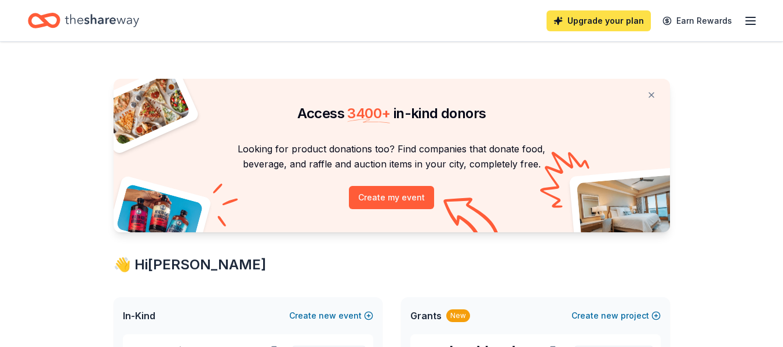
click at [629, 20] on link "Upgrade your plan" at bounding box center [599, 20] width 104 height 21
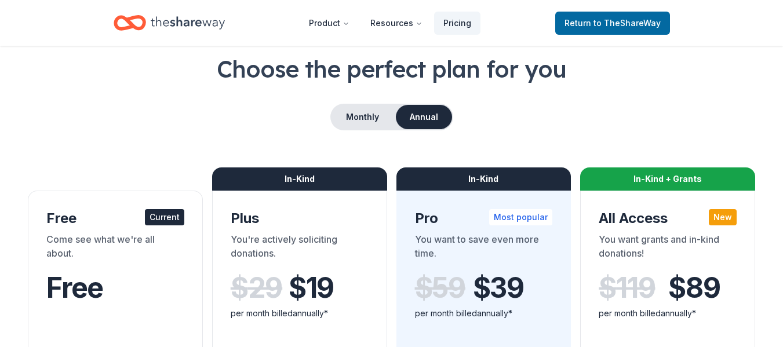
scroll to position [116, 0]
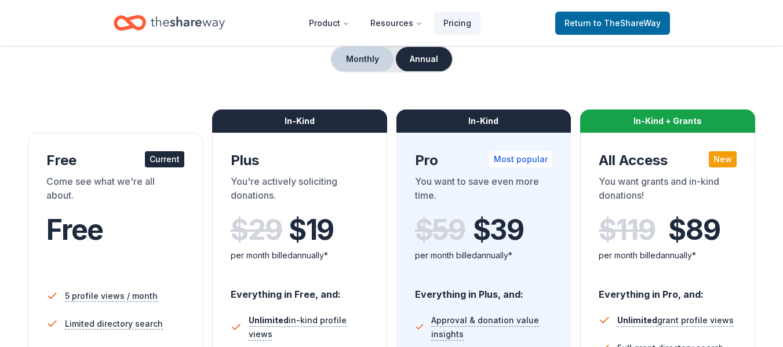
click at [372, 59] on button "Monthly" at bounding box center [363, 59] width 62 height 24
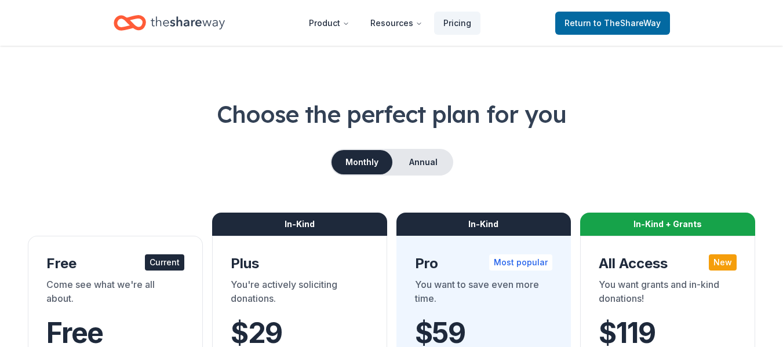
scroll to position [0, 0]
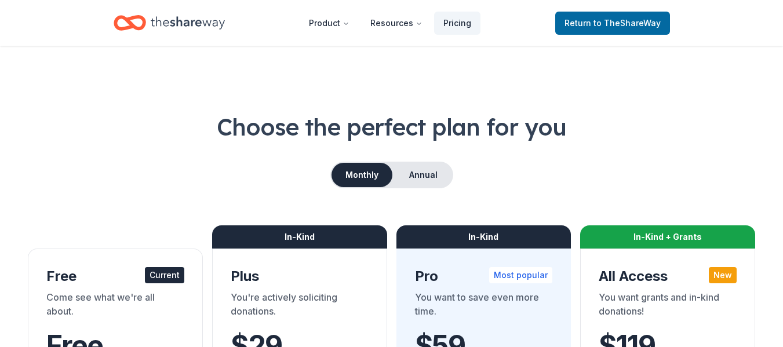
click at [188, 15] on icon "Home" at bounding box center [188, 23] width 74 height 24
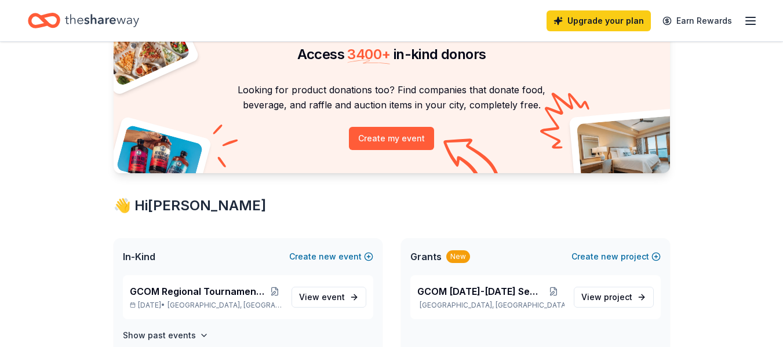
scroll to position [174, 0]
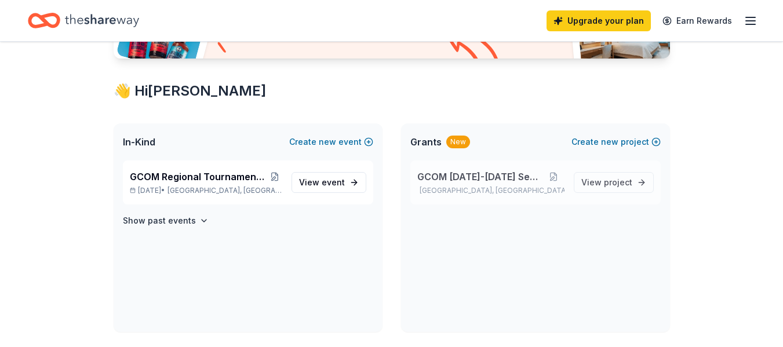
click at [481, 174] on span "GCOM 2024-2025 Season" at bounding box center [480, 177] width 126 height 14
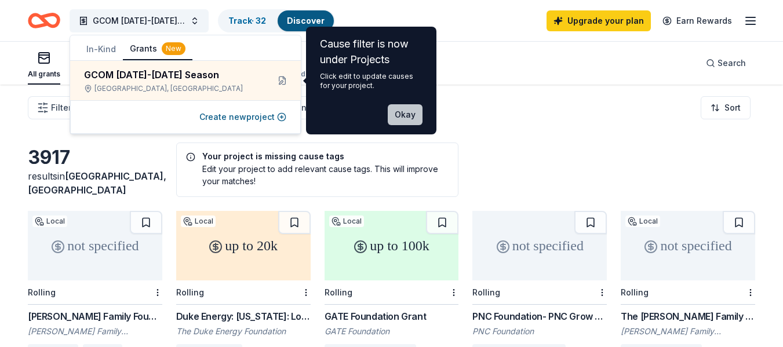
click at [406, 114] on button "Okay" at bounding box center [405, 114] width 35 height 21
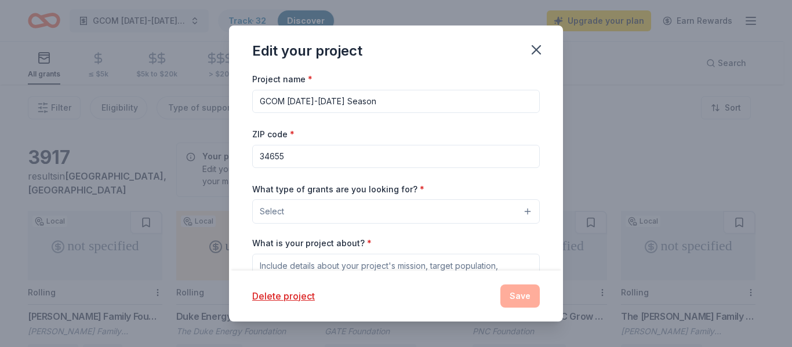
drag, startPoint x: 305, startPoint y: 103, endPoint x: 324, endPoint y: 242, distance: 139.8
click at [304, 103] on input "GCOM 2024-2025 Season" at bounding box center [396, 101] width 288 height 23
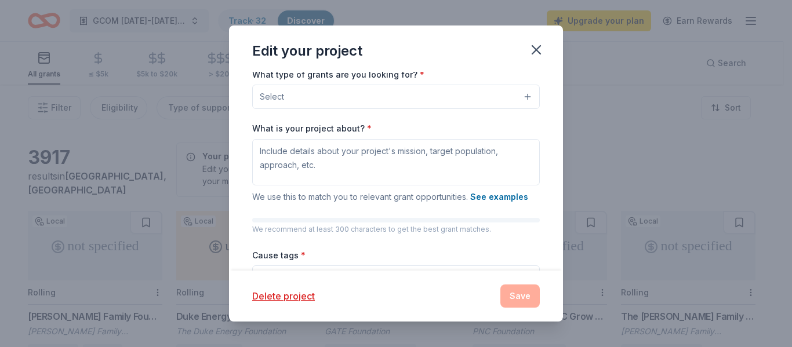
scroll to position [116, 0]
type input "GCOM 2025-2026 Season"
click at [521, 93] on button "Select" at bounding box center [396, 95] width 288 height 24
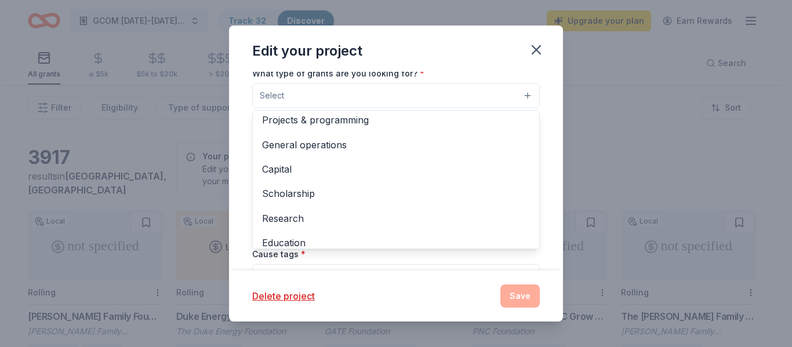
scroll to position [0, 0]
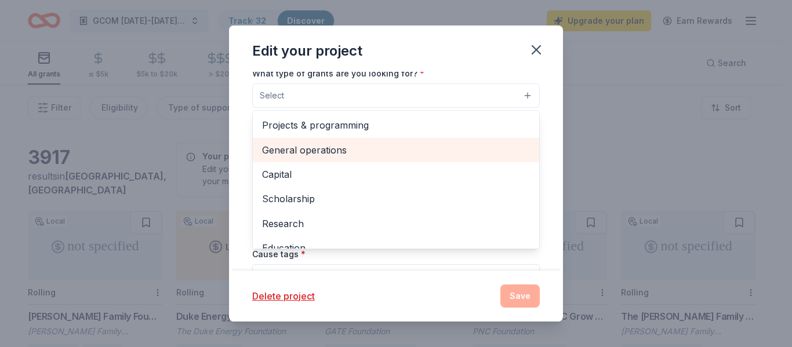
click at [359, 151] on span "General operations" at bounding box center [396, 150] width 268 height 15
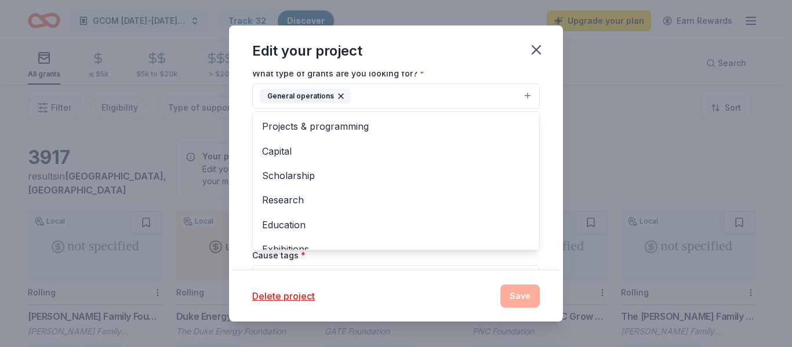
click at [432, 290] on div "Edit your project Project name * GCOM 2025-2026 Season ZIP code * 34655 What ty…" at bounding box center [396, 174] width 334 height 296
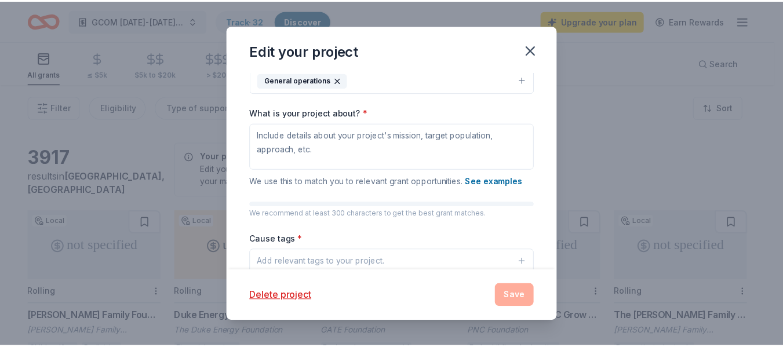
scroll to position [195, 0]
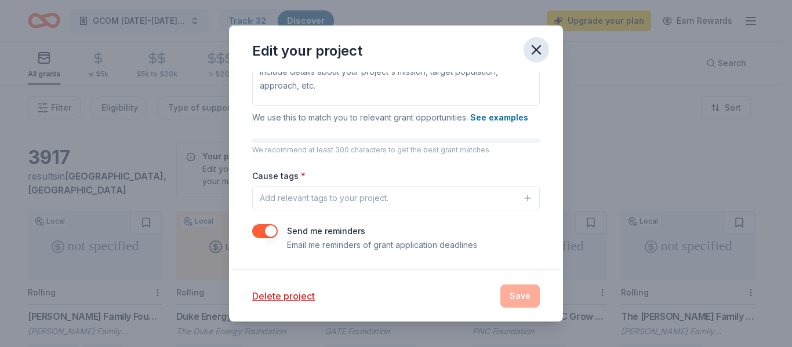
click at [538, 47] on icon "button" at bounding box center [536, 50] width 8 height 8
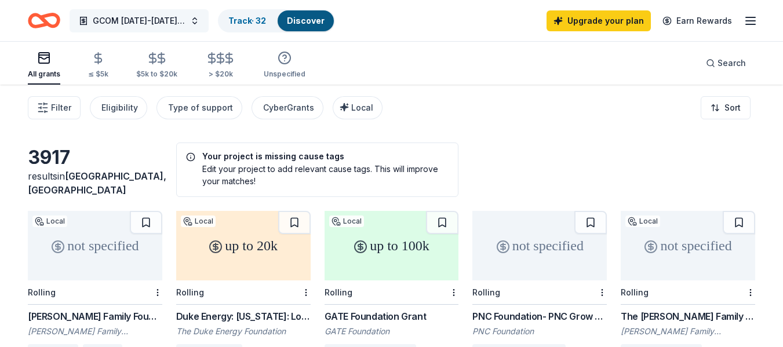
click at [130, 23] on span "GCOM 2024-2025 Season" at bounding box center [139, 21] width 93 height 14
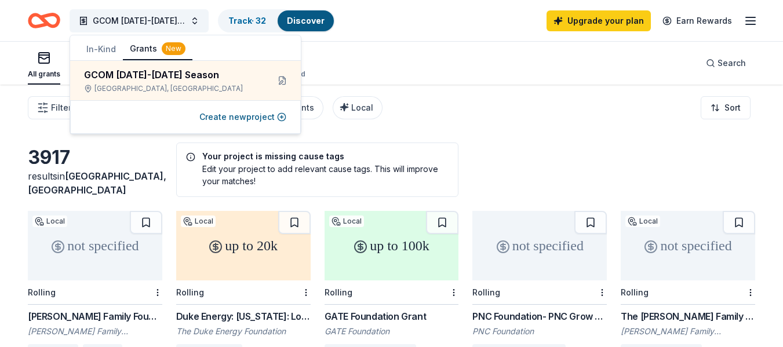
click at [500, 122] on div "Filter Eligibility Type of support CyberGrants Local Sort" at bounding box center [391, 108] width 783 height 46
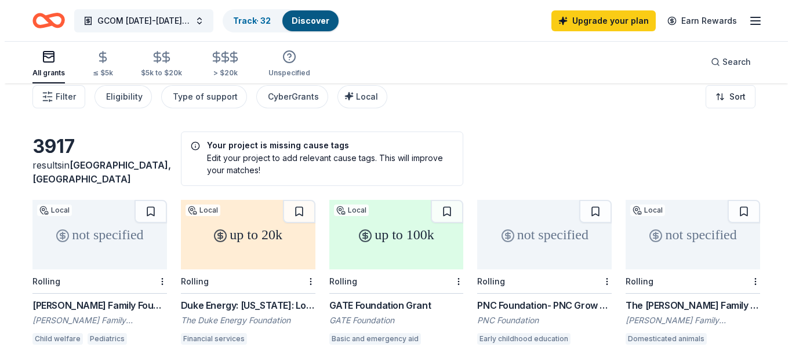
scroll to position [0, 0]
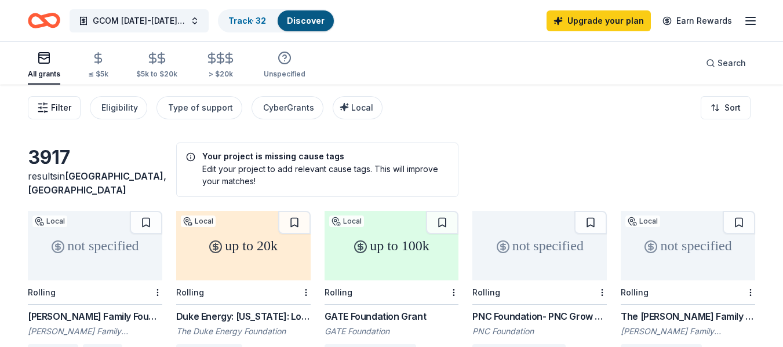
click at [61, 107] on span "Filter" at bounding box center [61, 108] width 20 height 14
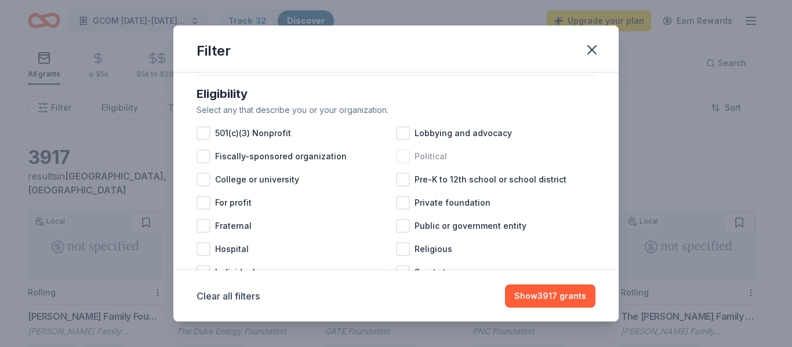
scroll to position [116, 0]
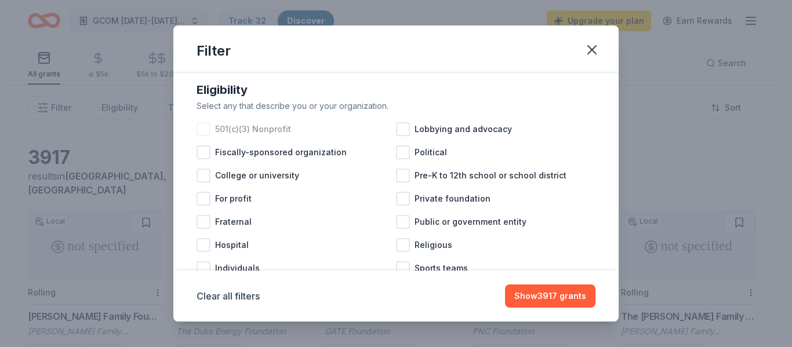
click at [205, 136] on div at bounding box center [203, 129] width 14 height 14
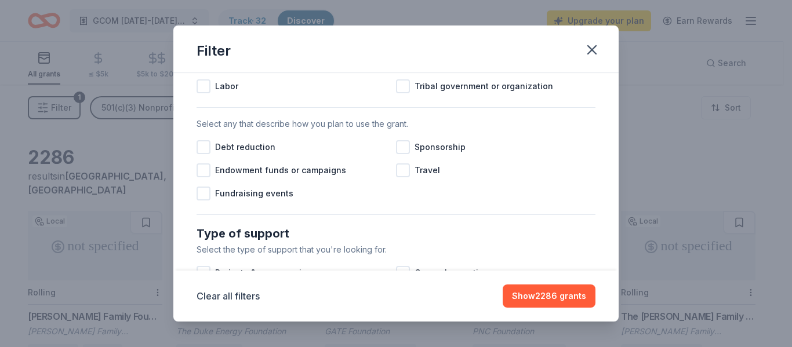
scroll to position [354, 0]
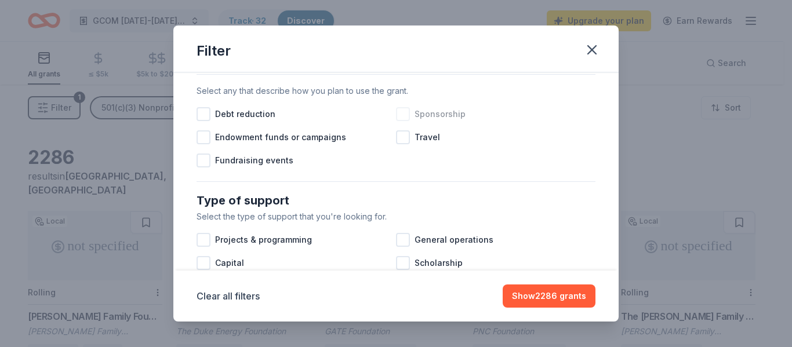
click at [399, 121] on div at bounding box center [403, 114] width 14 height 14
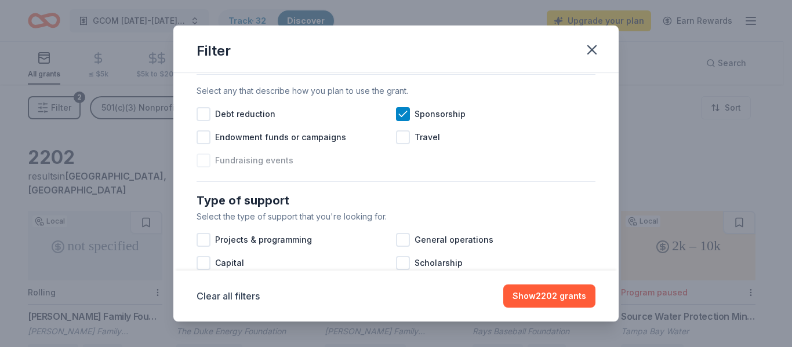
drag, startPoint x: 202, startPoint y: 168, endPoint x: 215, endPoint y: 168, distance: 12.8
click at [203, 168] on div at bounding box center [203, 161] width 14 height 14
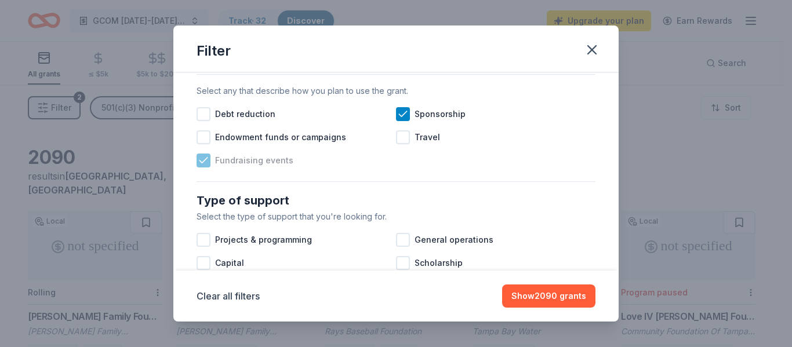
drag, startPoint x: 203, startPoint y: 149, endPoint x: 386, endPoint y: 181, distance: 185.4
click at [204, 144] on div at bounding box center [203, 137] width 14 height 14
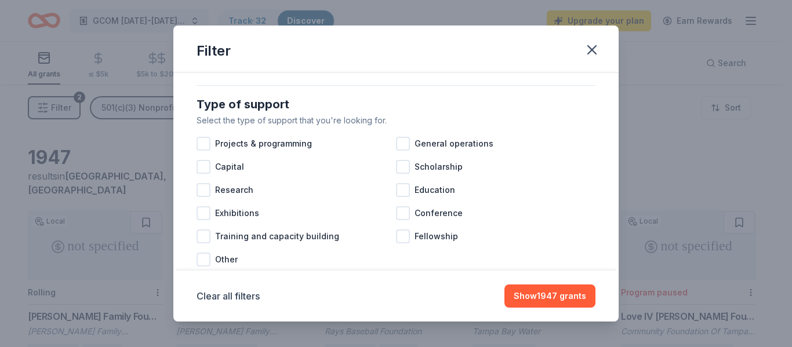
scroll to position [470, 0]
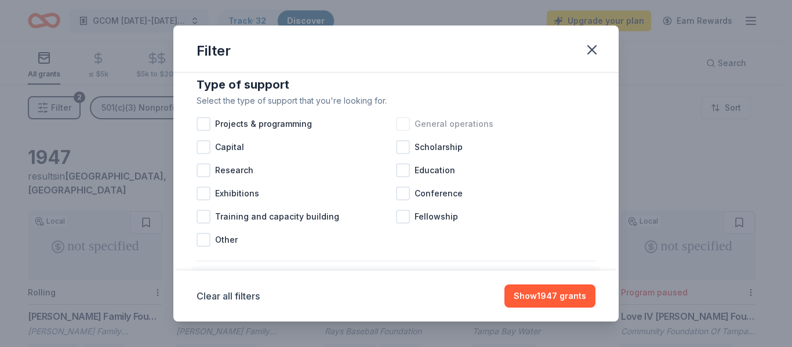
click at [397, 131] on div at bounding box center [403, 124] width 14 height 14
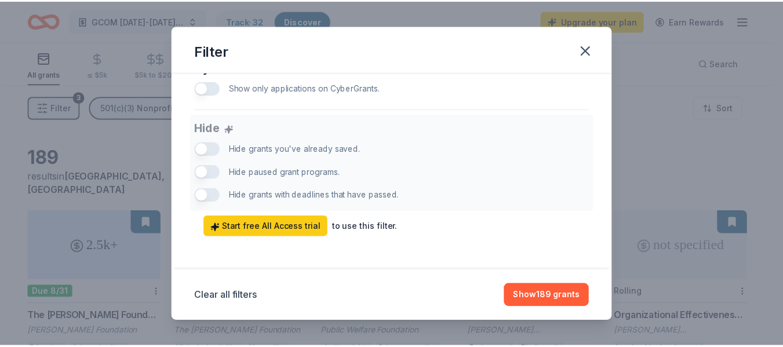
scroll to position [799, 0]
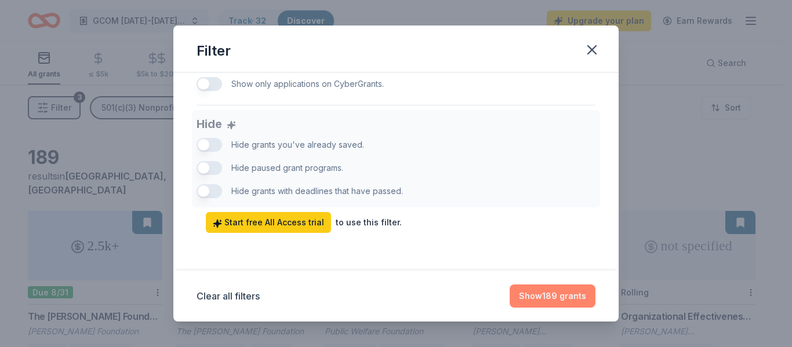
click at [551, 294] on button "Show 189 grants" at bounding box center [553, 296] width 86 height 23
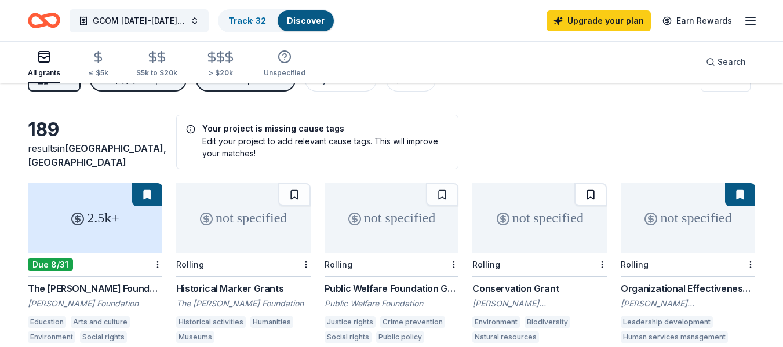
scroll to position [0, 0]
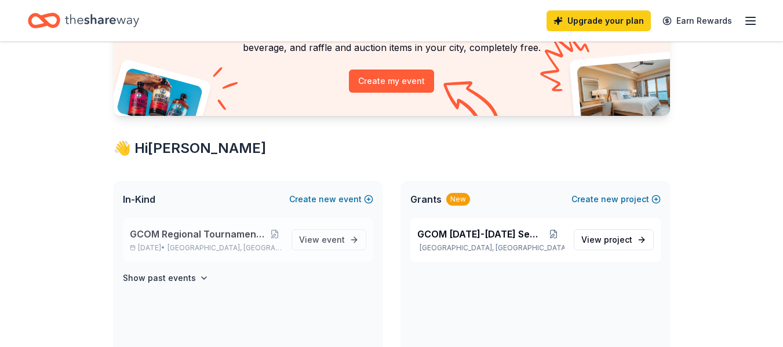
scroll to position [116, 0]
click at [209, 236] on span "GCOM Regional Tournament Fundraiser & Event" at bounding box center [199, 235] width 138 height 14
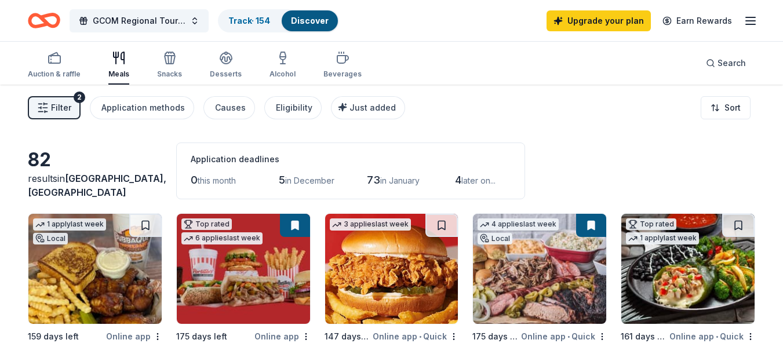
click at [60, 108] on span "Filter" at bounding box center [61, 108] width 20 height 14
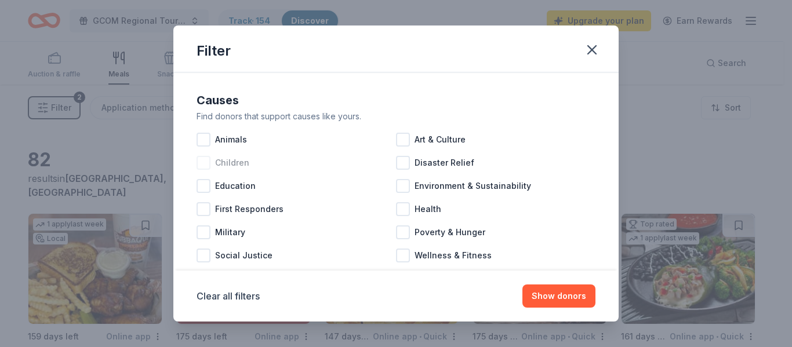
click at [205, 159] on div at bounding box center [203, 163] width 14 height 14
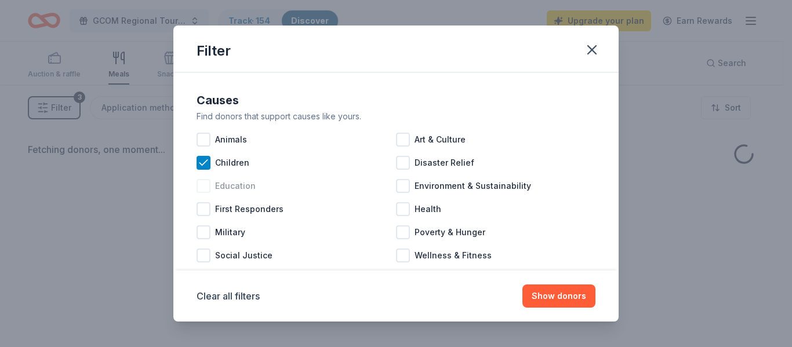
click at [201, 183] on div at bounding box center [203, 186] width 14 height 14
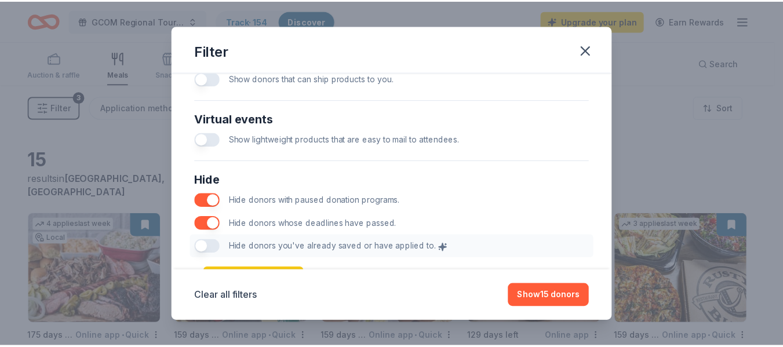
scroll to position [645, 0]
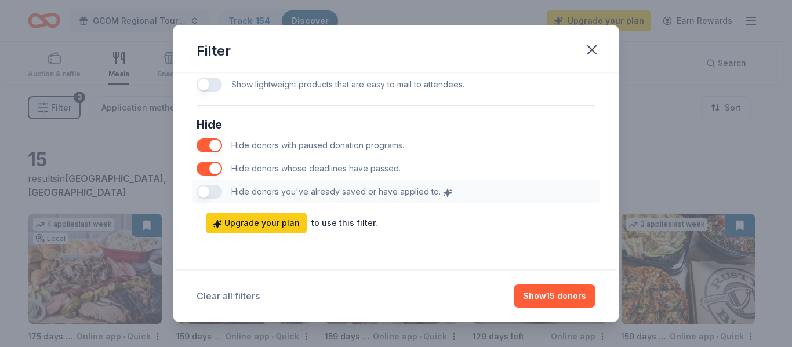
click at [209, 294] on button "Clear all filters" at bounding box center [227, 296] width 63 height 14
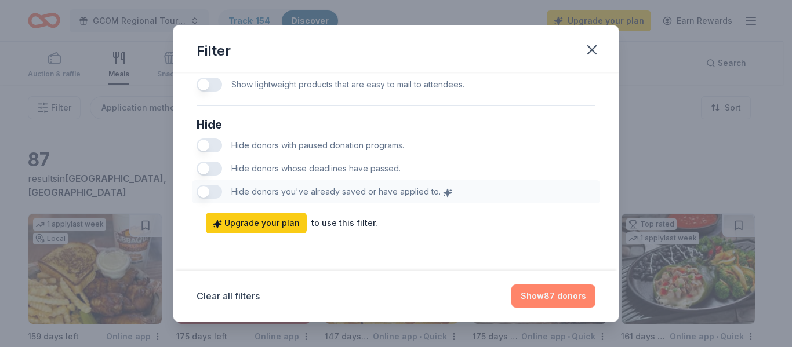
click at [561, 295] on button "Show 87 donors" at bounding box center [553, 296] width 84 height 23
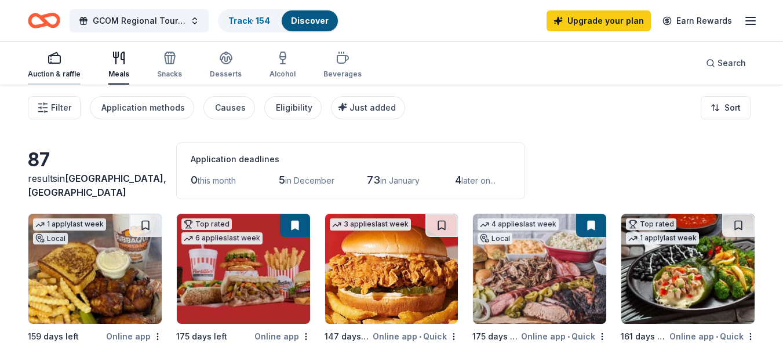
click at [57, 65] on div "Auction & raffle" at bounding box center [54, 65] width 53 height 28
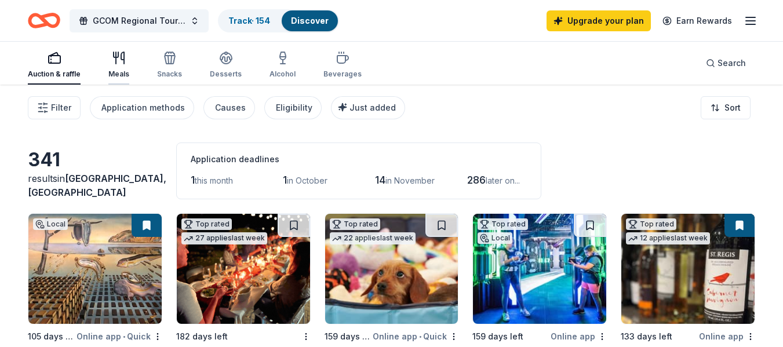
drag, startPoint x: 117, startPoint y: 59, endPoint x: 125, endPoint y: 58, distance: 8.1
click at [117, 59] on icon "button" at bounding box center [119, 58] width 14 height 14
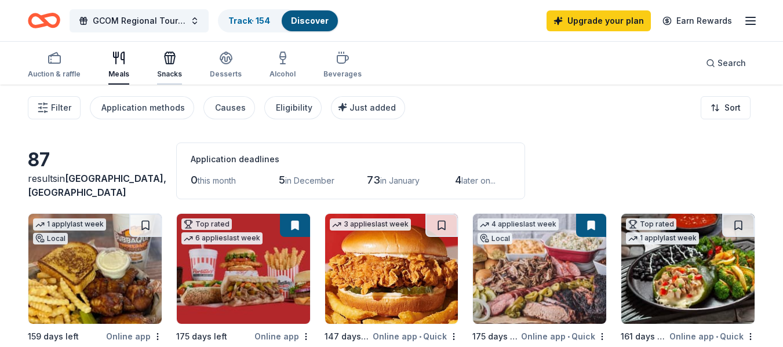
click at [163, 57] on icon "button" at bounding box center [170, 58] width 14 height 14
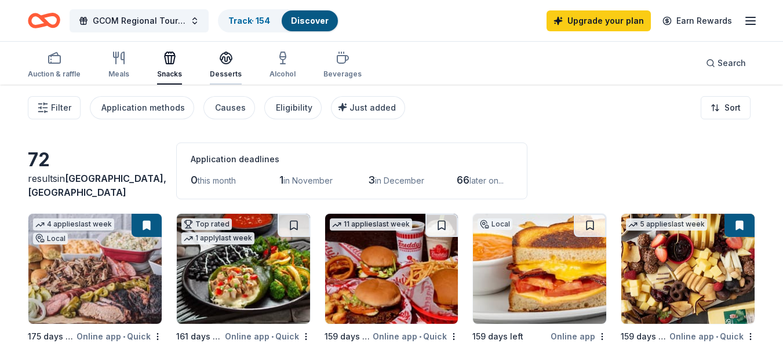
click at [229, 58] on icon "button" at bounding box center [226, 57] width 12 height 9
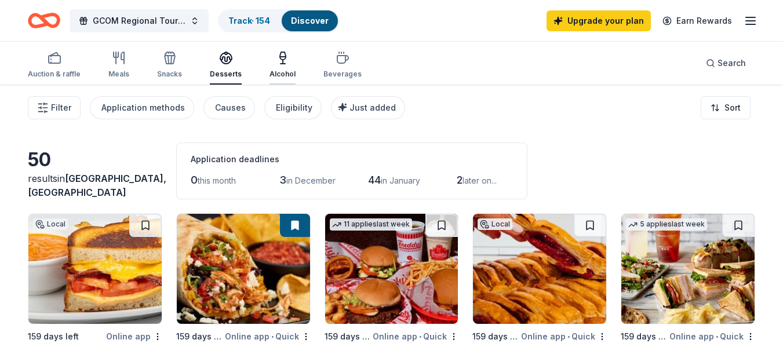
click at [281, 64] on icon "button" at bounding box center [283, 64] width 5 height 0
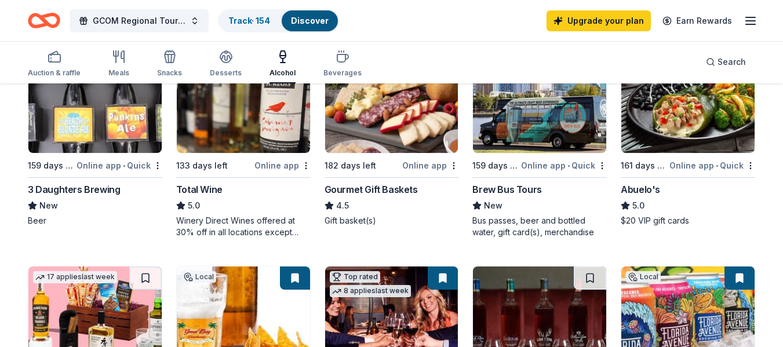
scroll to position [174, 0]
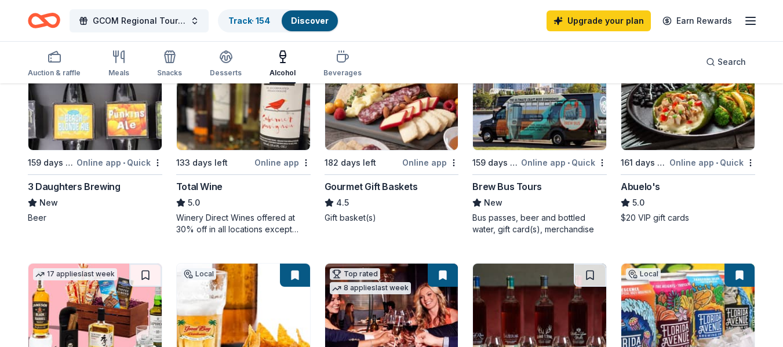
click at [88, 125] on img at bounding box center [94, 95] width 133 height 110
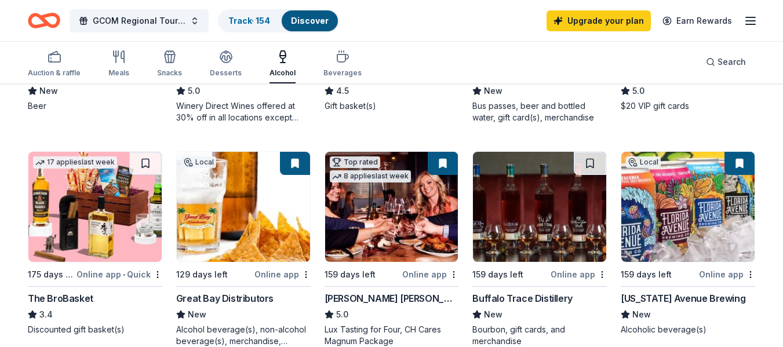
scroll to position [327, 0]
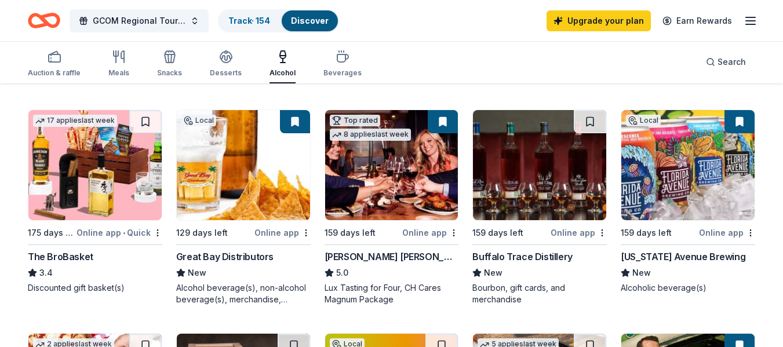
click at [529, 179] on img at bounding box center [539, 165] width 133 height 110
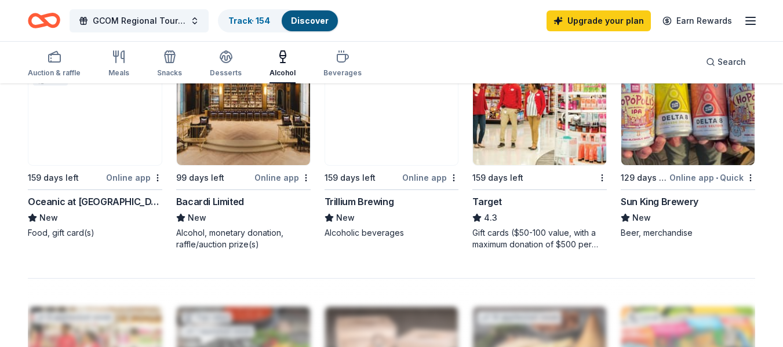
scroll to position [772, 0]
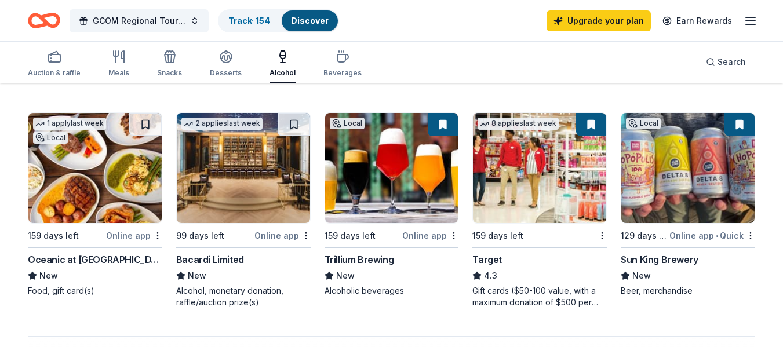
click at [522, 170] on img at bounding box center [539, 168] width 133 height 110
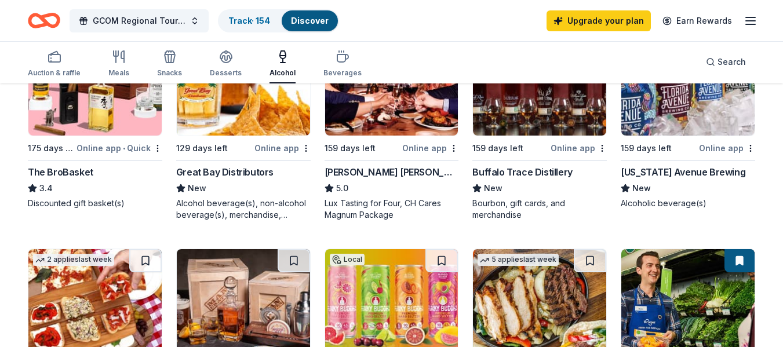
scroll to position [0, 0]
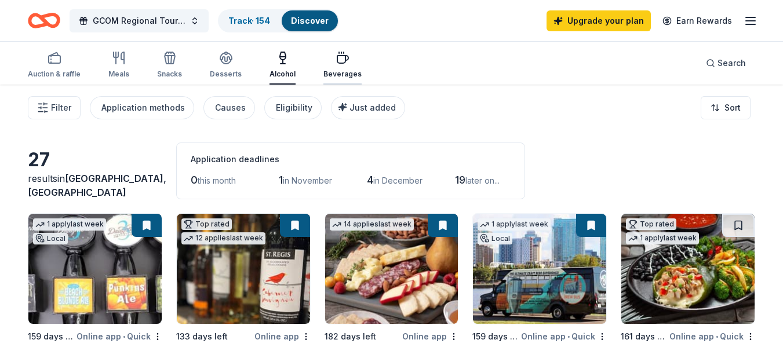
click at [338, 57] on icon "button" at bounding box center [343, 58] width 14 height 14
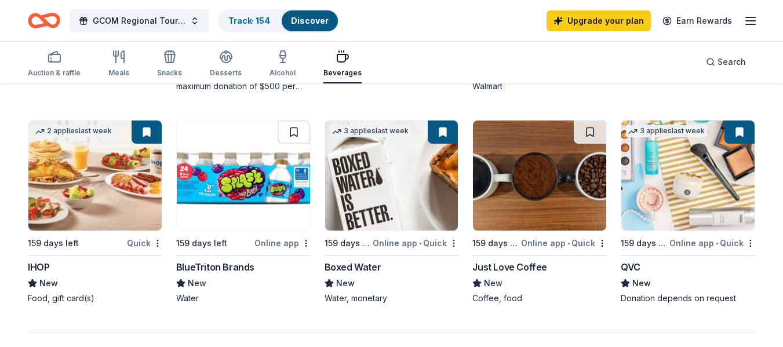
scroll to position [812, 0]
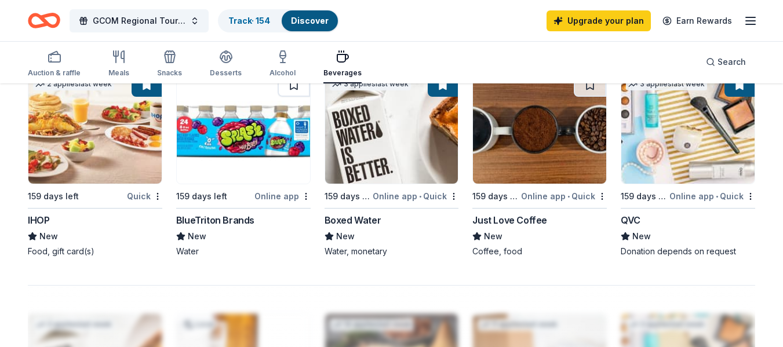
click at [3, 256] on div "33 results in East Lake, FL Application deadlines 0 this month 1 in November 2 …" at bounding box center [391, 11] width 783 height 1477
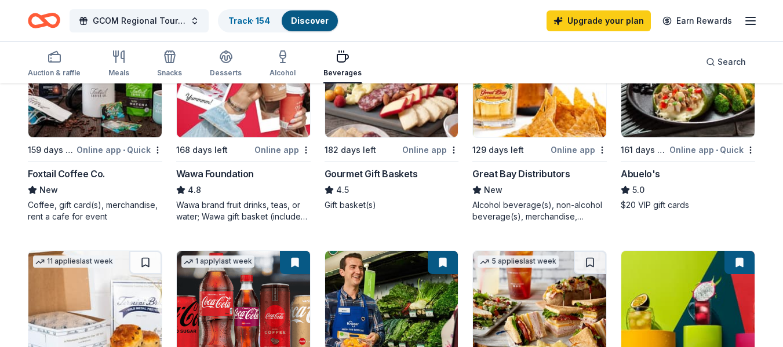
scroll to position [0, 0]
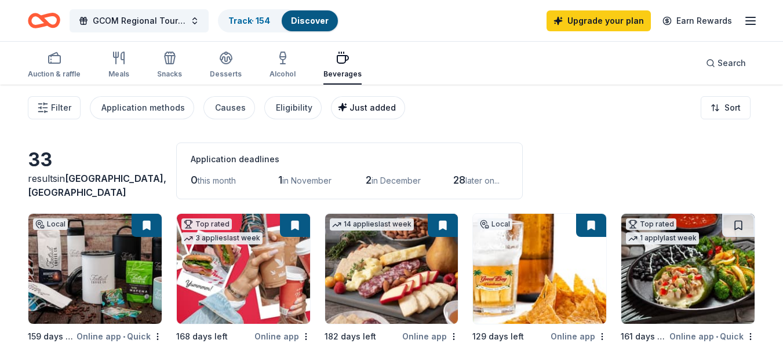
click at [361, 105] on span "Just added" at bounding box center [373, 108] width 46 height 10
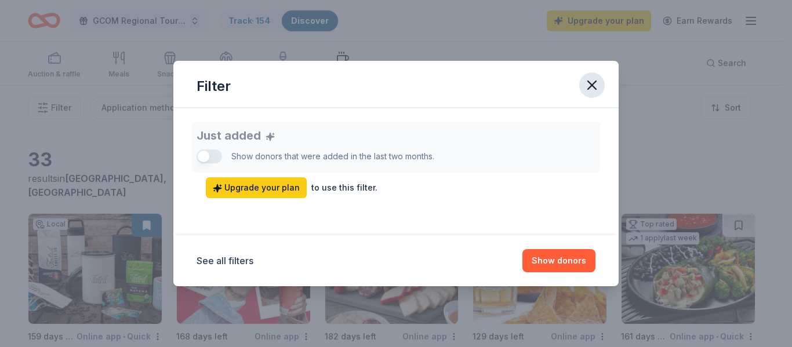
click at [594, 81] on icon "button" at bounding box center [592, 85] width 16 height 16
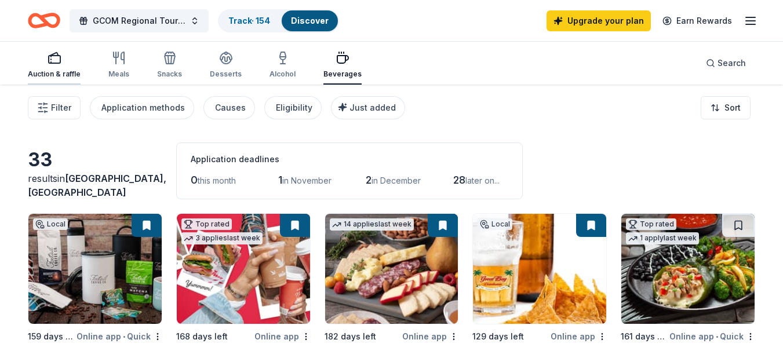
click at [52, 60] on icon "button" at bounding box center [55, 58] width 14 height 14
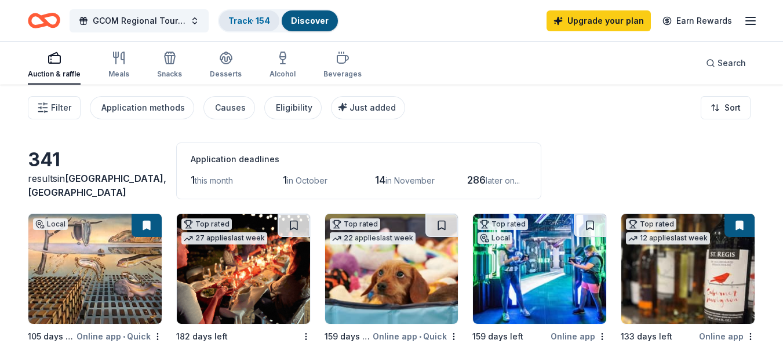
click at [260, 18] on link "Track · 154" at bounding box center [249, 21] width 42 height 10
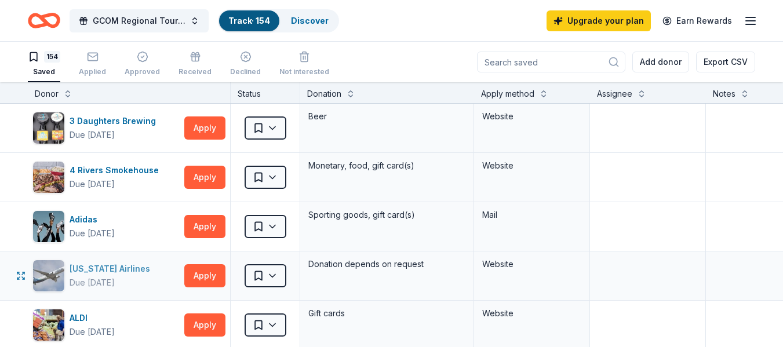
click at [90, 268] on div "Alaska Airlines" at bounding box center [112, 269] width 85 height 14
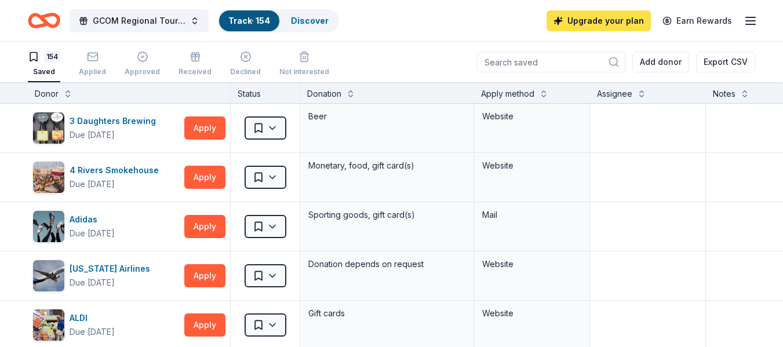
click at [598, 19] on link "Upgrade your plan" at bounding box center [599, 20] width 104 height 21
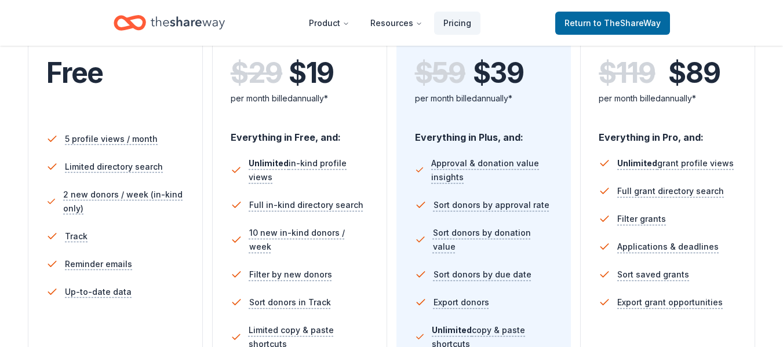
scroll to position [116, 0]
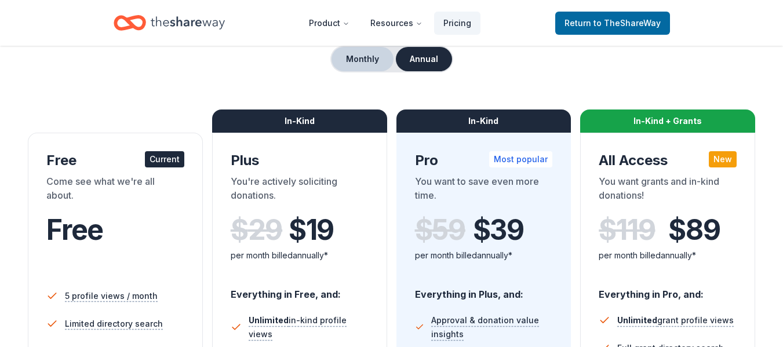
click at [372, 54] on button "Monthly" at bounding box center [363, 59] width 62 height 24
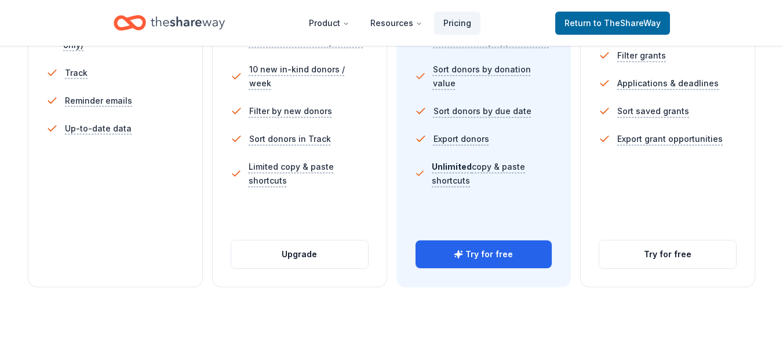
scroll to position [464, 0]
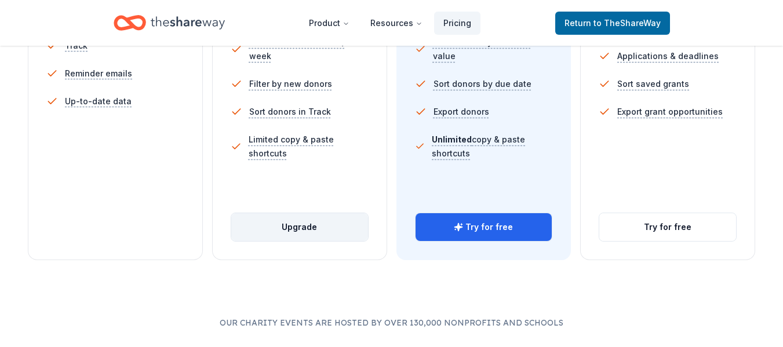
click at [292, 225] on button "Upgrade" at bounding box center [299, 227] width 137 height 28
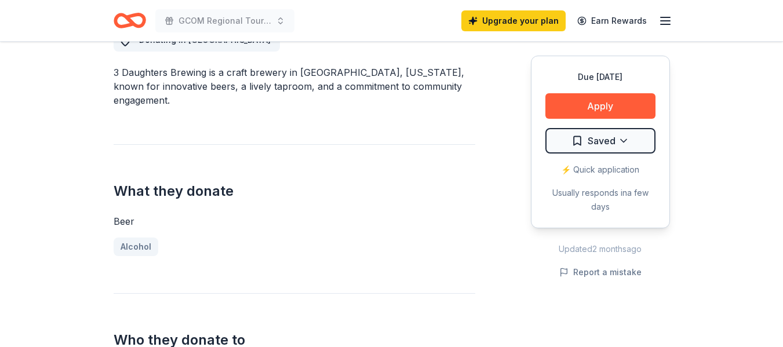
scroll to position [348, 0]
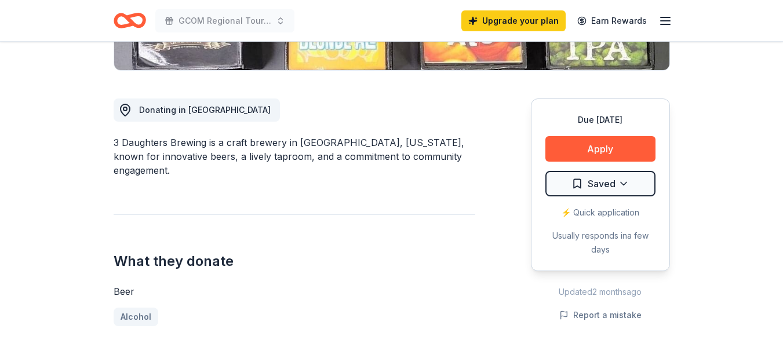
scroll to position [174, 0]
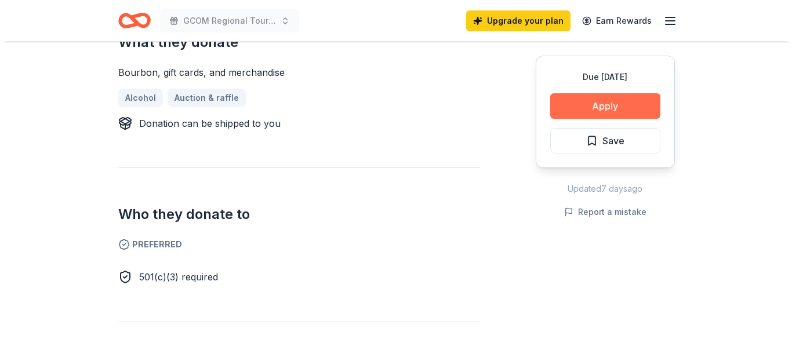
scroll to position [464, 0]
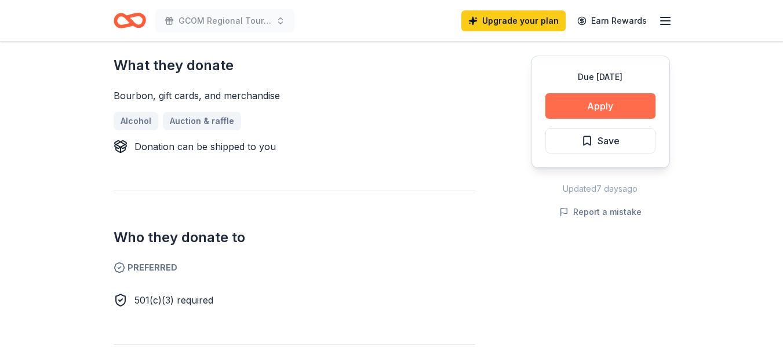
click at [633, 103] on button "Apply" at bounding box center [600, 106] width 110 height 26
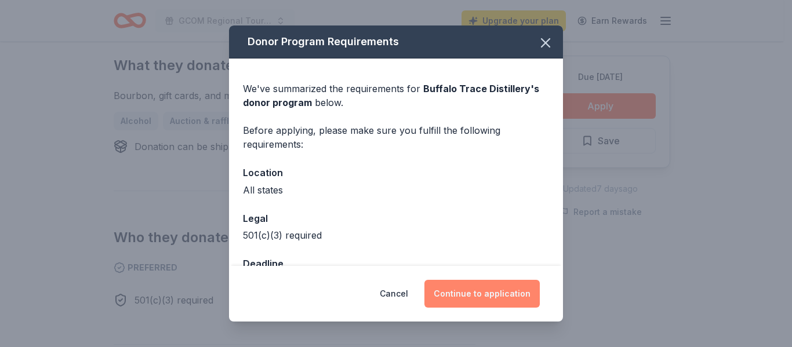
click at [483, 288] on button "Continue to application" at bounding box center [481, 294] width 115 height 28
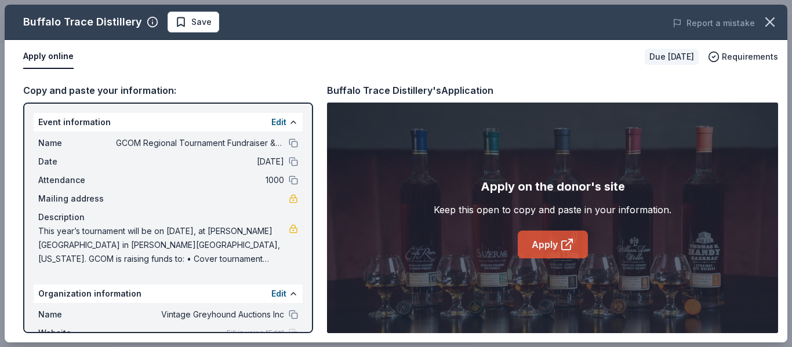
click at [554, 244] on link "Apply" at bounding box center [553, 245] width 70 height 28
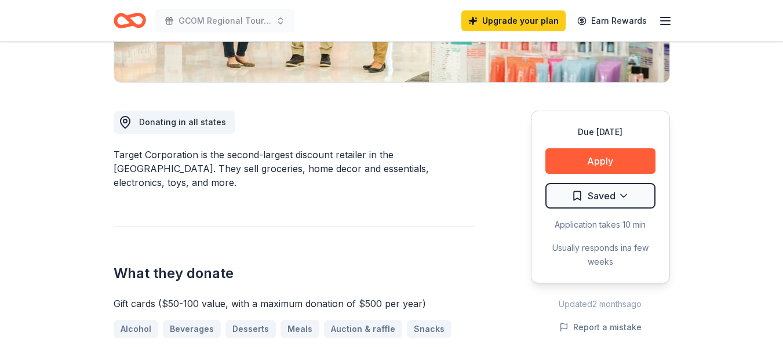
scroll to position [290, 0]
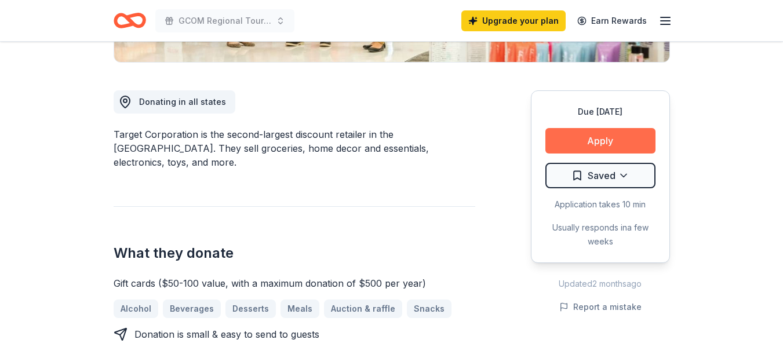
click at [600, 140] on button "Apply" at bounding box center [600, 141] width 110 height 26
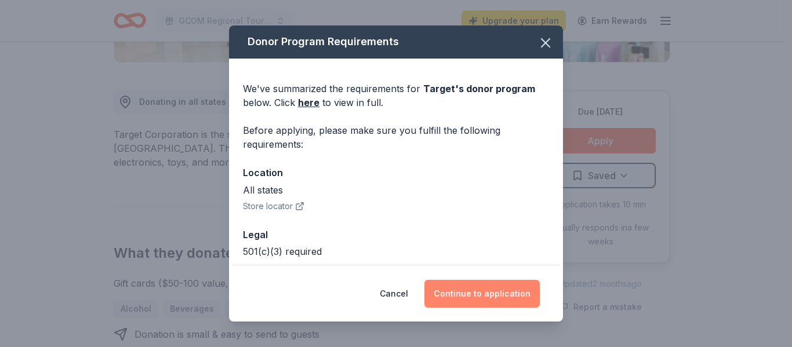
click at [476, 288] on button "Continue to application" at bounding box center [481, 294] width 115 height 28
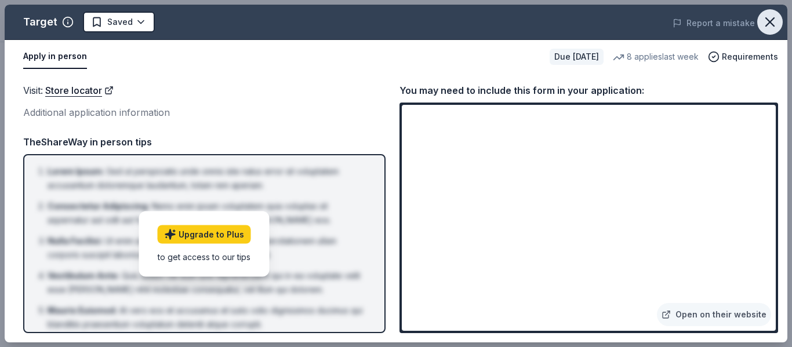
click at [773, 16] on icon "button" at bounding box center [770, 22] width 16 height 16
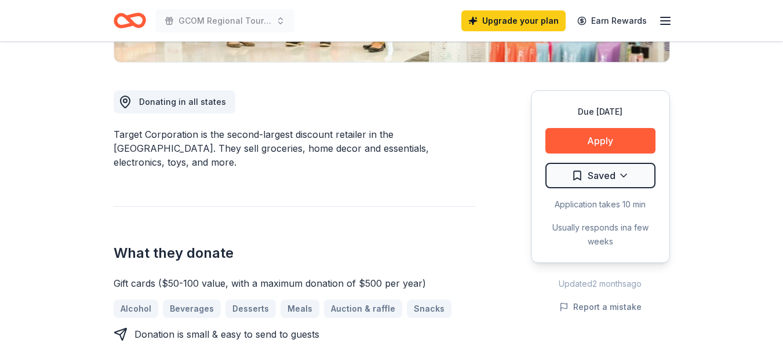
drag, startPoint x: 64, startPoint y: 141, endPoint x: 56, endPoint y: 145, distance: 8.6
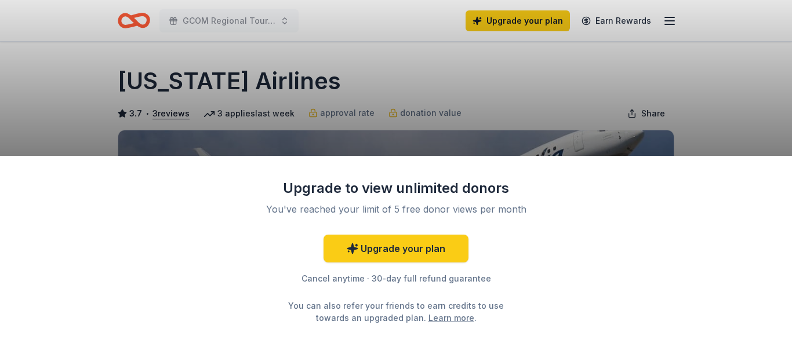
click at [751, 84] on div "Upgrade to view unlimited donors You've reached your limit of 5 free donor view…" at bounding box center [396, 173] width 792 height 347
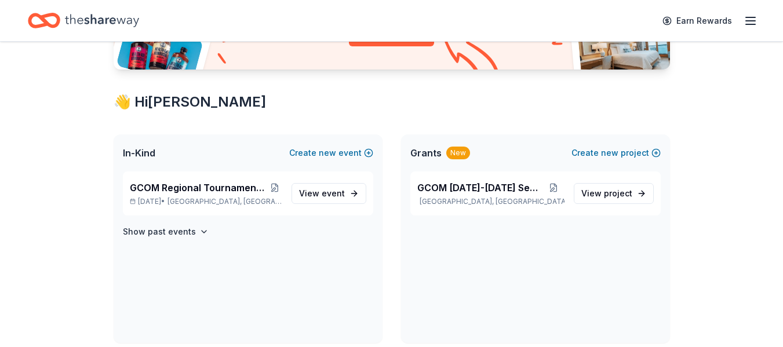
scroll to position [232, 0]
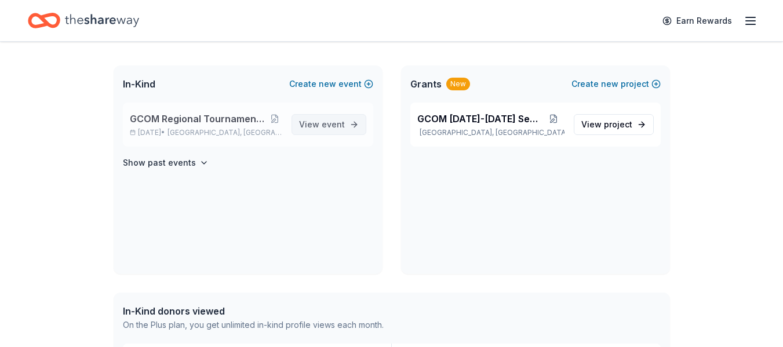
click at [339, 116] on link "View event" at bounding box center [329, 124] width 75 height 21
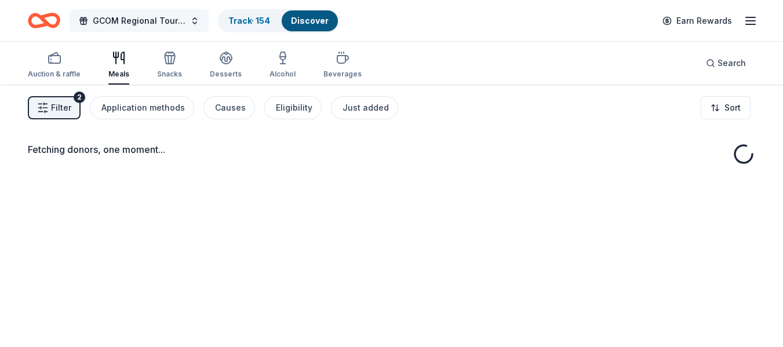
click at [163, 19] on span "GCOM Regional Tournament Fundraiser & Event" at bounding box center [139, 21] width 93 height 14
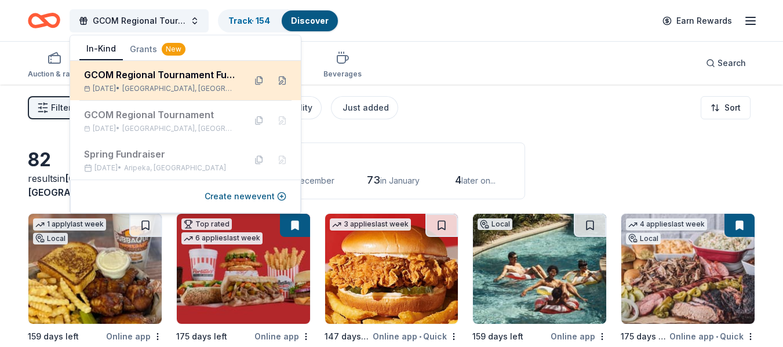
click at [208, 81] on div "GCOM Regional Tournament Fundraiser & Event" at bounding box center [160, 75] width 152 height 14
click at [283, 77] on button at bounding box center [282, 80] width 19 height 19
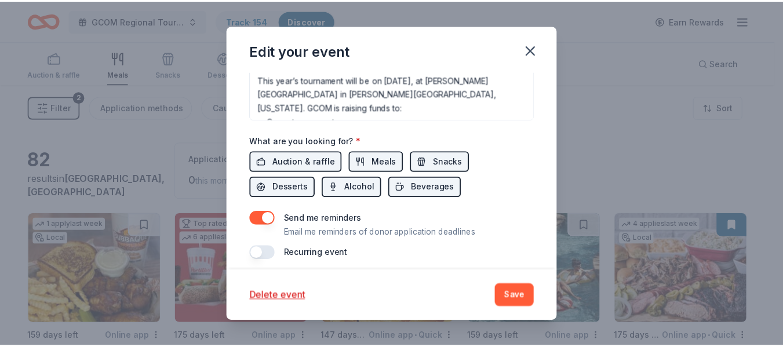
scroll to position [430, 0]
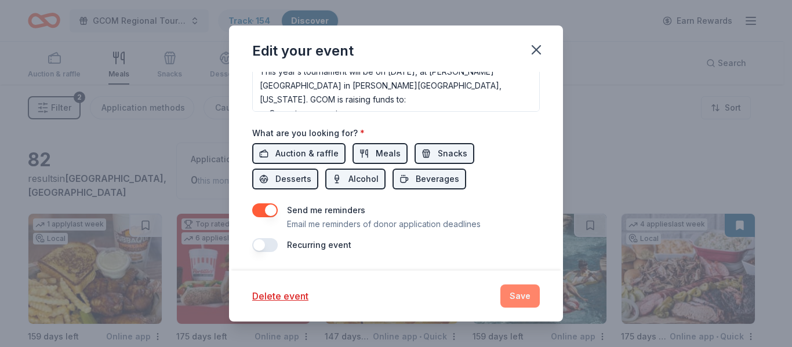
click at [522, 295] on button "Save" at bounding box center [519, 296] width 39 height 23
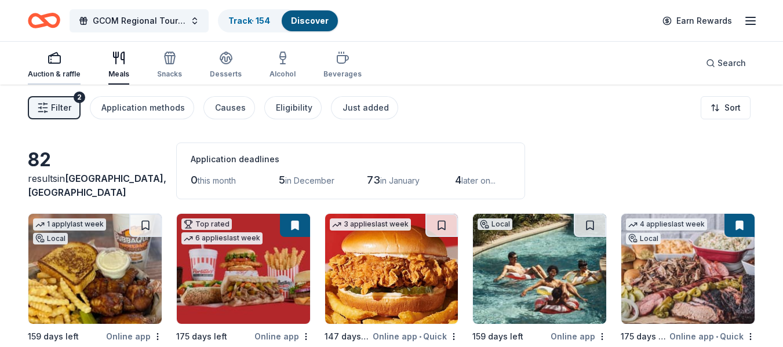
click at [53, 57] on icon "button" at bounding box center [55, 58] width 14 height 14
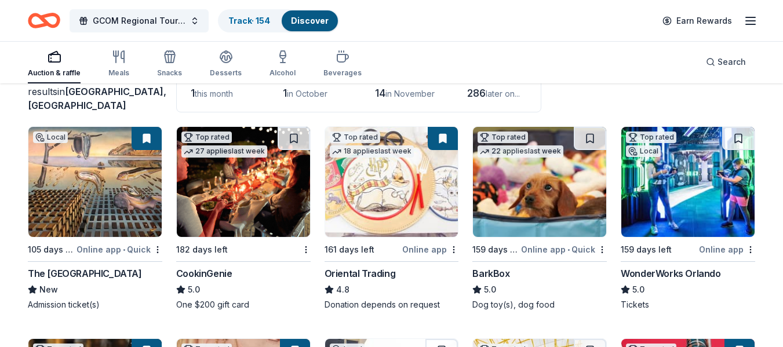
scroll to position [116, 0]
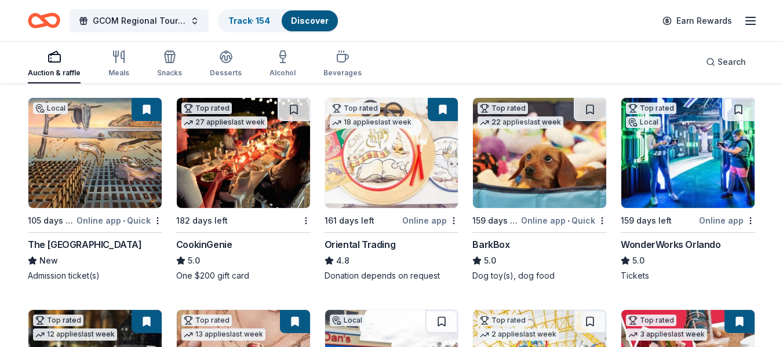
click at [285, 170] on img at bounding box center [243, 153] width 133 height 110
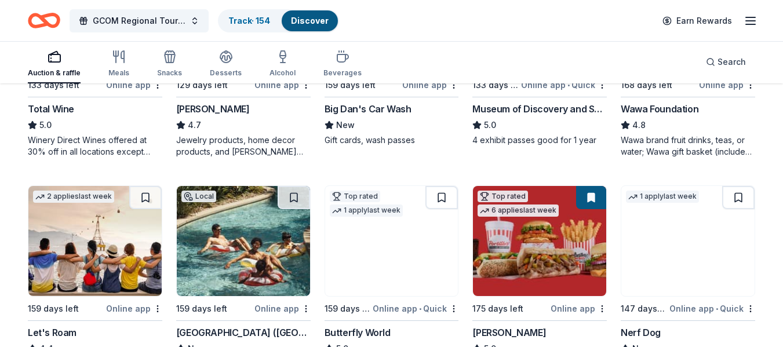
scroll to position [522, 0]
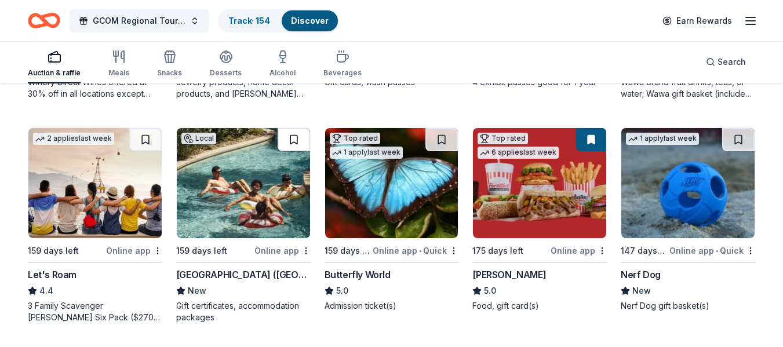
click at [293, 135] on button at bounding box center [294, 139] width 32 height 23
click at [118, 180] on img at bounding box center [94, 183] width 133 height 110
click at [147, 136] on button at bounding box center [145, 139] width 32 height 23
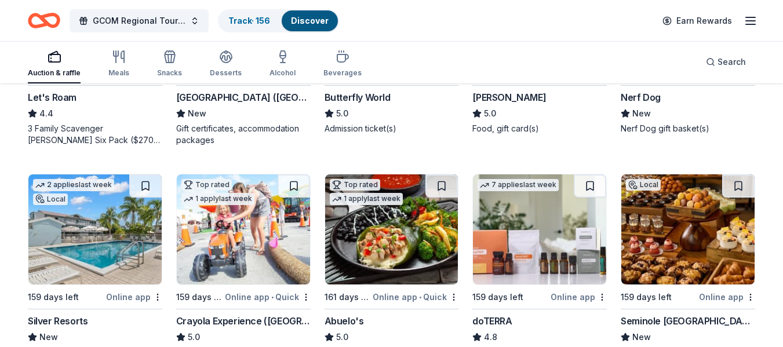
scroll to position [754, 0]
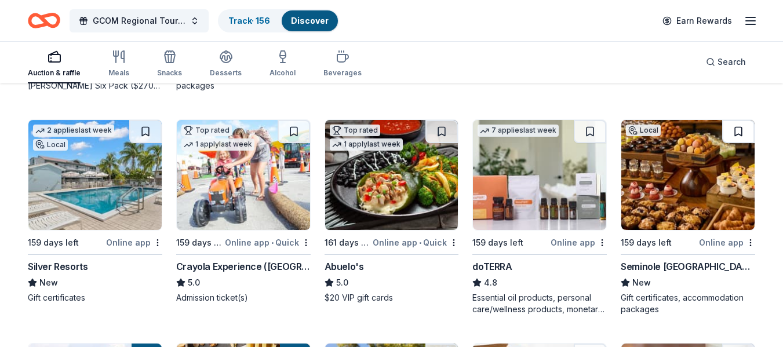
click at [738, 128] on button at bounding box center [738, 131] width 32 height 23
click at [92, 178] on img at bounding box center [94, 175] width 133 height 110
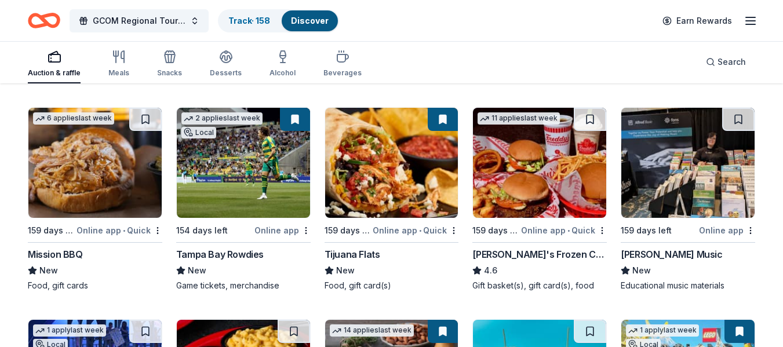
scroll to position [1681, 0]
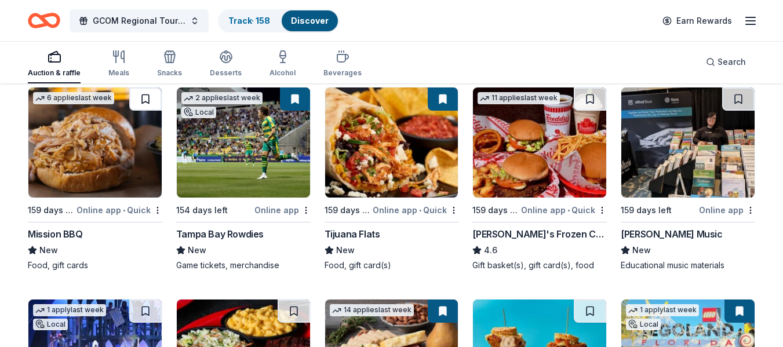
click at [144, 94] on button at bounding box center [145, 99] width 32 height 23
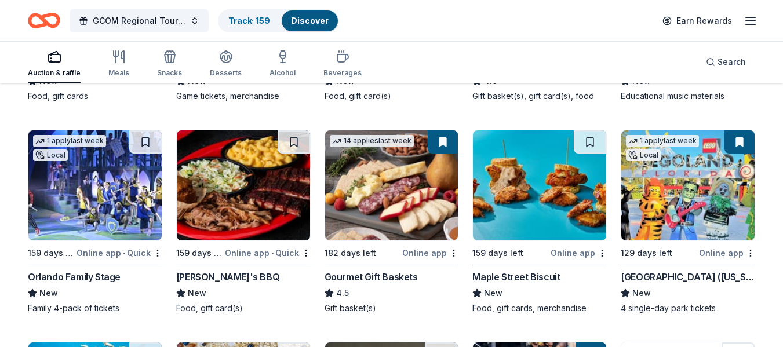
scroll to position [1855, 0]
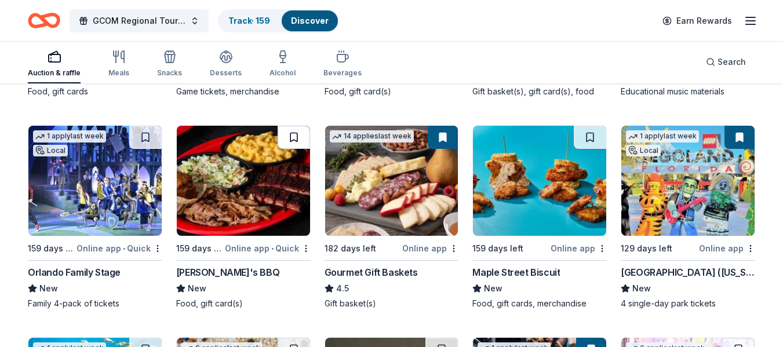
click at [294, 134] on button at bounding box center [294, 137] width 32 height 23
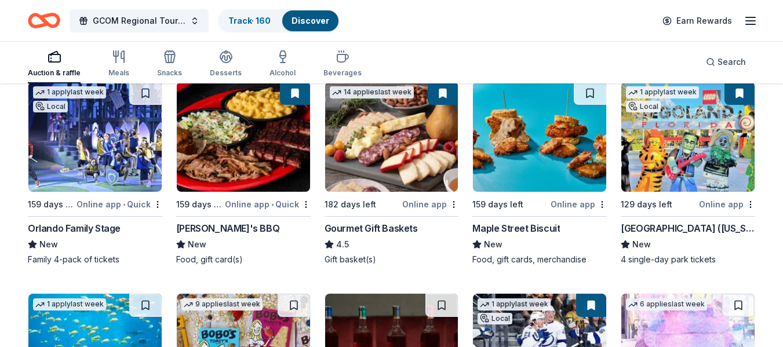
scroll to position [2087, 0]
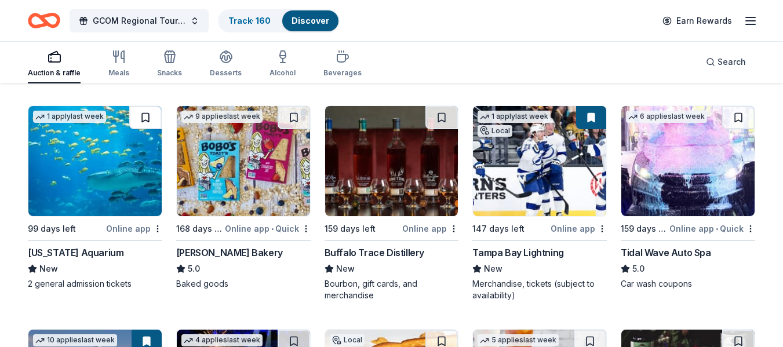
click at [149, 111] on button at bounding box center [145, 117] width 32 height 23
click at [442, 117] on button at bounding box center [441, 117] width 32 height 23
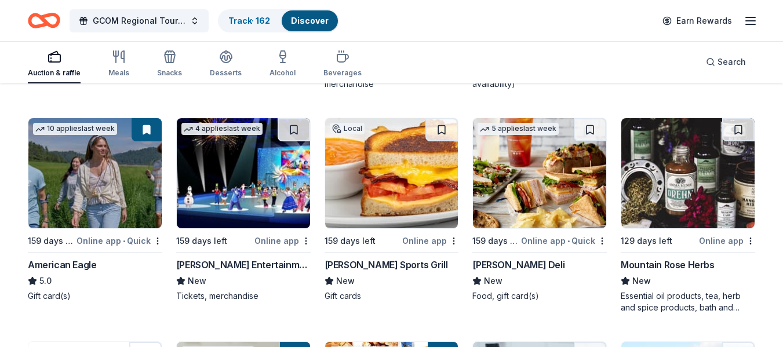
scroll to position [2319, 0]
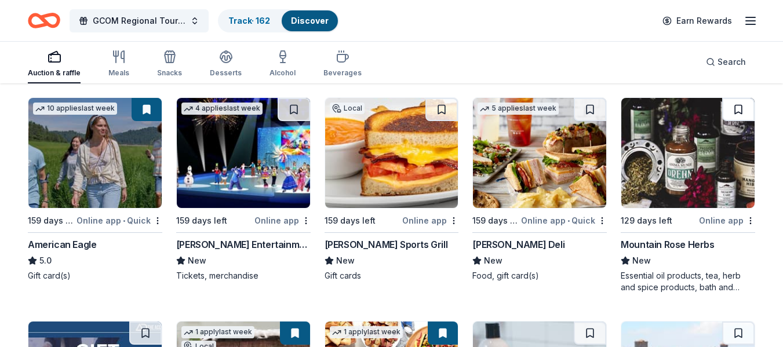
click at [738, 107] on button at bounding box center [738, 109] width 32 height 23
click at [291, 107] on button at bounding box center [294, 109] width 32 height 23
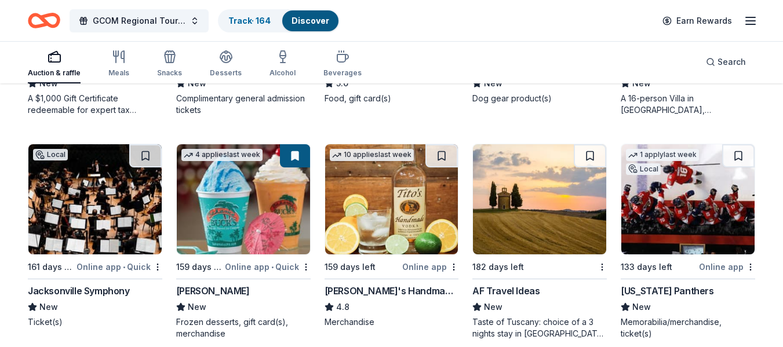
scroll to position [2724, 0]
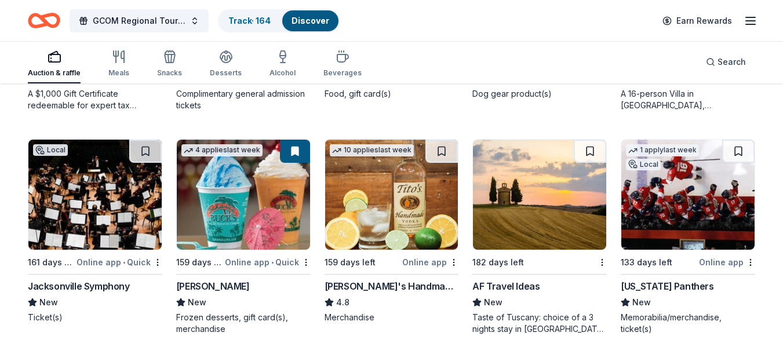
click at [441, 148] on button at bounding box center [441, 151] width 32 height 23
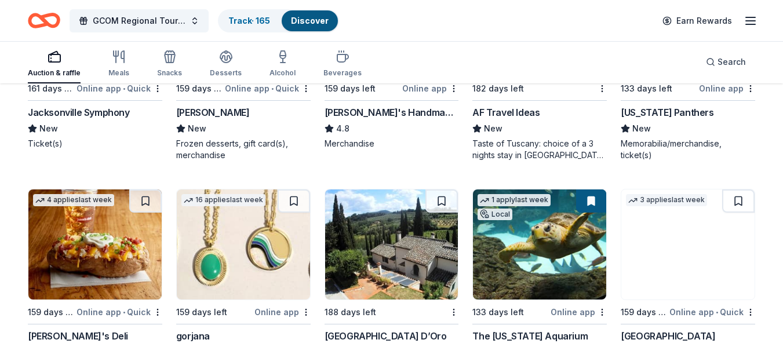
scroll to position [2956, 0]
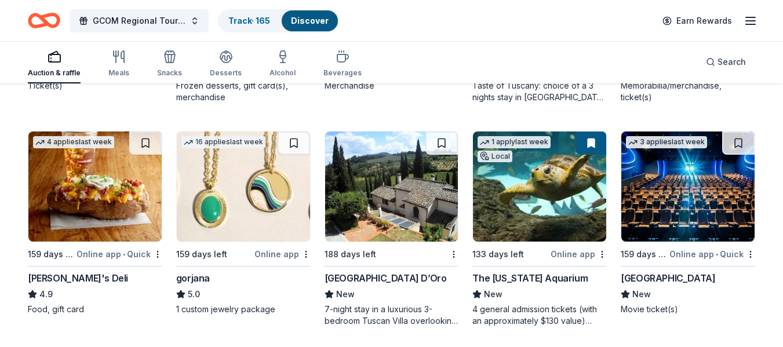
click at [297, 138] on button at bounding box center [294, 143] width 32 height 23
click at [692, 190] on img at bounding box center [687, 187] width 133 height 110
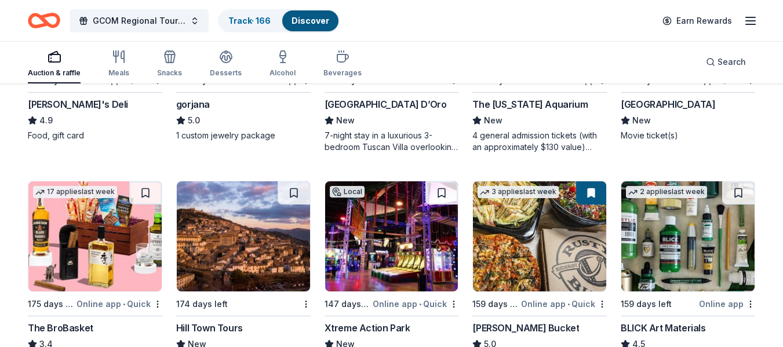
scroll to position [3188, 0]
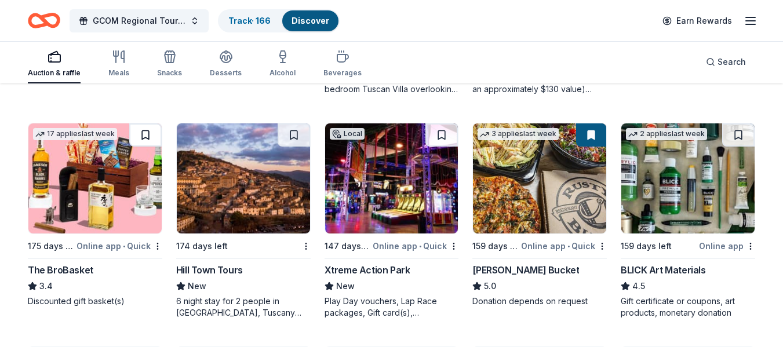
click at [147, 134] on button at bounding box center [145, 134] width 32 height 23
click at [402, 192] on img at bounding box center [391, 178] width 133 height 110
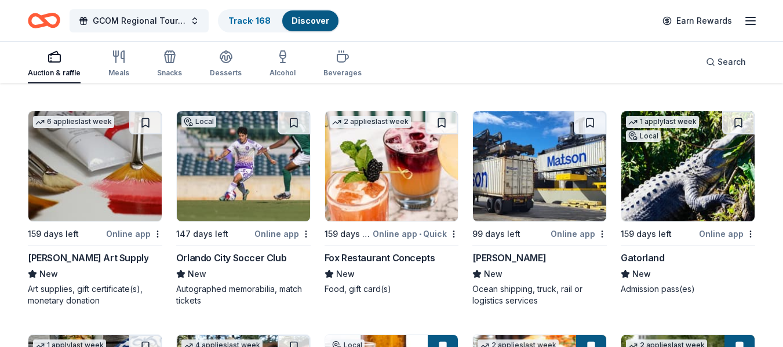
scroll to position [4115, 0]
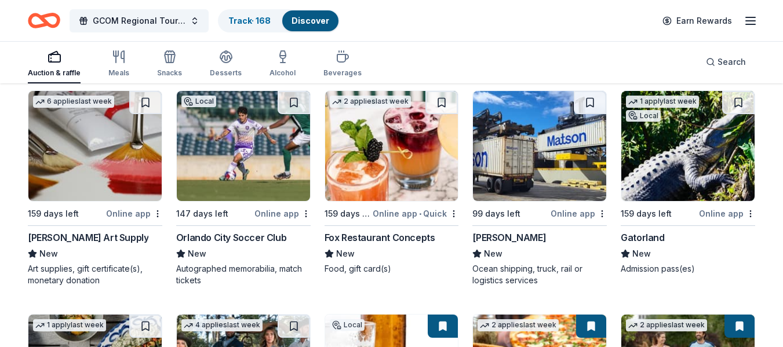
click at [524, 140] on img at bounding box center [539, 146] width 133 height 110
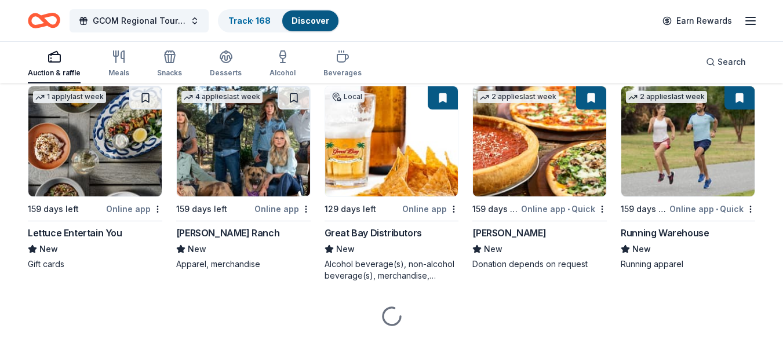
scroll to position [4347, 0]
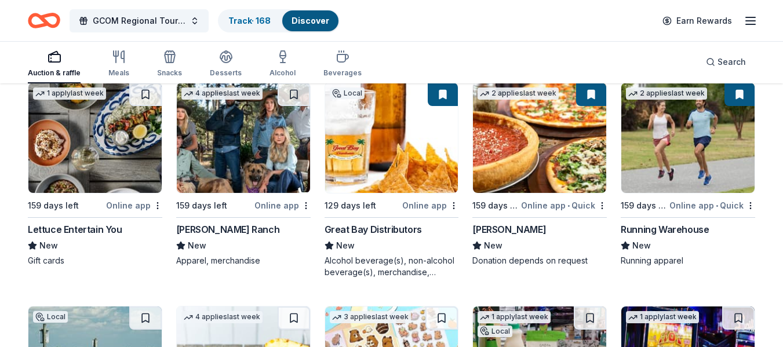
click at [215, 138] on img at bounding box center [243, 138] width 133 height 110
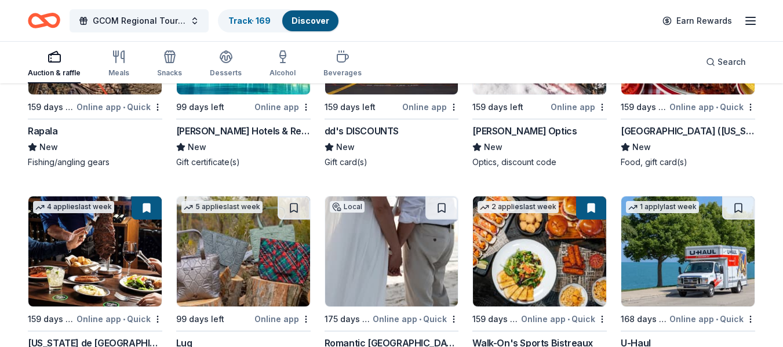
scroll to position [5623, 0]
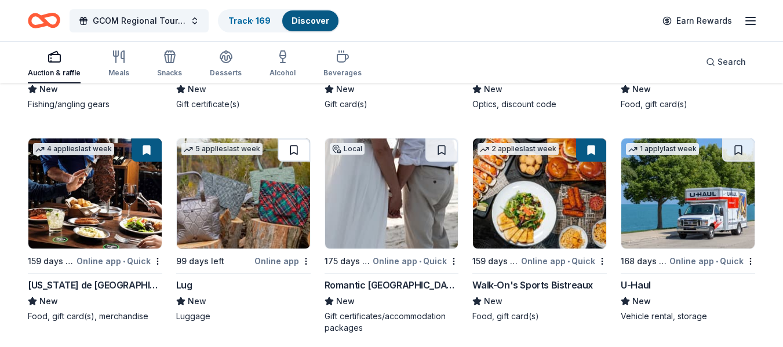
click at [293, 147] on button at bounding box center [294, 150] width 32 height 23
click at [738, 149] on button at bounding box center [738, 150] width 32 height 23
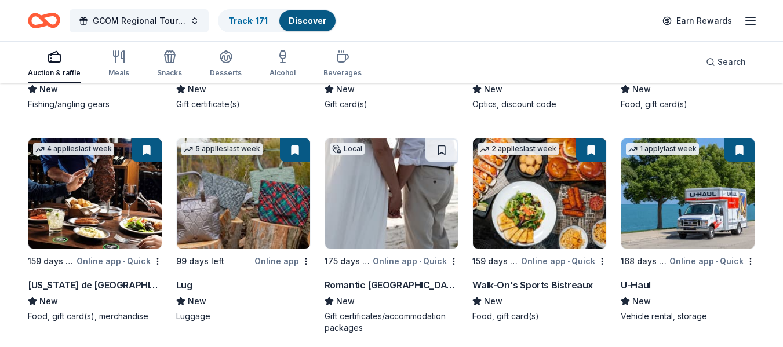
click at [388, 180] on img at bounding box center [391, 194] width 133 height 110
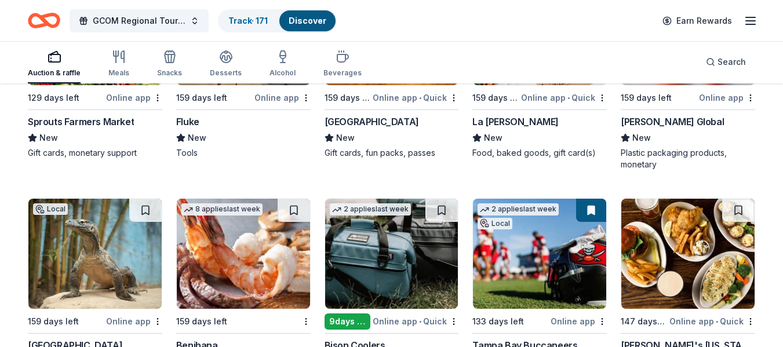
scroll to position [6492, 0]
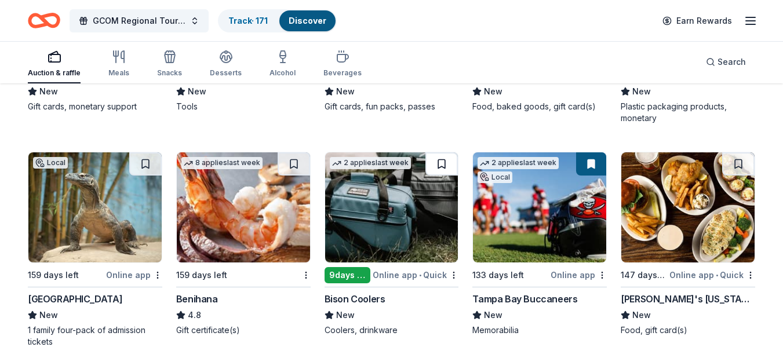
click at [441, 163] on button at bounding box center [441, 163] width 32 height 23
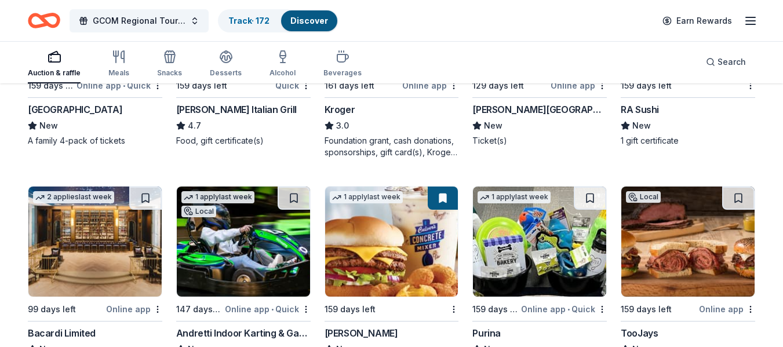
scroll to position [7397, 0]
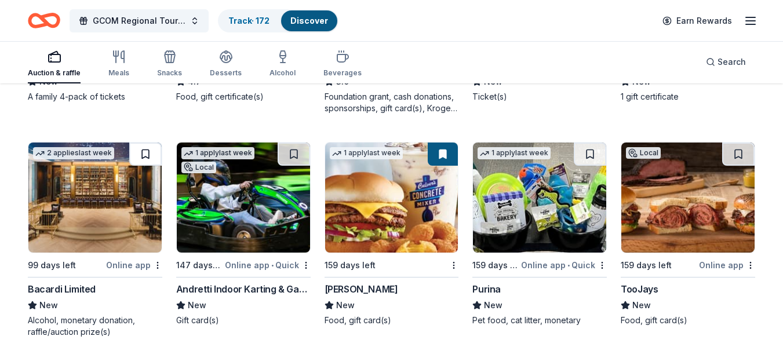
click at [147, 150] on button at bounding box center [145, 154] width 32 height 23
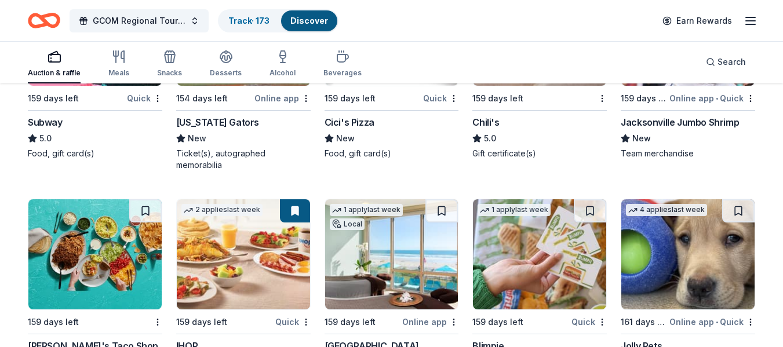
scroll to position [8334, 0]
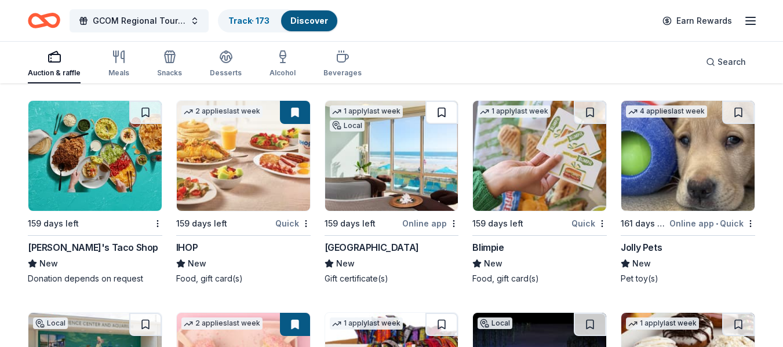
click at [445, 109] on button at bounding box center [441, 112] width 32 height 23
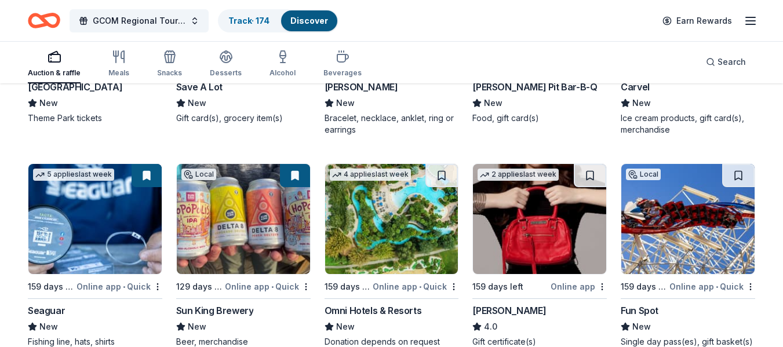
scroll to position [9379, 0]
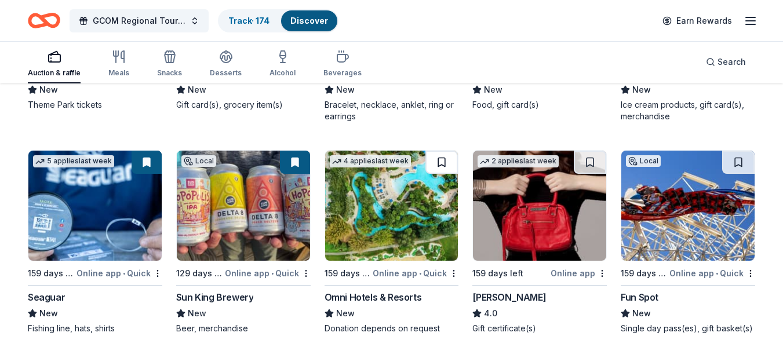
click at [443, 159] on button at bounding box center [441, 162] width 32 height 23
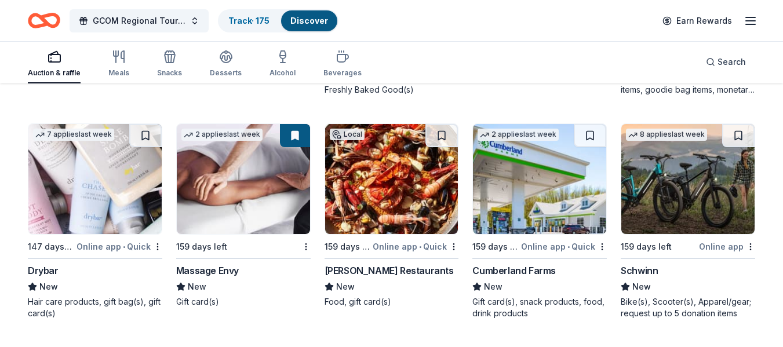
scroll to position [10304, 0]
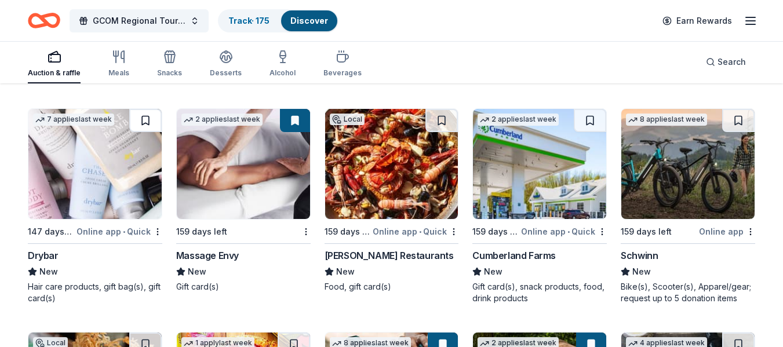
click at [142, 117] on button at bounding box center [145, 120] width 32 height 23
click at [737, 115] on button at bounding box center [738, 120] width 32 height 23
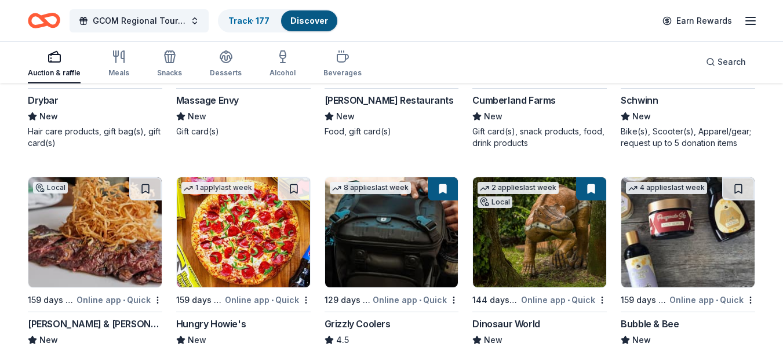
scroll to position [10536, 0]
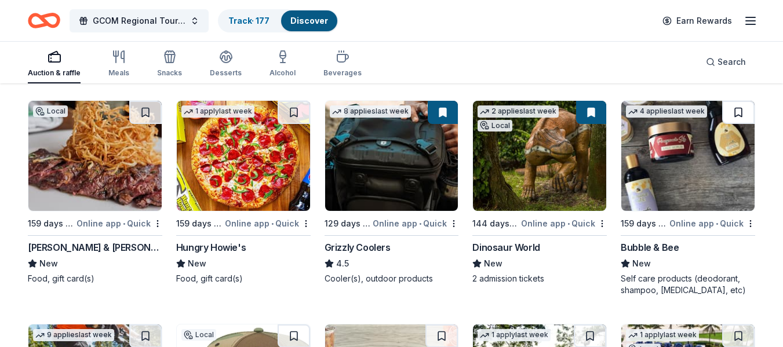
click at [738, 108] on button at bounding box center [738, 112] width 32 height 23
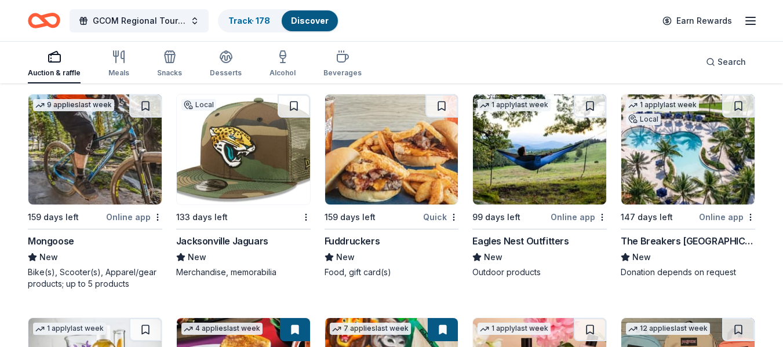
scroll to position [10768, 0]
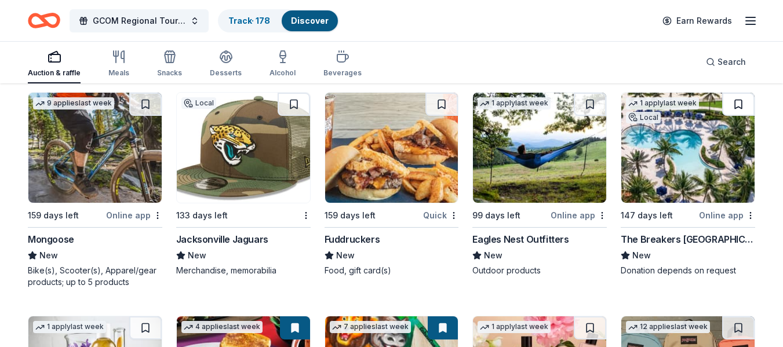
click at [740, 104] on button at bounding box center [738, 104] width 32 height 23
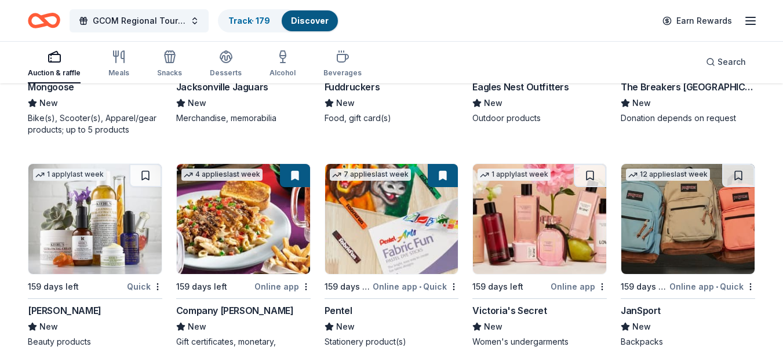
scroll to position [10942, 0]
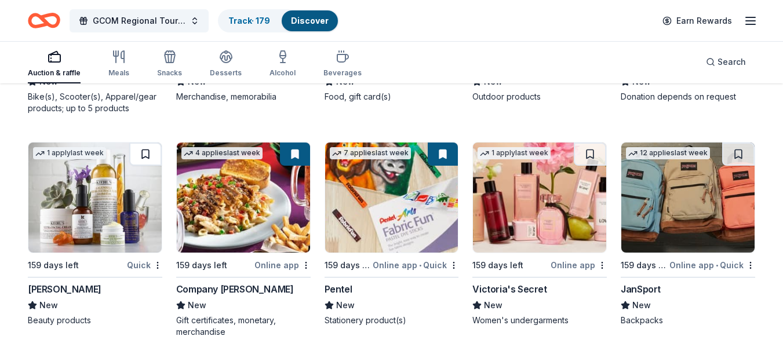
click at [141, 154] on button at bounding box center [145, 154] width 32 height 23
click at [594, 154] on button at bounding box center [590, 154] width 32 height 23
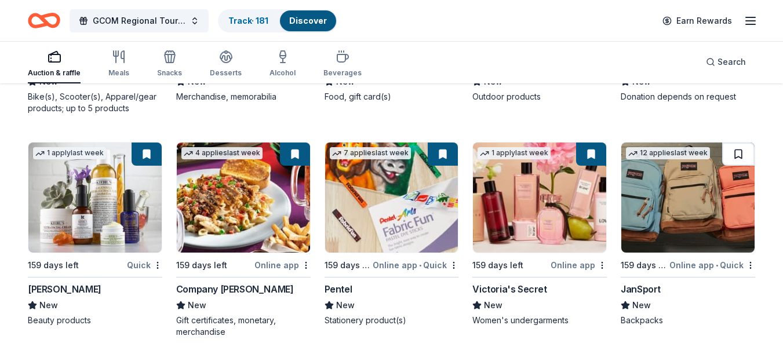
click at [738, 151] on button at bounding box center [738, 154] width 32 height 23
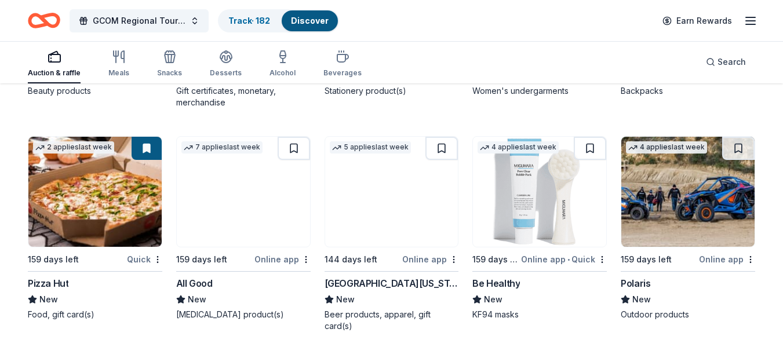
scroll to position [11174, 0]
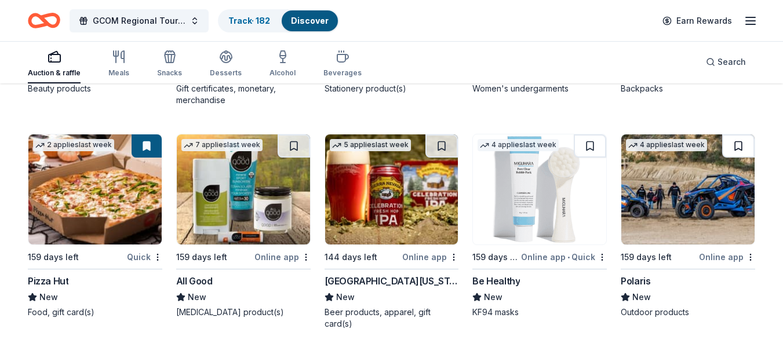
click at [745, 141] on button at bounding box center [738, 145] width 32 height 23
click at [597, 144] on button at bounding box center [590, 145] width 32 height 23
click at [445, 140] on button at bounding box center [441, 145] width 32 height 23
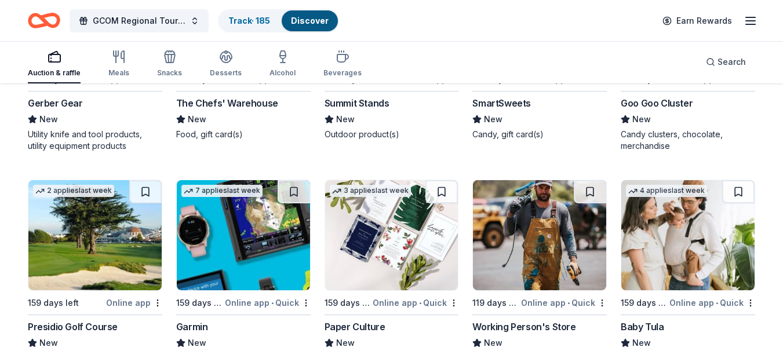
scroll to position [12043, 0]
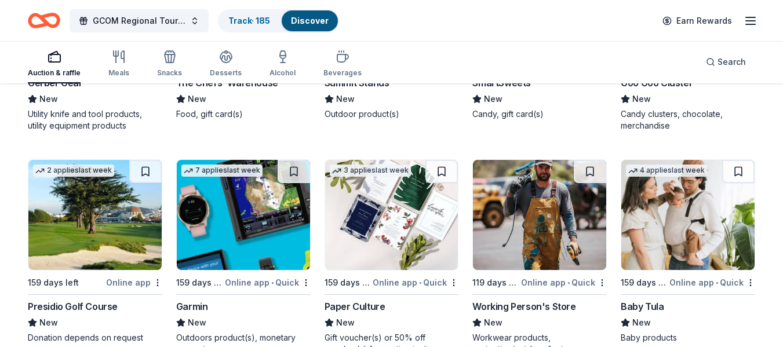
click at [74, 209] on img at bounding box center [94, 215] width 133 height 110
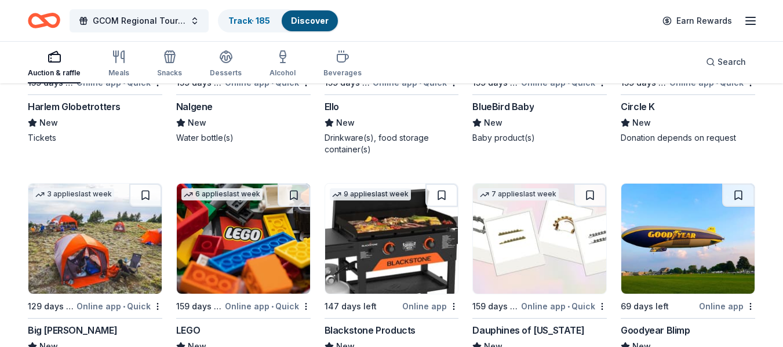
scroll to position [12507, 0]
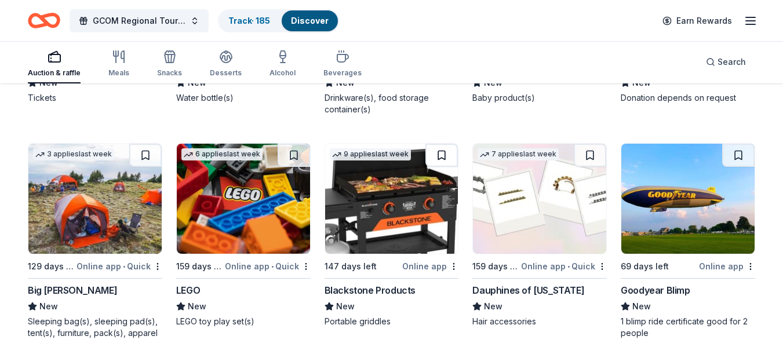
click at [443, 144] on button at bounding box center [441, 155] width 32 height 23
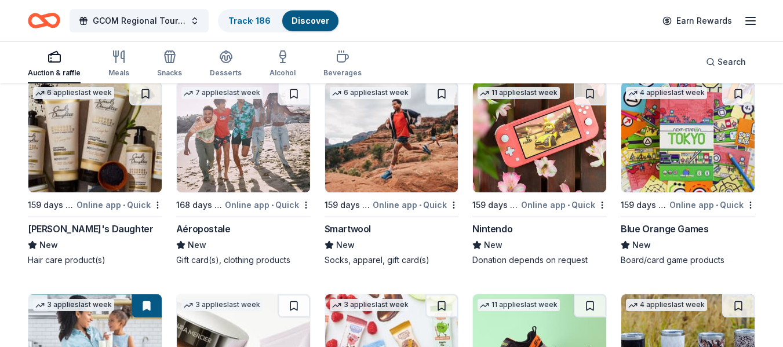
scroll to position [12734, 0]
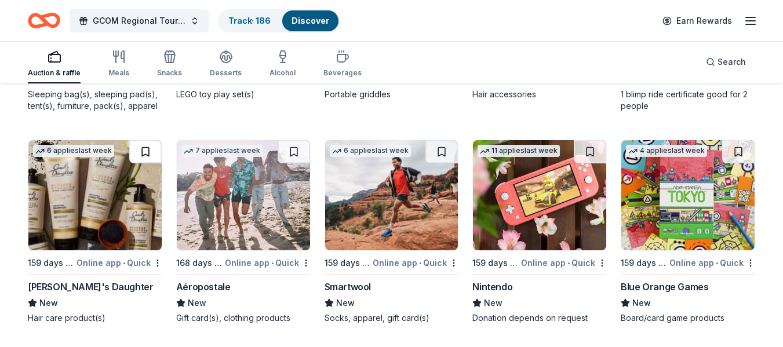
click at [144, 140] on button at bounding box center [145, 151] width 32 height 23
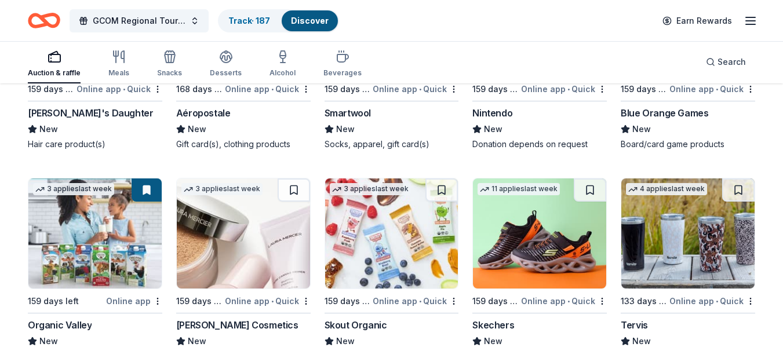
scroll to position [12966, 0]
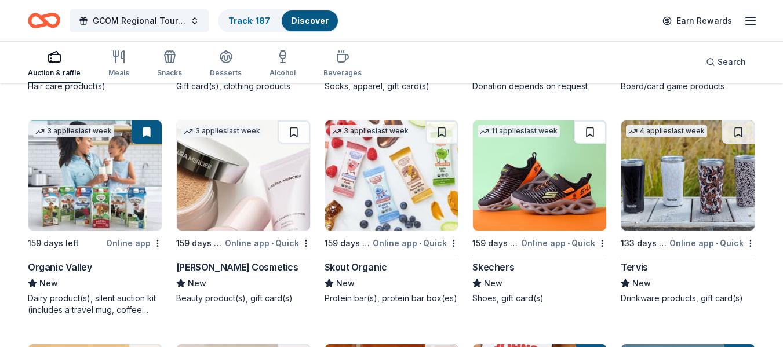
click at [596, 121] on button at bounding box center [590, 132] width 32 height 23
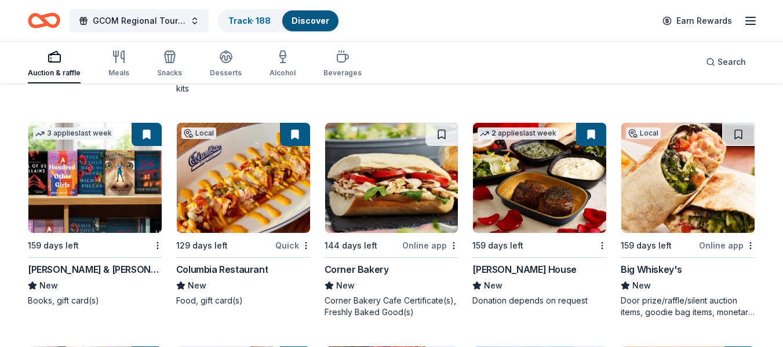
scroll to position [9545, 0]
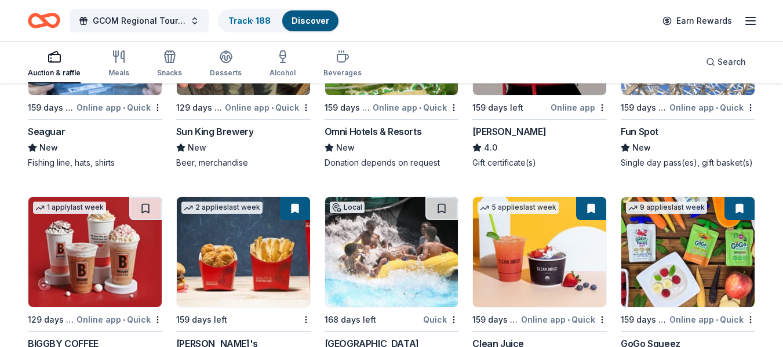
drag, startPoint x: 119, startPoint y: 57, endPoint x: 254, endPoint y: 60, distance: 135.7
click at [119, 57] on icon "button" at bounding box center [119, 57] width 14 height 14
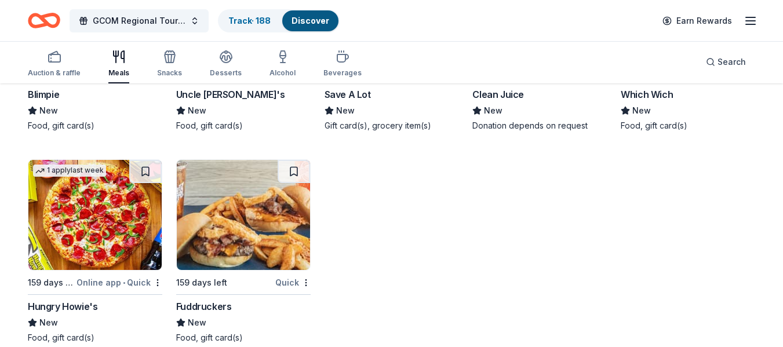
scroll to position [3549, 0]
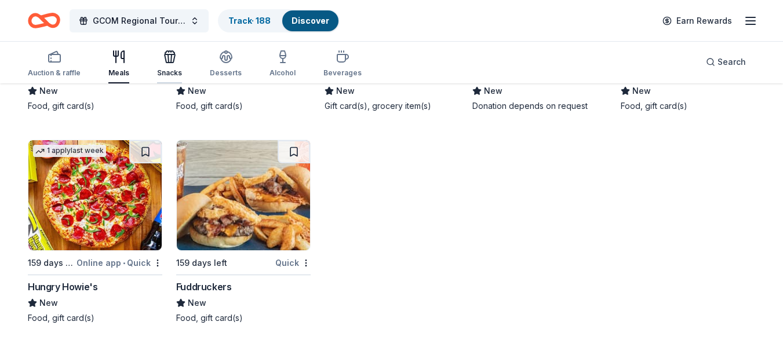
click at [168, 56] on icon "button" at bounding box center [170, 57] width 14 height 14
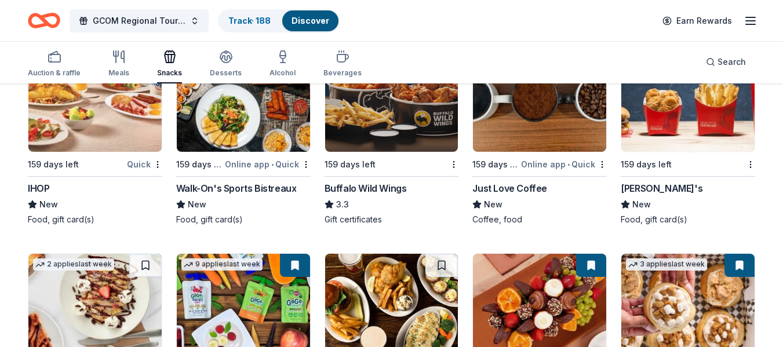
scroll to position [1656, 0]
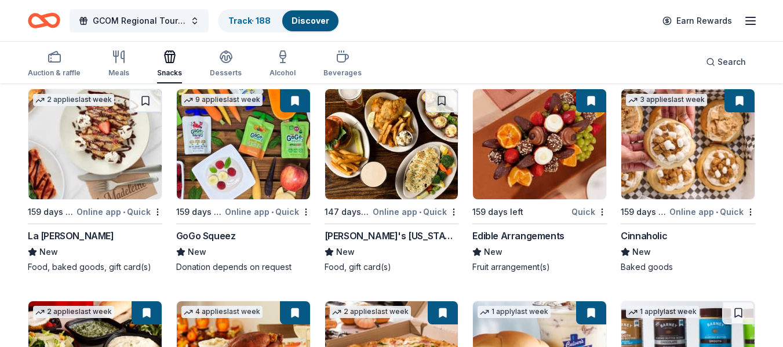
click at [391, 140] on img at bounding box center [391, 144] width 133 height 110
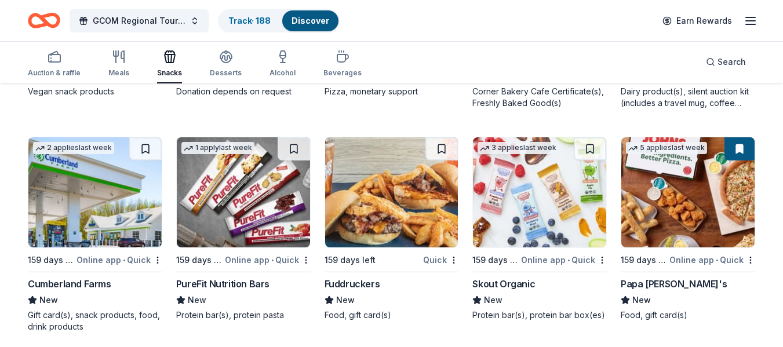
scroll to position [2947, 0]
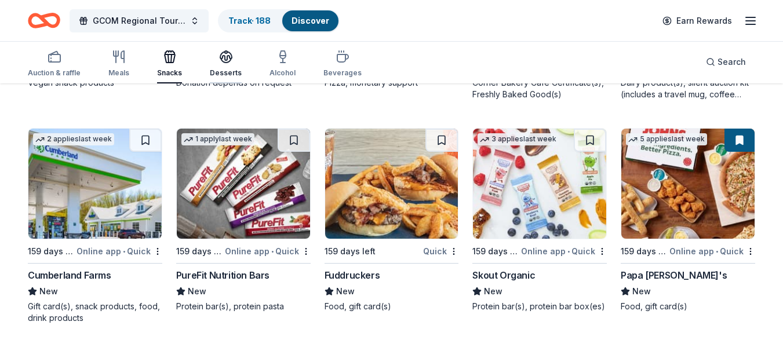
click at [225, 61] on icon "button" at bounding box center [226, 57] width 14 height 14
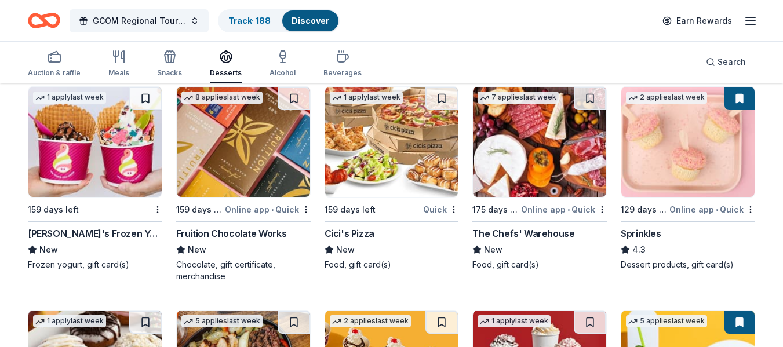
scroll to position [1681, 0]
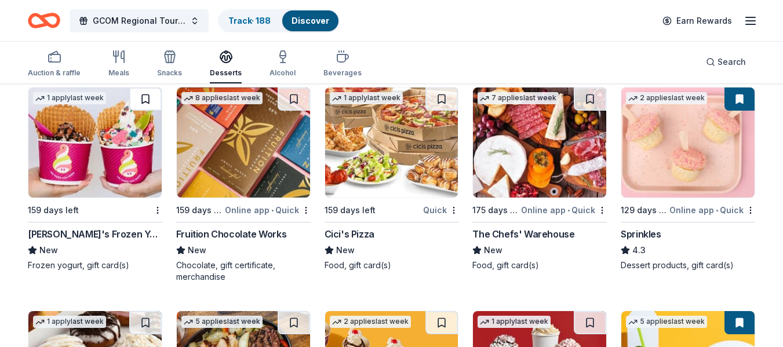
click at [142, 98] on button at bounding box center [145, 99] width 32 height 23
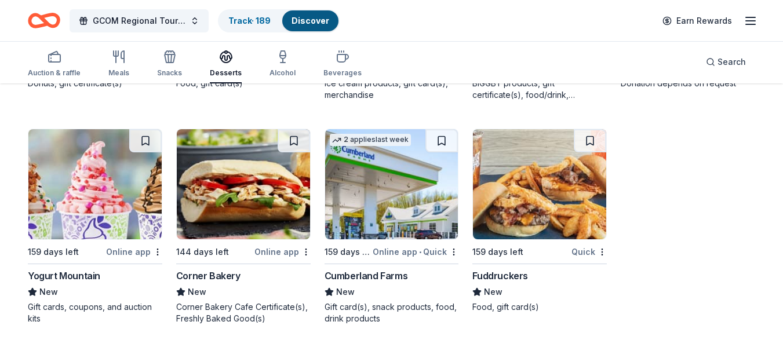
scroll to position [2087, 0]
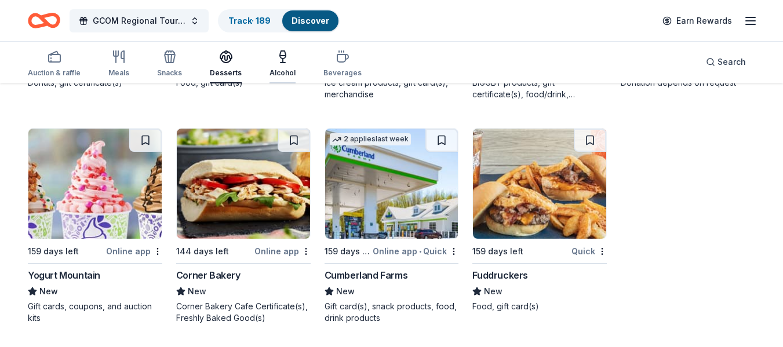
click at [276, 59] on icon "button" at bounding box center [283, 57] width 14 height 14
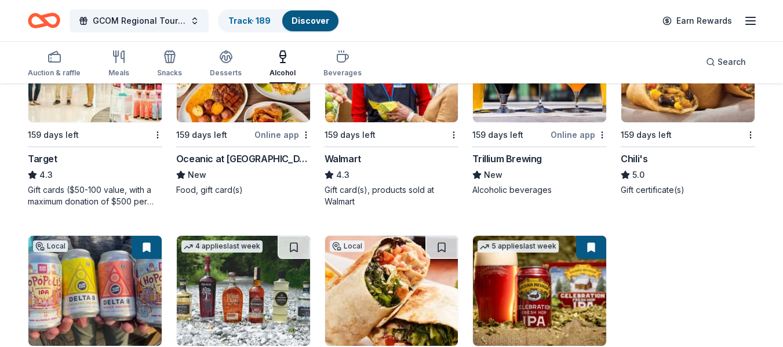
scroll to position [942, 0]
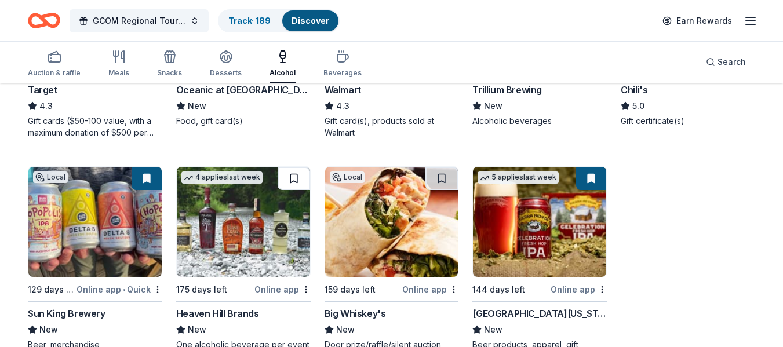
click at [293, 175] on button at bounding box center [294, 178] width 32 height 23
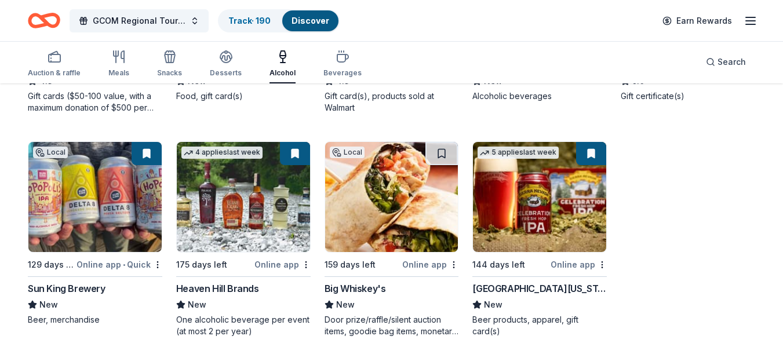
scroll to position [980, 0]
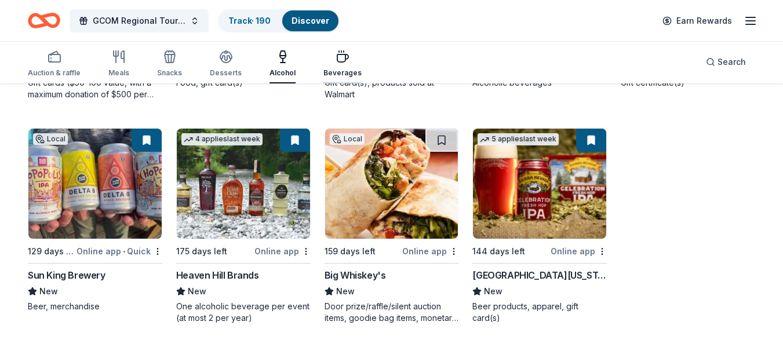
drag, startPoint x: 340, startPoint y: 59, endPoint x: 349, endPoint y: 56, distance: 9.0
click at [341, 59] on icon "button" at bounding box center [342, 58] width 11 height 8
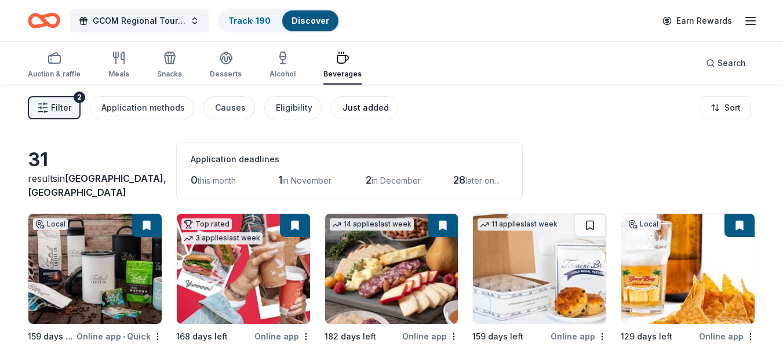
click at [50, 63] on rect "button" at bounding box center [55, 60] width 12 height 8
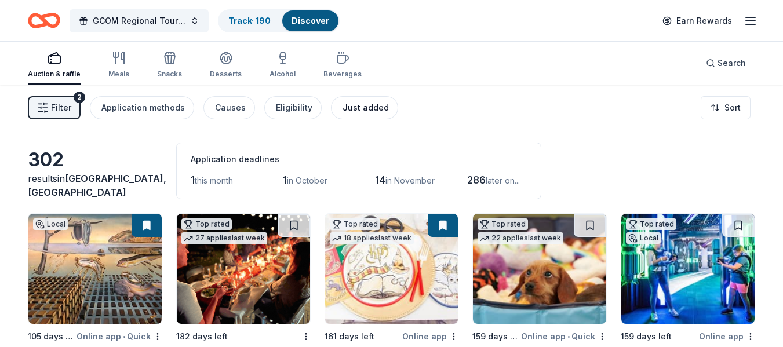
click at [361, 104] on div "Just added" at bounding box center [366, 108] width 46 height 14
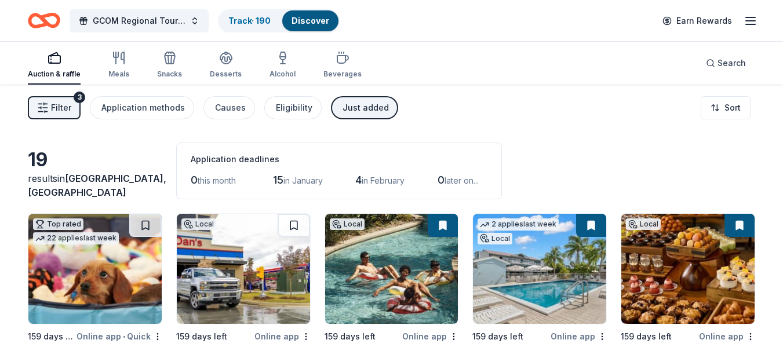
click at [50, 99] on button "Filter 3" at bounding box center [54, 107] width 53 height 23
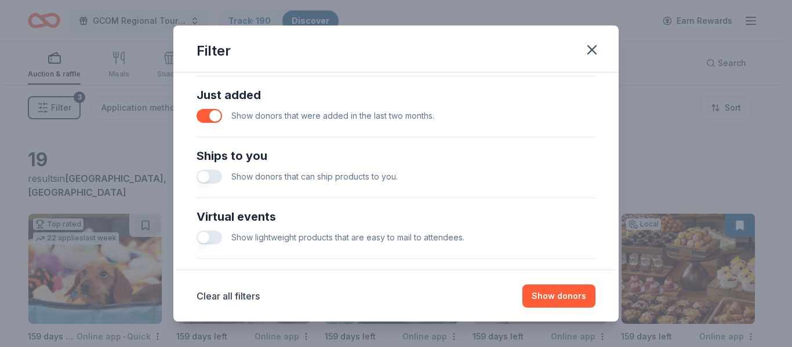
scroll to position [464, 0]
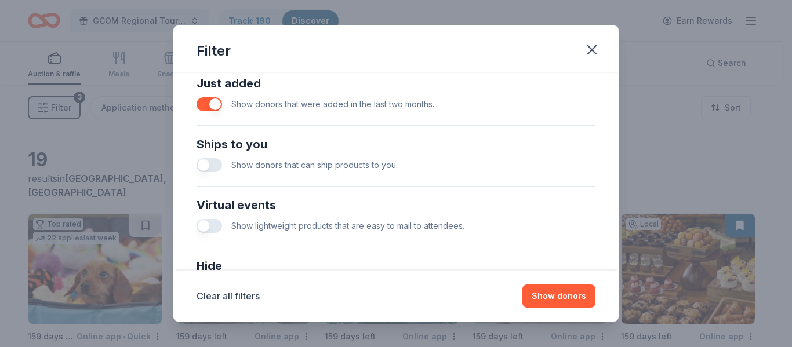
click at [212, 103] on button "button" at bounding box center [209, 104] width 26 height 14
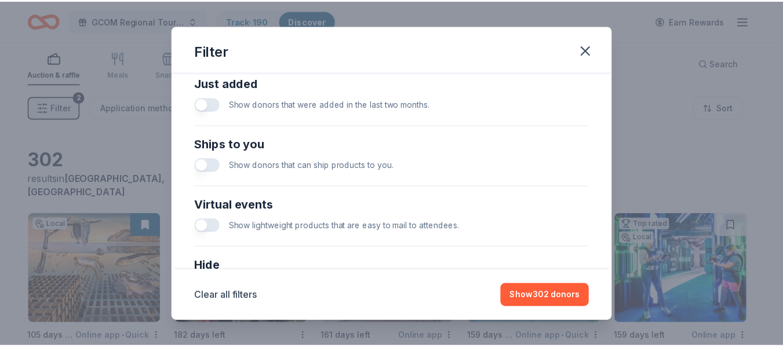
scroll to position [566, 0]
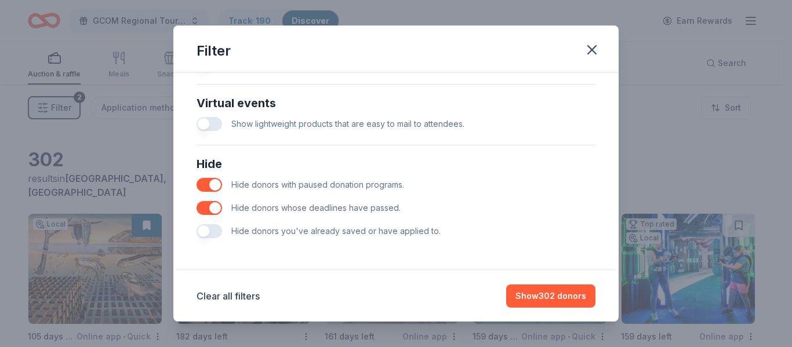
click at [215, 208] on button "button" at bounding box center [209, 208] width 26 height 14
click at [215, 183] on button "button" at bounding box center [209, 185] width 26 height 14
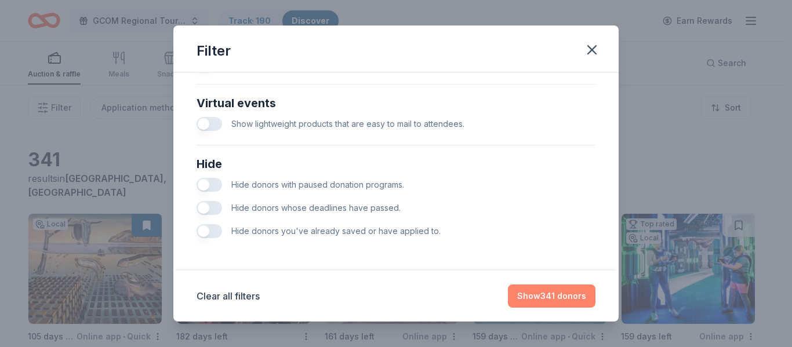
click at [547, 295] on button "Show 341 donors" at bounding box center [552, 296] width 88 height 23
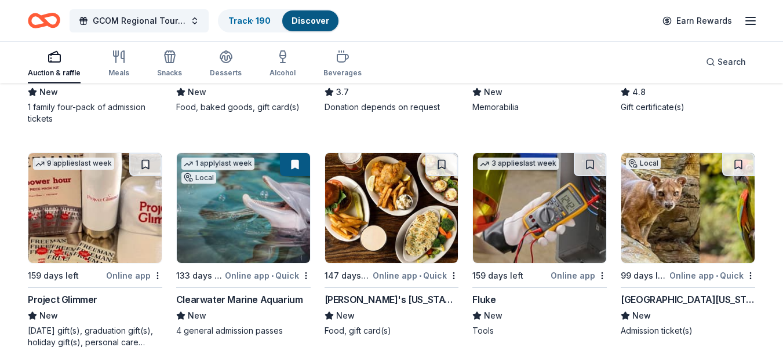
scroll to position [6762, 0]
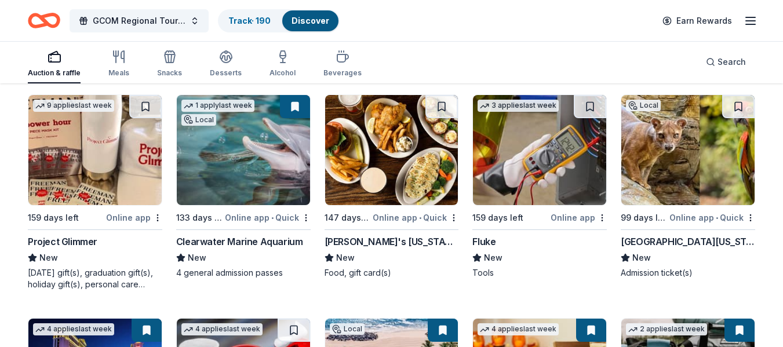
click at [81, 163] on img at bounding box center [94, 150] width 133 height 110
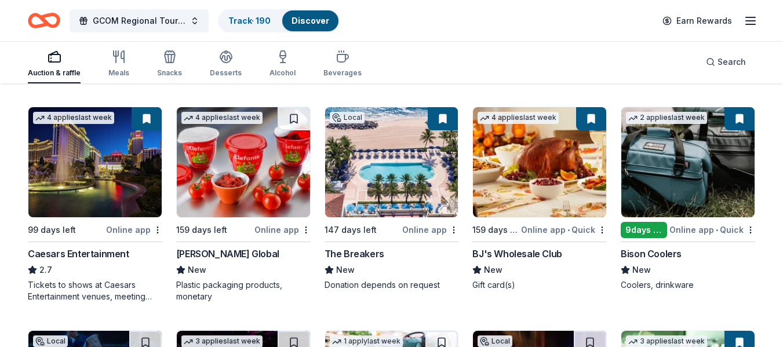
scroll to position [6993, 0]
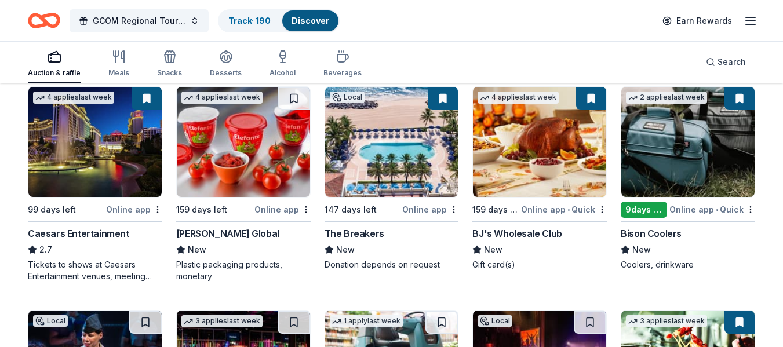
click at [678, 136] on img at bounding box center [687, 142] width 133 height 110
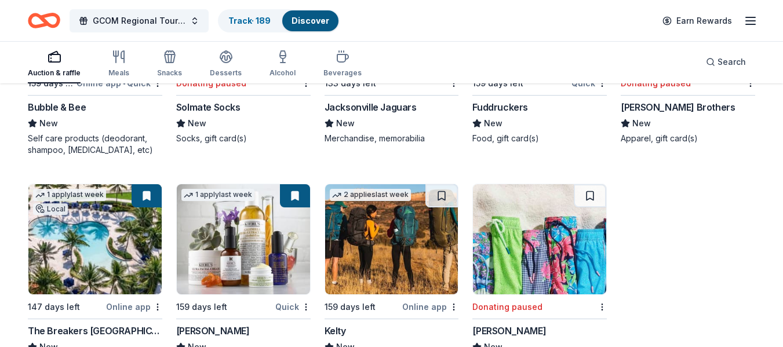
scroll to position [11413, 0]
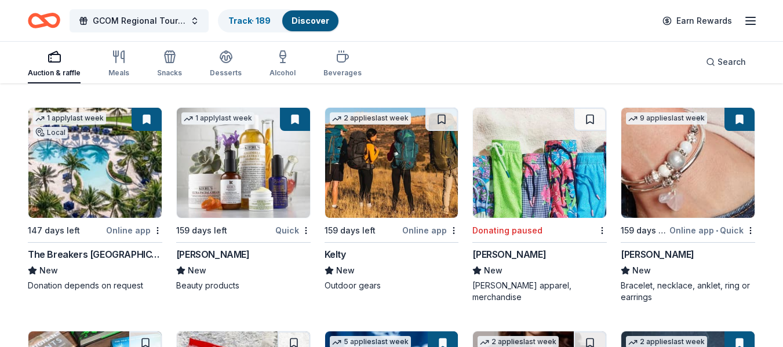
click at [387, 160] on img at bounding box center [391, 163] width 133 height 110
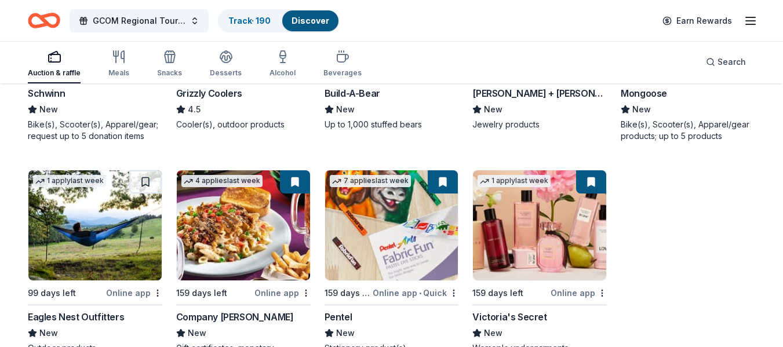
scroll to position [12280, 0]
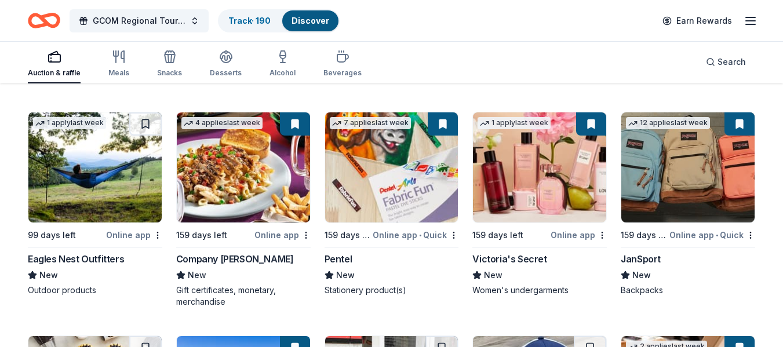
click at [99, 154] on img at bounding box center [94, 167] width 133 height 110
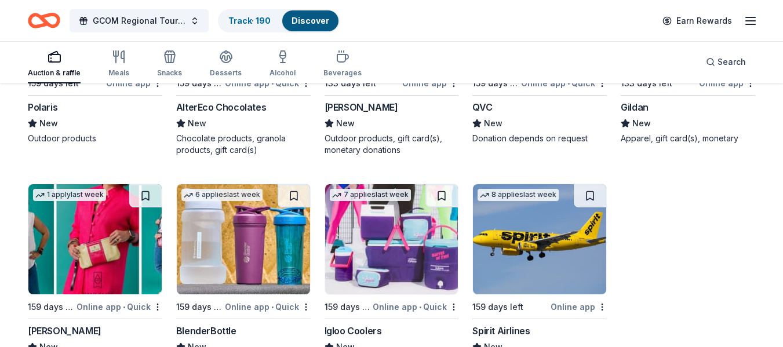
scroll to position [13149, 0]
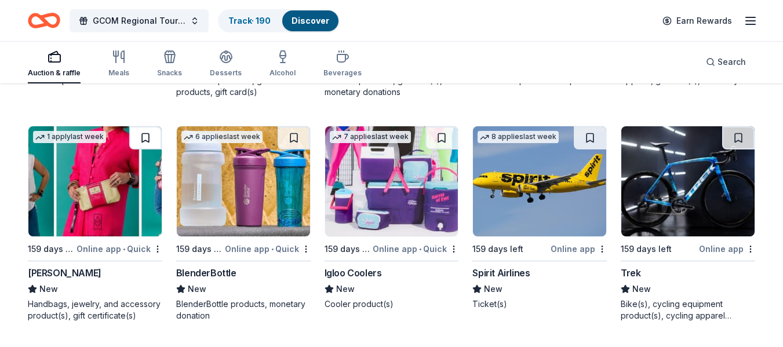
click at [145, 126] on button at bounding box center [145, 137] width 32 height 23
click at [444, 126] on button at bounding box center [441, 137] width 32 height 23
click at [591, 126] on button at bounding box center [590, 137] width 32 height 23
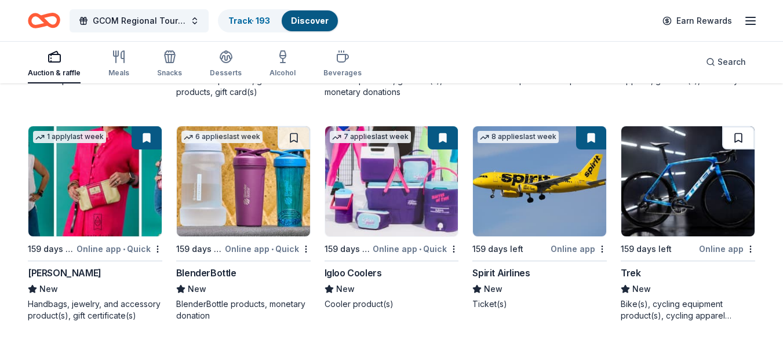
click at [738, 126] on button at bounding box center [738, 137] width 32 height 23
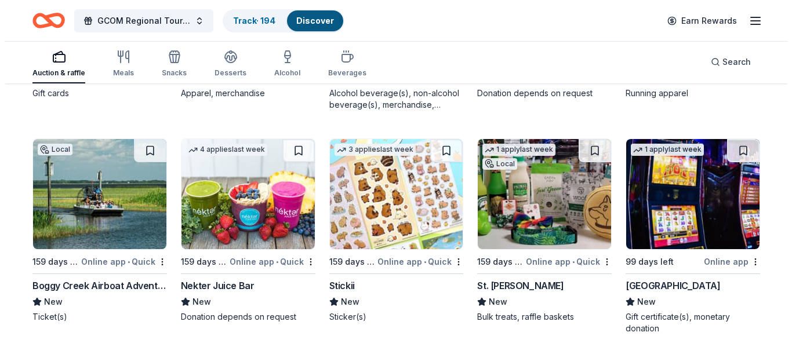
scroll to position [0, 0]
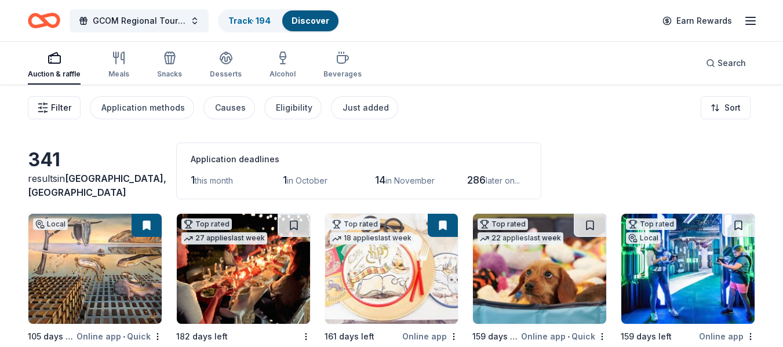
click at [53, 100] on button "Filter" at bounding box center [54, 107] width 53 height 23
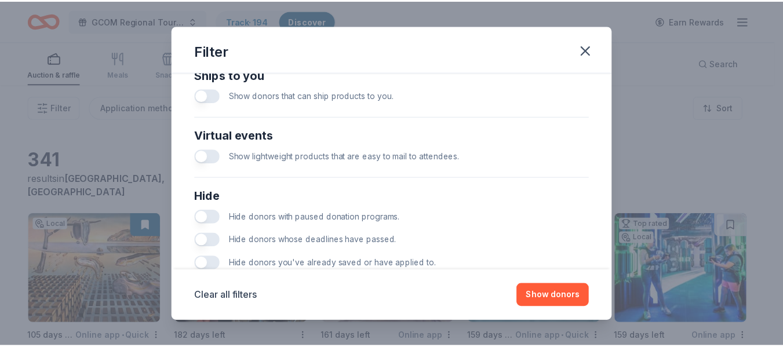
scroll to position [566, 0]
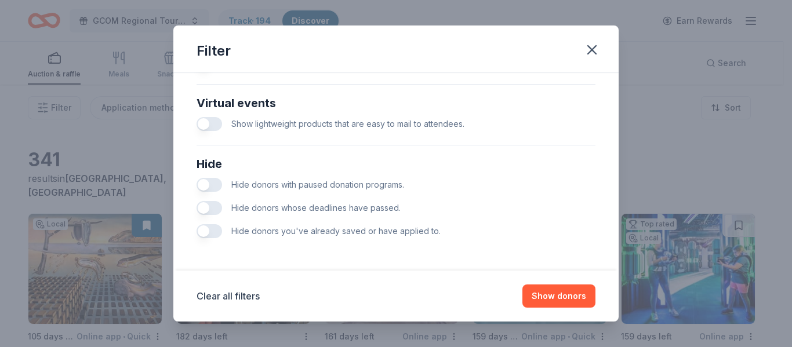
click at [206, 183] on button "button" at bounding box center [209, 185] width 26 height 14
click at [206, 230] on button "button" at bounding box center [209, 231] width 26 height 14
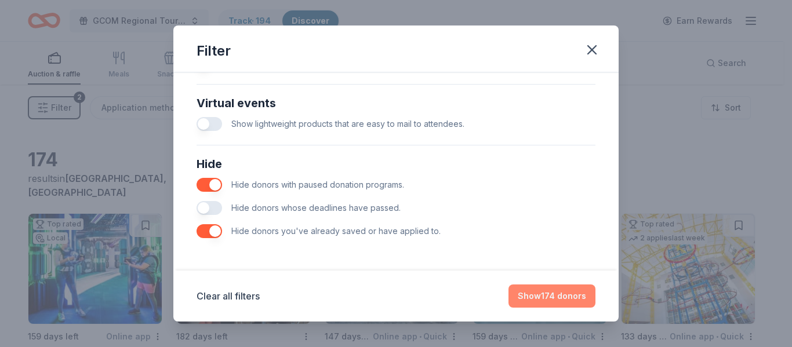
click at [561, 288] on button "Show 174 donors" at bounding box center [551, 296] width 87 height 23
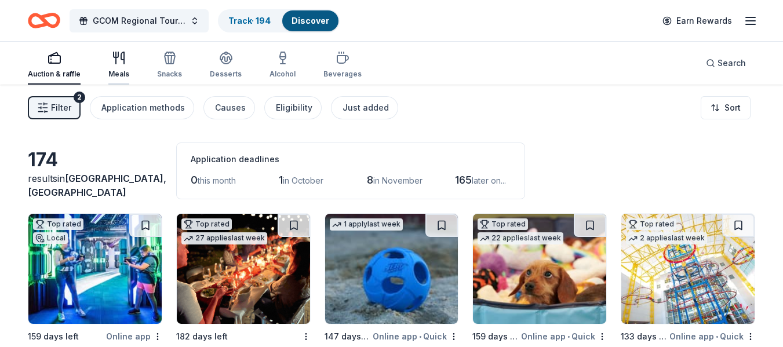
click at [112, 60] on icon "button" at bounding box center [119, 58] width 14 height 14
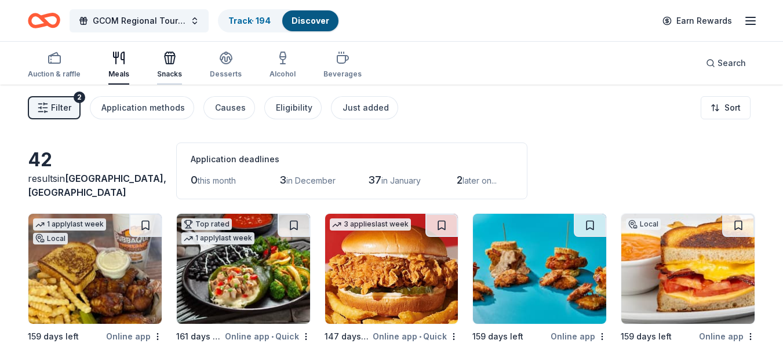
click at [169, 66] on div "Snacks" at bounding box center [169, 65] width 25 height 28
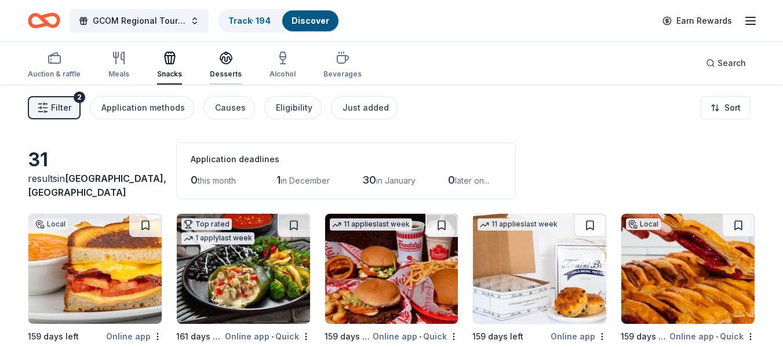
click at [225, 57] on icon "button" at bounding box center [226, 57] width 12 height 9
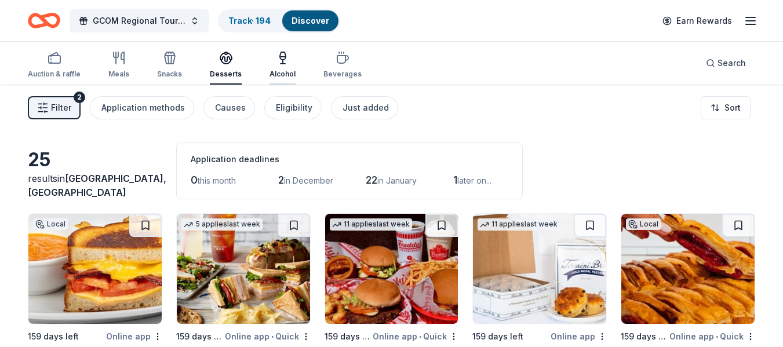
click at [276, 61] on icon "button" at bounding box center [283, 58] width 14 height 14
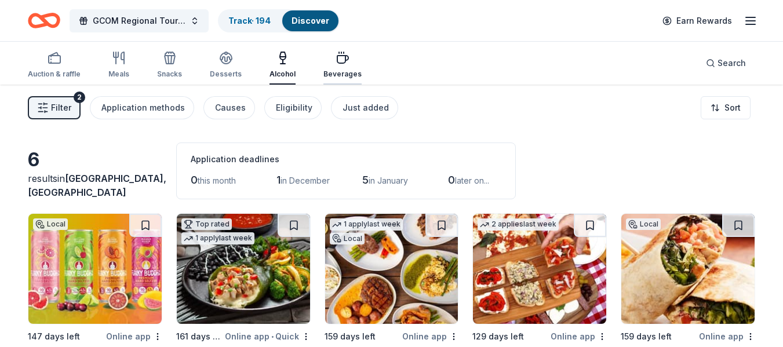
click at [342, 63] on icon "button" at bounding box center [343, 58] width 14 height 14
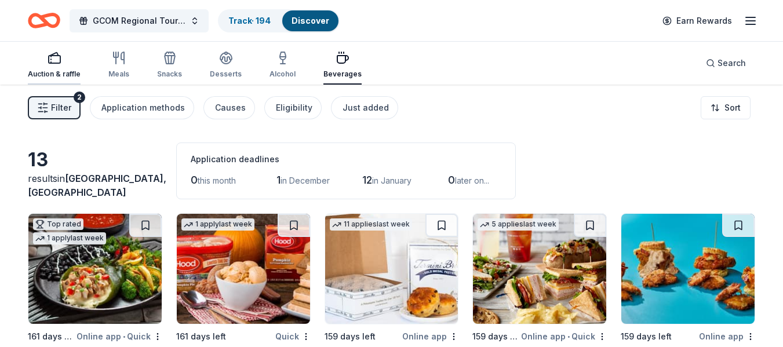
click at [56, 61] on icon "button" at bounding box center [55, 58] width 14 height 14
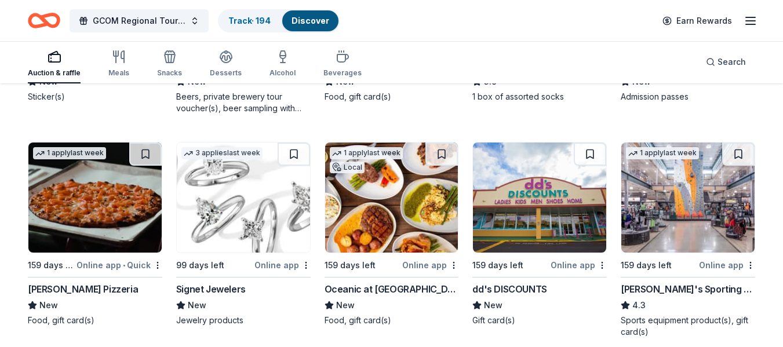
scroll to position [3015, 0]
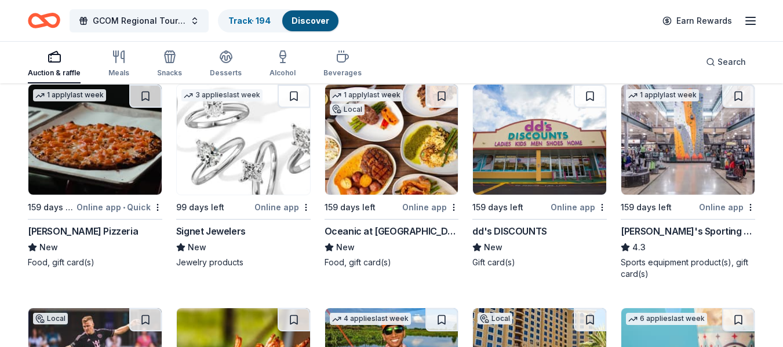
click at [227, 142] on img at bounding box center [243, 140] width 133 height 110
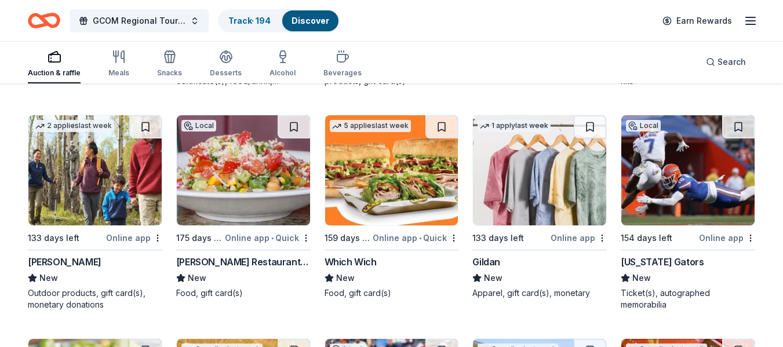
scroll to position [5442, 0]
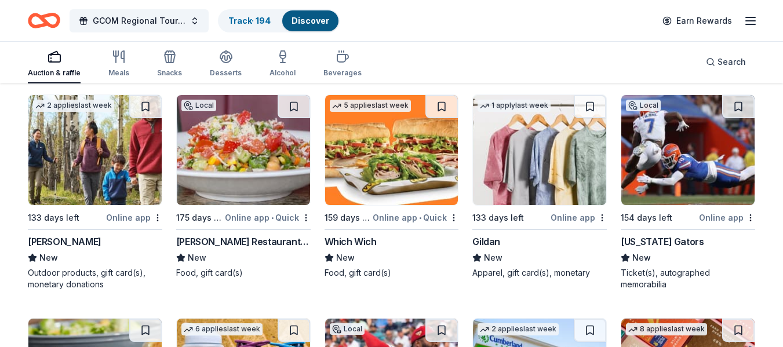
click at [234, 171] on img at bounding box center [243, 150] width 133 height 110
click at [145, 103] on button at bounding box center [145, 106] width 32 height 23
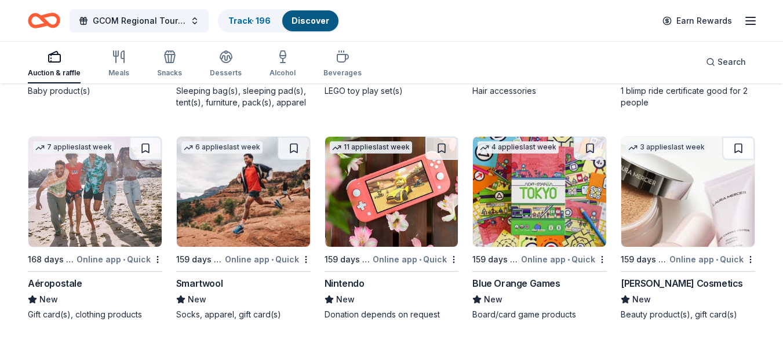
scroll to position [7181, 0]
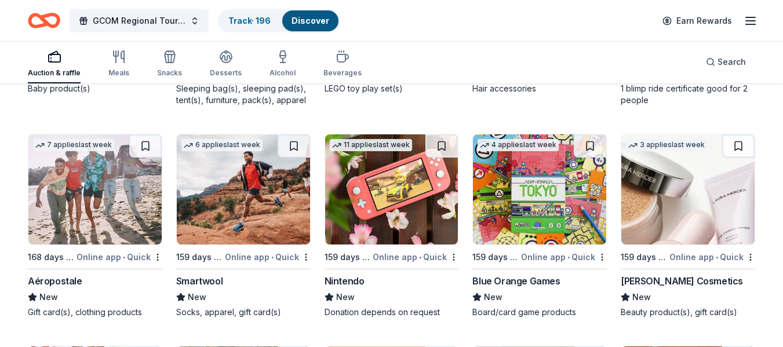
click at [380, 189] on img at bounding box center [391, 189] width 133 height 110
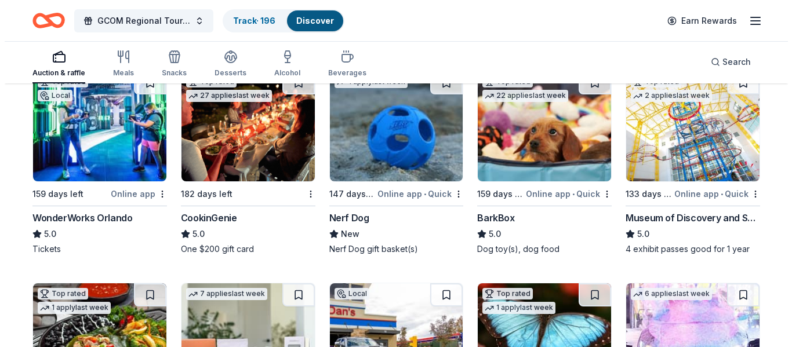
scroll to position [0, 0]
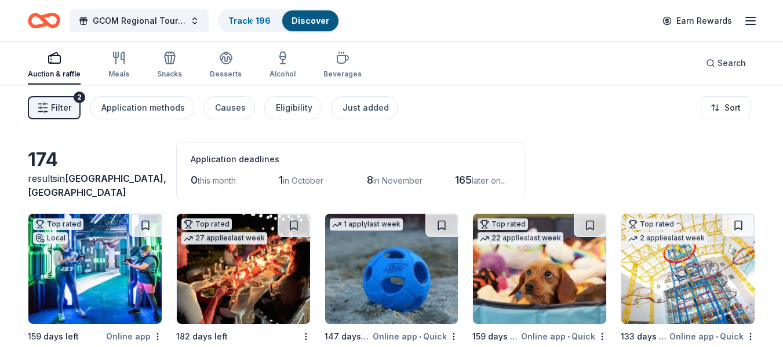
click at [59, 103] on span "Filter" at bounding box center [61, 108] width 20 height 14
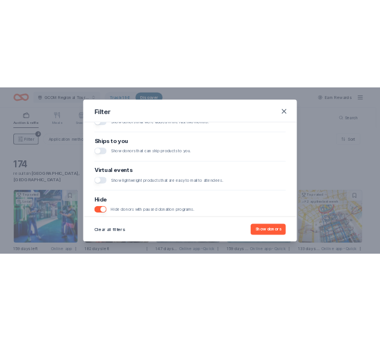
scroll to position [566, 0]
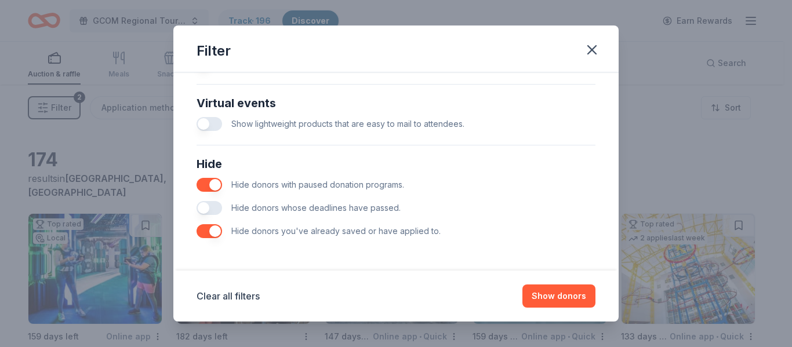
drag, startPoint x: 212, startPoint y: 229, endPoint x: 222, endPoint y: 231, distance: 10.6
click at [212, 229] on button "button" at bounding box center [209, 231] width 26 height 14
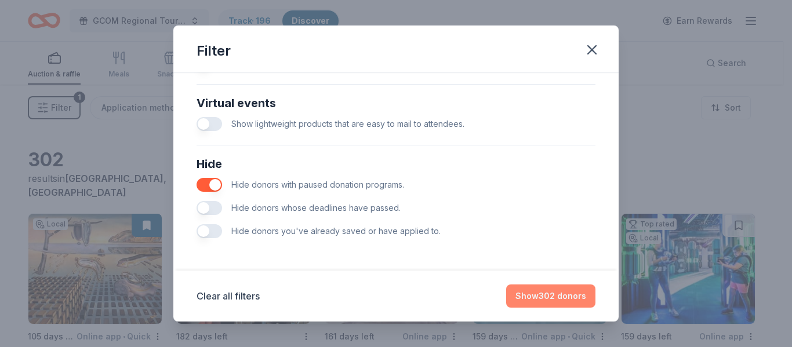
click at [537, 297] on button "Show 302 donors" at bounding box center [550, 296] width 89 height 23
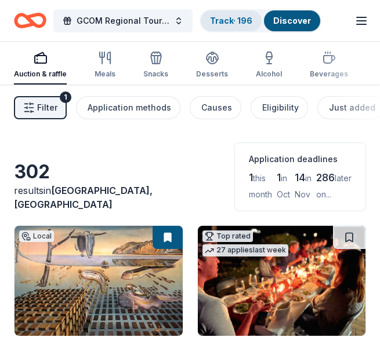
click at [232, 23] on link "Track · 196" at bounding box center [231, 21] width 42 height 10
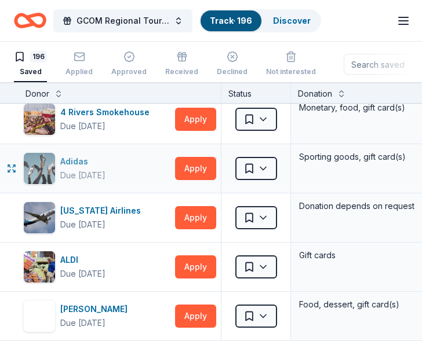
scroll to position [116, 0]
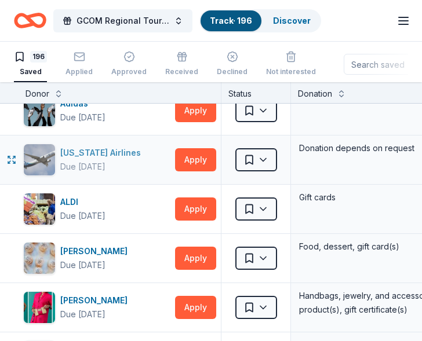
click at [92, 148] on div "Alaska Airlines" at bounding box center [102, 153] width 85 height 14
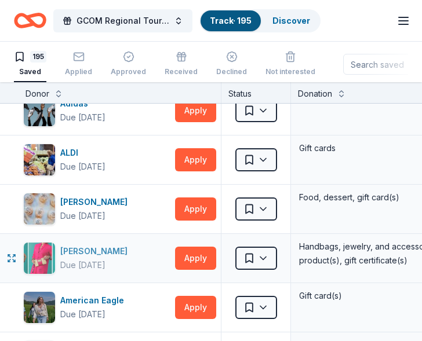
click at [80, 251] on div "Alexis Drake" at bounding box center [96, 252] width 72 height 14
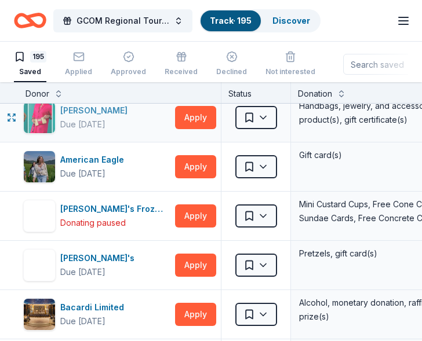
scroll to position [290, 0]
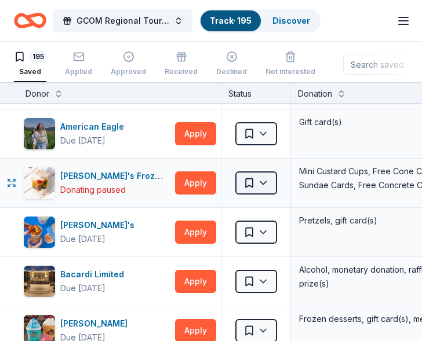
click at [264, 181] on html "GCOM Regional Tournament Fundraiser & Event Track · 195 Discover Earn Rewards 1…" at bounding box center [211, 170] width 422 height 341
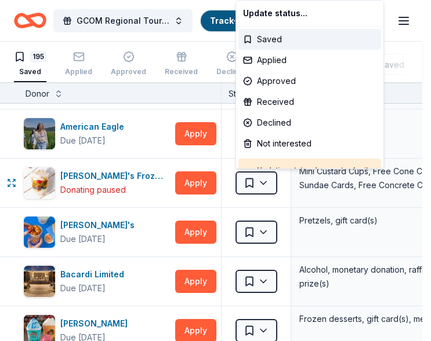
click at [3, 190] on html "GCOM Regional Tournament Fundraiser & Event Track · 195 Discover Earn Rewards 1…" at bounding box center [215, 170] width 431 height 341
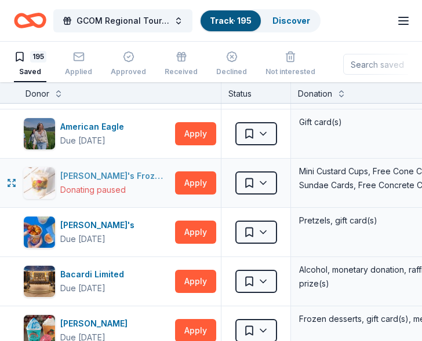
scroll to position [348, 0]
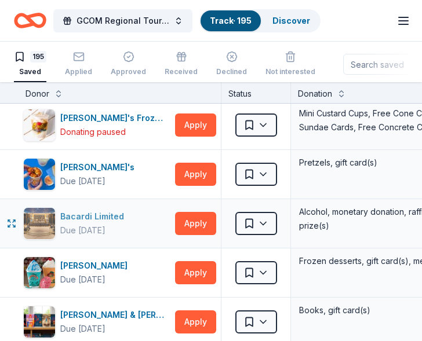
click at [82, 216] on div "Bacardi Limited" at bounding box center [94, 217] width 68 height 14
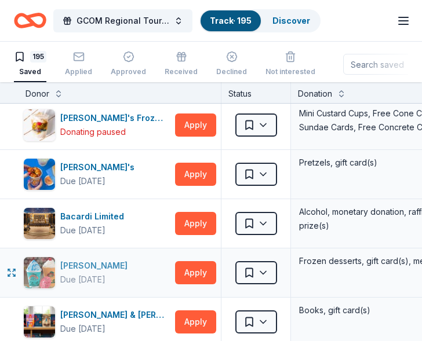
click at [85, 264] on div "Bahama Buck's" at bounding box center [96, 266] width 72 height 14
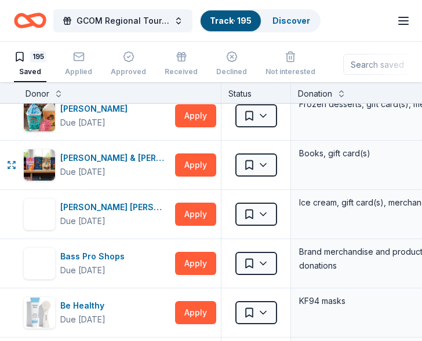
scroll to position [522, 0]
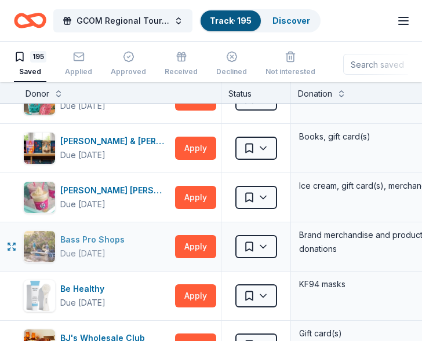
drag, startPoint x: 92, startPoint y: 236, endPoint x: 99, endPoint y: 238, distance: 7.2
click at [92, 236] on div "Bass Pro Shops" at bounding box center [94, 240] width 69 height 14
click at [266, 246] on html "GCOM Regional Tournament Fundraiser & Event Track · 195 Discover Earn Rewards 1…" at bounding box center [211, 170] width 422 height 341
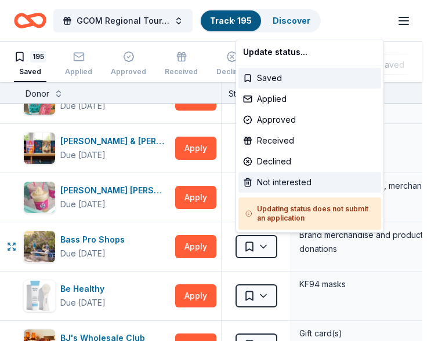
click at [279, 182] on div "Not interested" at bounding box center [309, 182] width 143 height 21
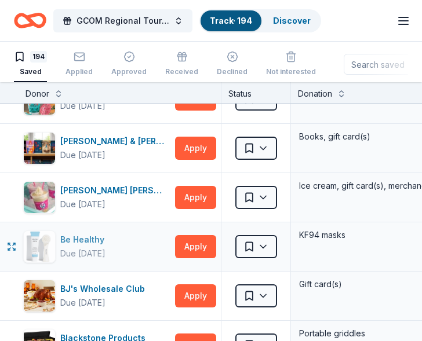
click at [78, 237] on div "Be Healthy" at bounding box center [84, 240] width 49 height 14
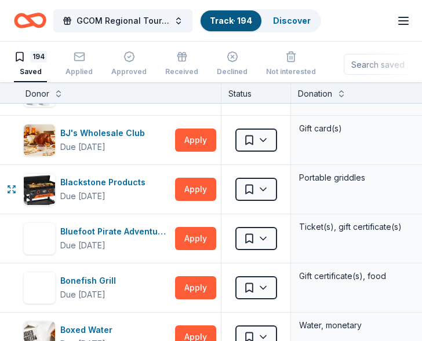
scroll to position [696, 0]
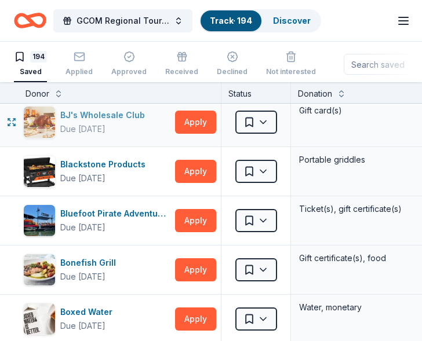
click at [86, 113] on div "BJ's Wholesale Club" at bounding box center [104, 115] width 89 height 14
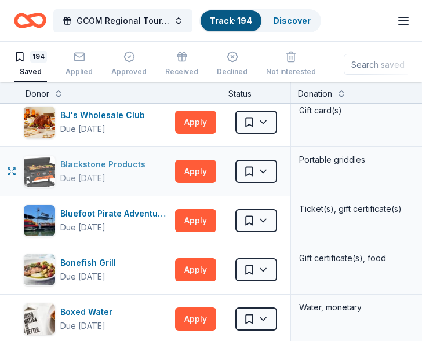
click at [99, 160] on div "Blackstone Products" at bounding box center [105, 165] width 90 height 14
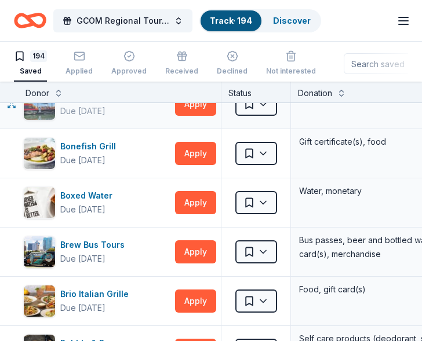
scroll to position [869, 0]
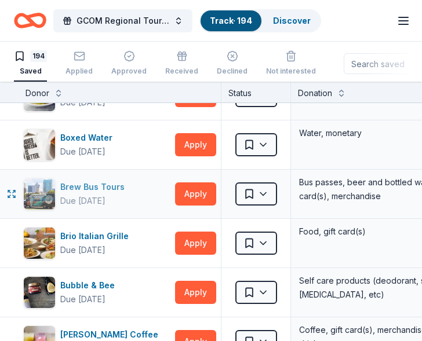
click at [79, 184] on div "Brew Bus Tours" at bounding box center [94, 187] width 69 height 14
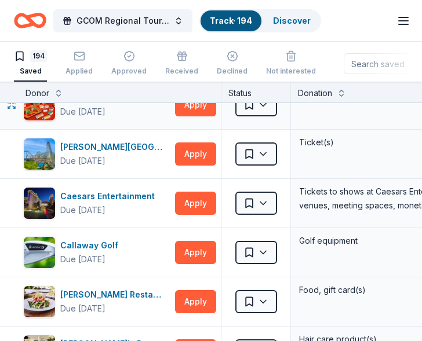
scroll to position [1275, 0]
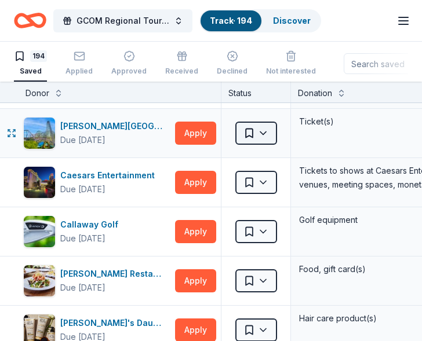
click at [264, 130] on html "GCOM Regional Tournament Fundraiser & Event Track · 194 Discover Earn Rewards 1…" at bounding box center [211, 169] width 422 height 341
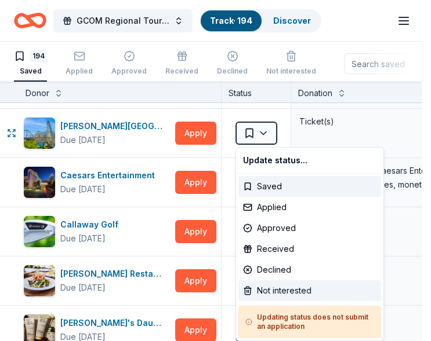
click at [293, 286] on div "Not interested" at bounding box center [309, 291] width 143 height 21
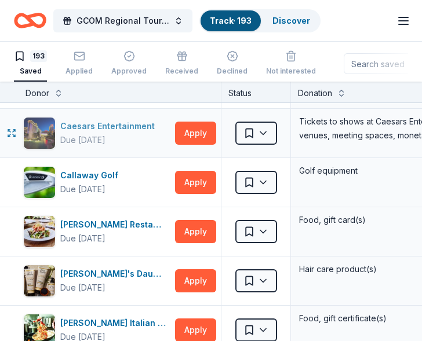
click at [83, 127] on div "Caesars Entertainment" at bounding box center [109, 126] width 99 height 14
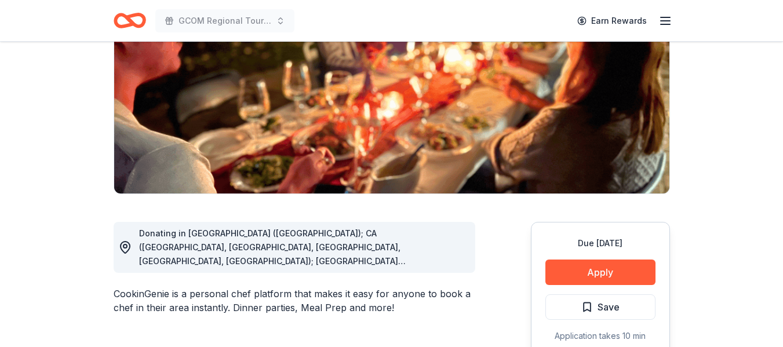
scroll to position [232, 0]
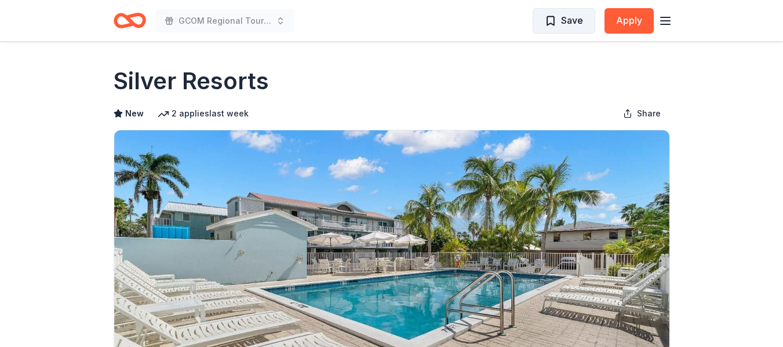
click at [556, 21] on span "Save" at bounding box center [564, 20] width 38 height 15
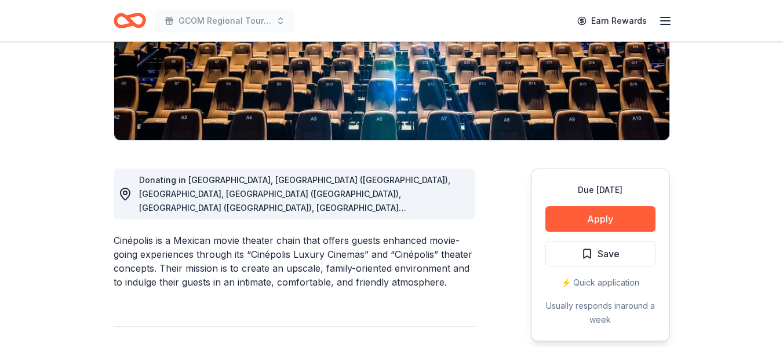
scroll to position [232, 0]
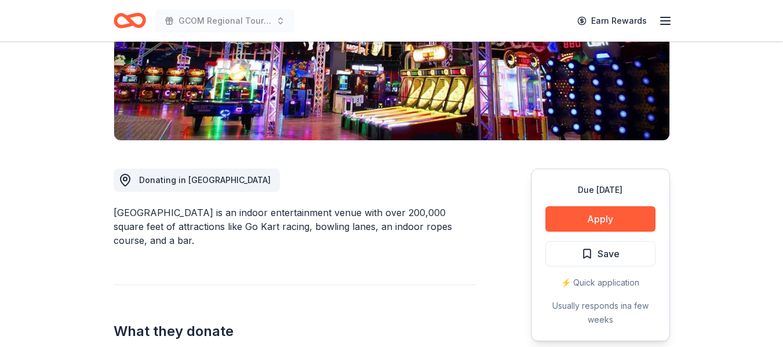
scroll to position [232, 0]
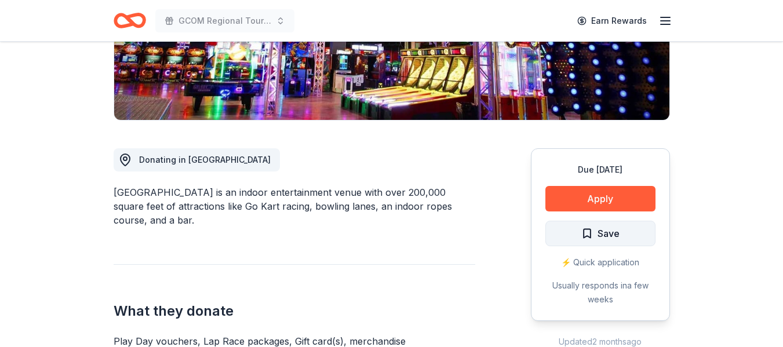
click at [586, 228] on span "Save" at bounding box center [600, 233] width 38 height 15
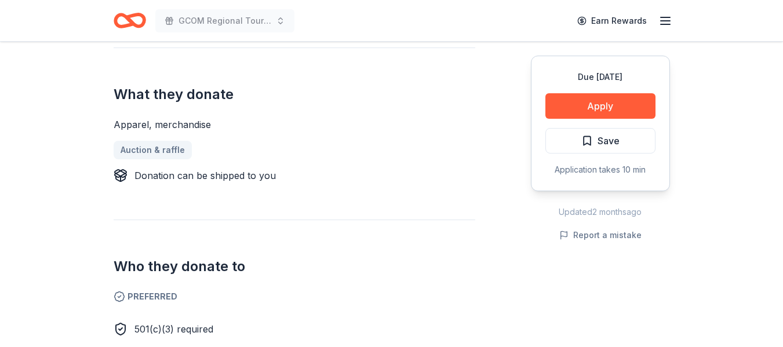
scroll to position [406, 0]
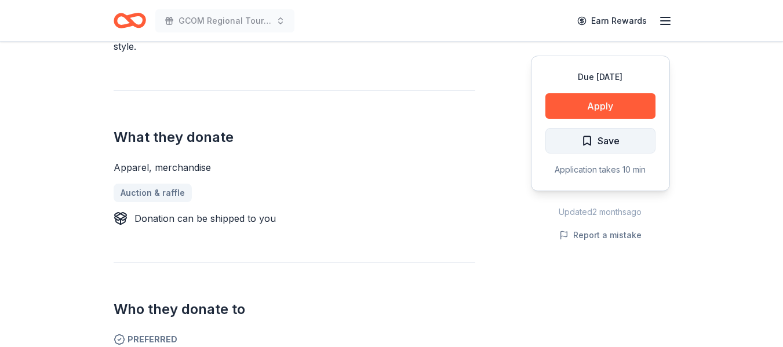
click at [592, 139] on span "Save" at bounding box center [600, 140] width 38 height 15
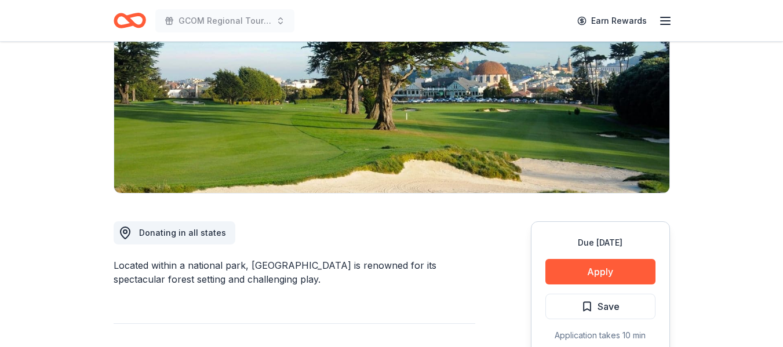
scroll to position [232, 0]
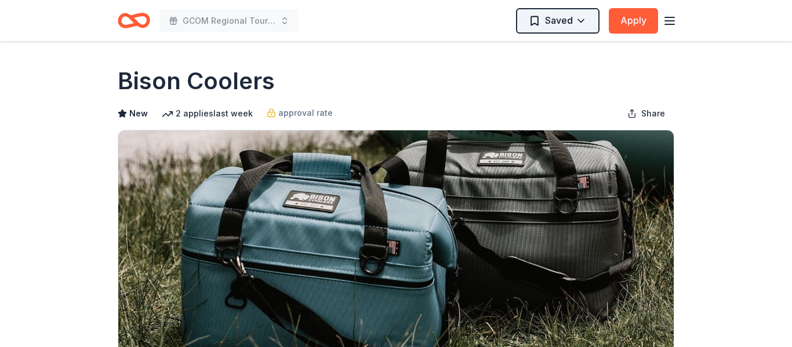
click at [585, 21] on html "GCOM Regional Tournament Fundraiser & Event Saved Apply Due [DATE] Share Bison …" at bounding box center [396, 173] width 792 height 347
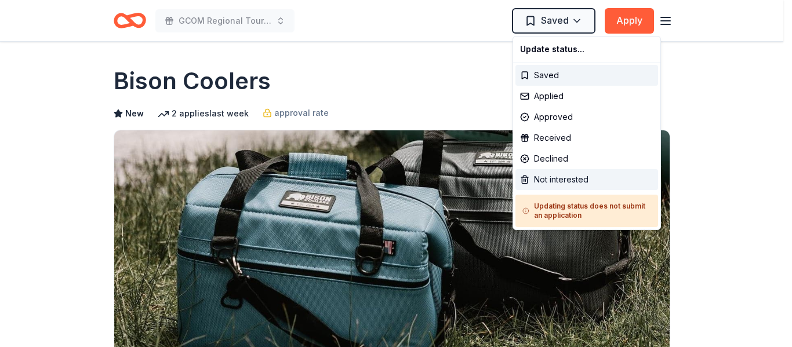
click at [576, 178] on div "Not interested" at bounding box center [586, 179] width 143 height 21
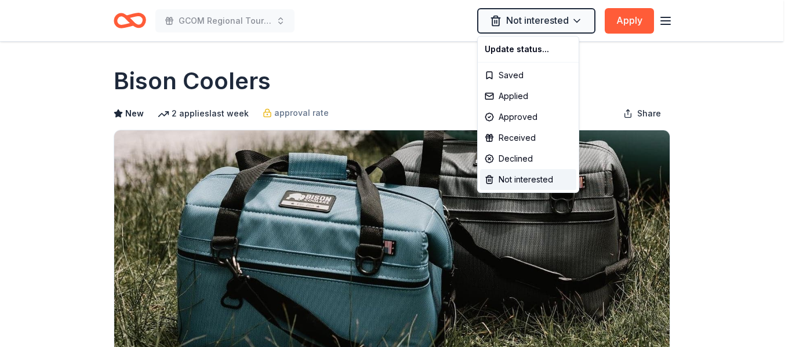
click at [718, 83] on html "GCOM Regional Tournament Fundraiser & Event Not interested Apply Due [DATE] Sha…" at bounding box center [396, 173] width 792 height 347
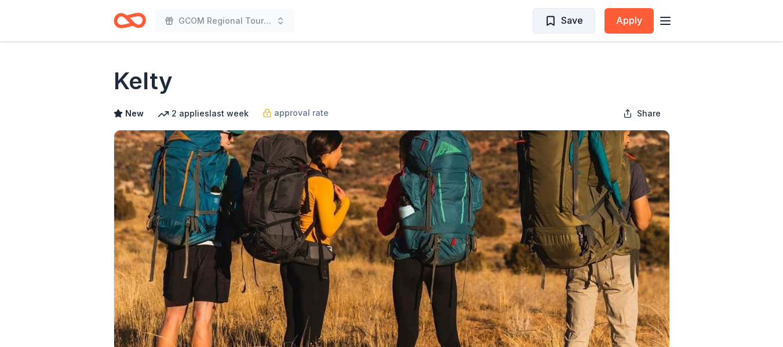
click at [563, 15] on span "Save" at bounding box center [572, 20] width 22 height 15
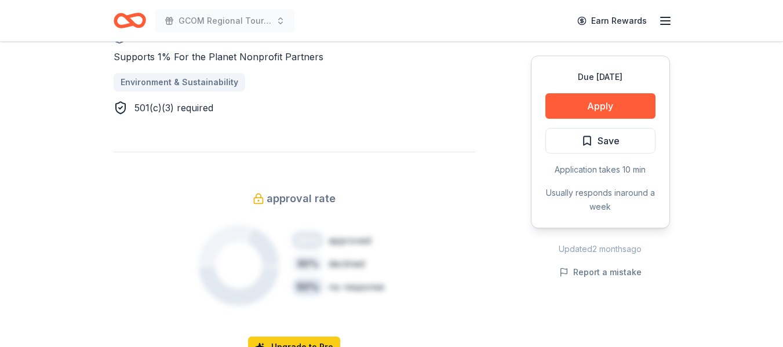
scroll to position [696, 0]
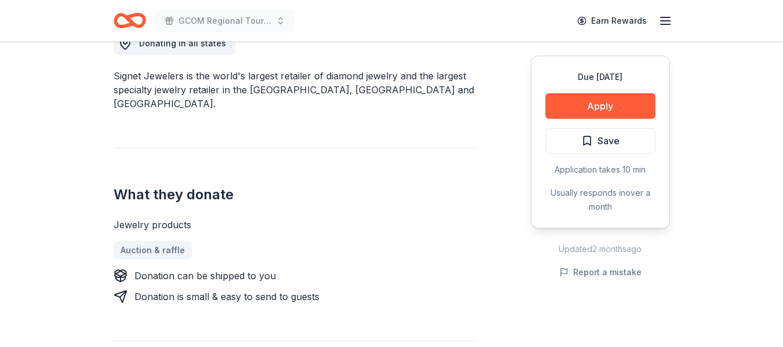
scroll to position [348, 0]
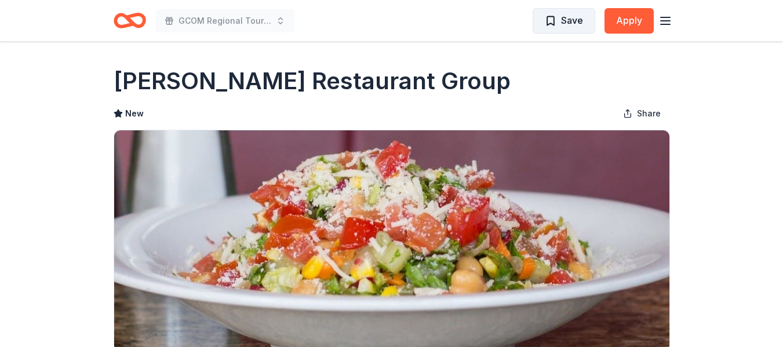
click at [558, 21] on span "Save" at bounding box center [564, 20] width 38 height 15
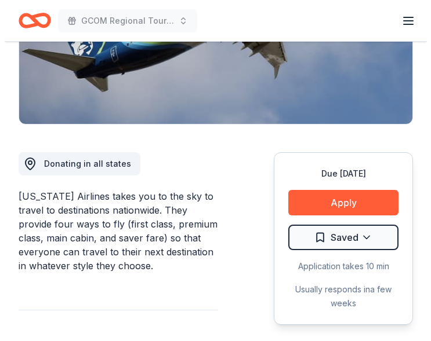
scroll to position [232, 0]
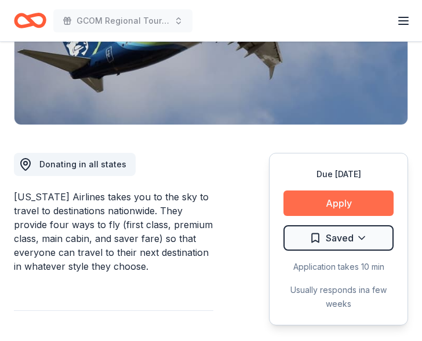
click at [316, 198] on button "Apply" at bounding box center [338, 204] width 110 height 26
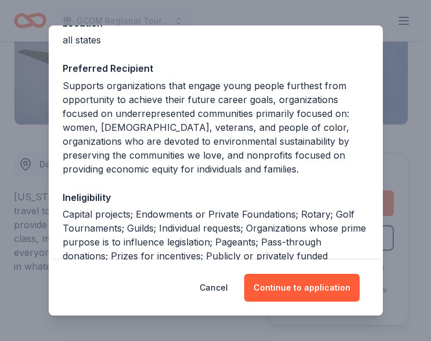
scroll to position [0, 0]
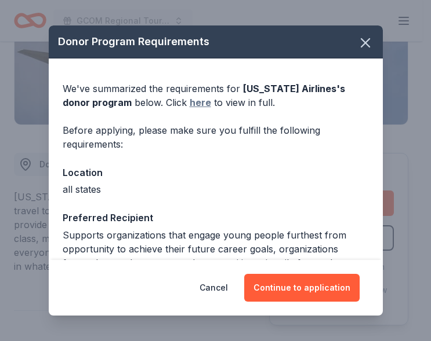
click at [190, 103] on link "here" at bounding box center [200, 103] width 21 height 14
click at [362, 35] on icon "button" at bounding box center [365, 43] width 16 height 16
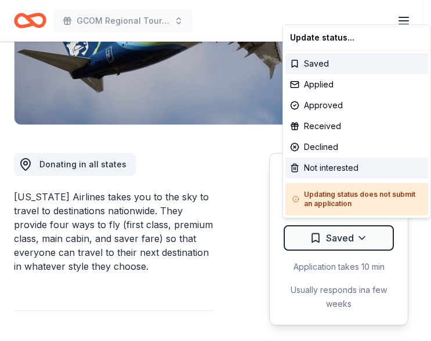
click at [339, 166] on div "Not interested" at bounding box center [356, 168] width 143 height 21
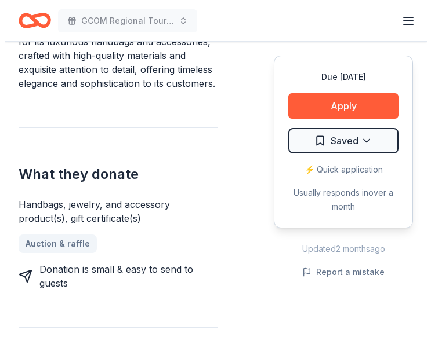
scroll to position [406, 0]
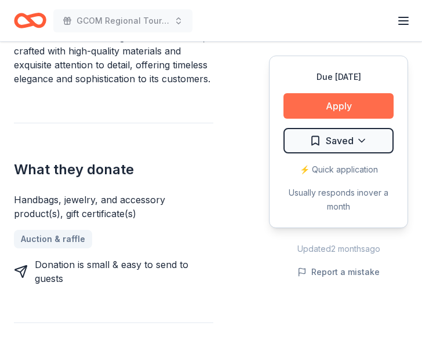
click at [341, 105] on button "Apply" at bounding box center [338, 106] width 110 height 26
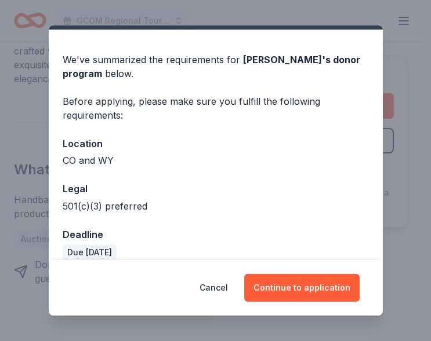
scroll to position [43, 0]
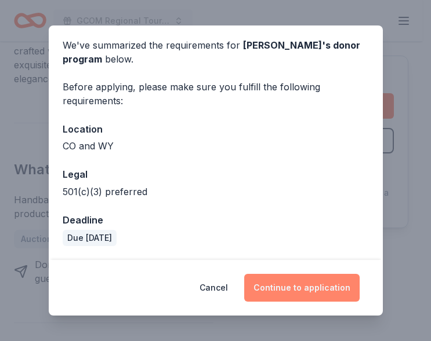
click at [318, 285] on button "Continue to application" at bounding box center [301, 288] width 115 height 28
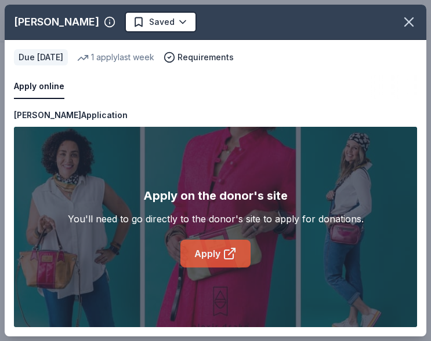
click at [210, 252] on link "Apply" at bounding box center [215, 254] width 70 height 28
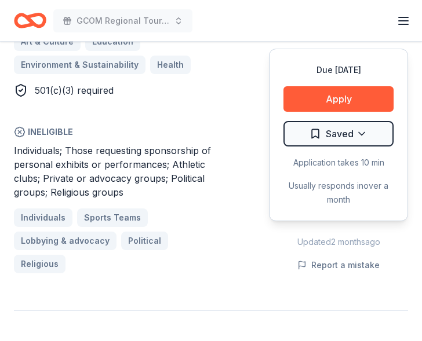
scroll to position [696, 0]
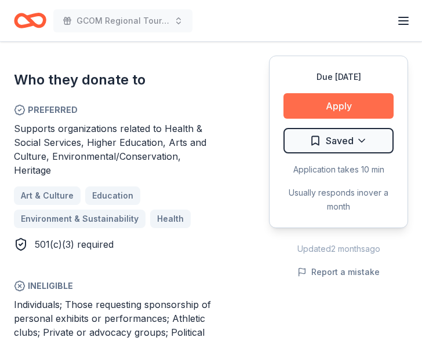
click at [328, 97] on button "Apply" at bounding box center [338, 106] width 110 height 26
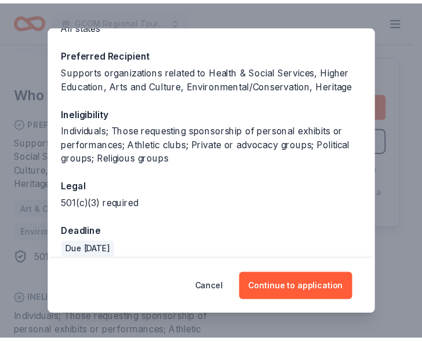
scroll to position [174, 0]
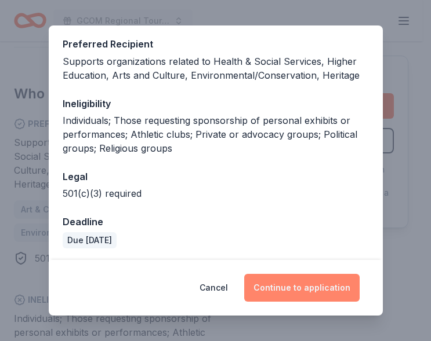
click at [294, 292] on button "Continue to application" at bounding box center [301, 288] width 115 height 28
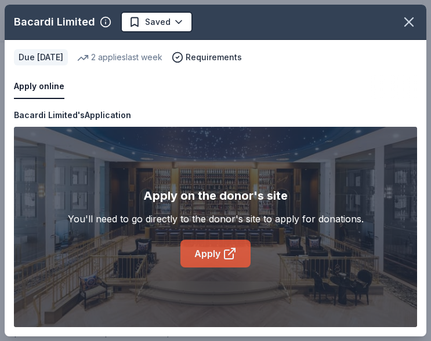
click at [207, 250] on link "Apply" at bounding box center [215, 254] width 70 height 28
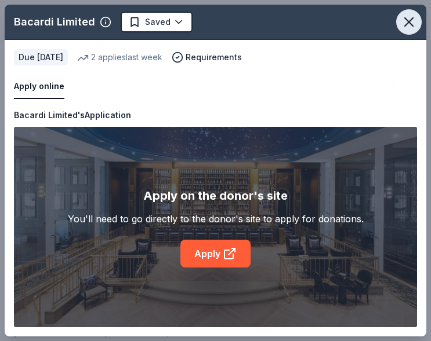
click at [410, 17] on icon "button" at bounding box center [409, 22] width 16 height 16
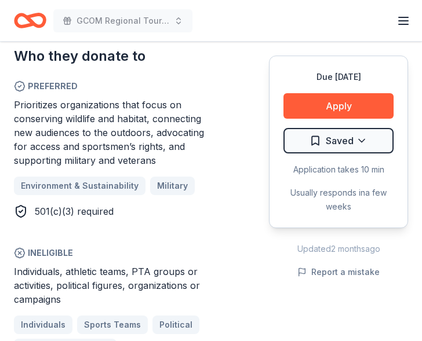
scroll to position [696, 0]
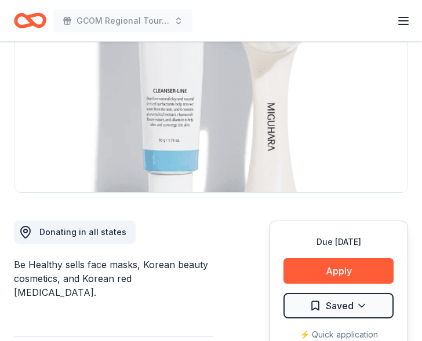
scroll to position [174, 0]
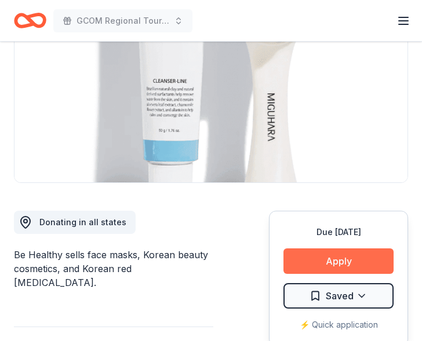
click at [344, 253] on button "Apply" at bounding box center [338, 262] width 110 height 26
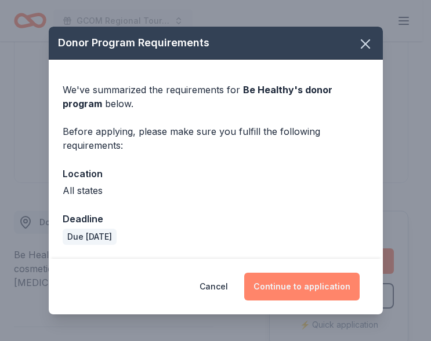
click at [295, 288] on button "Continue to application" at bounding box center [301, 287] width 115 height 28
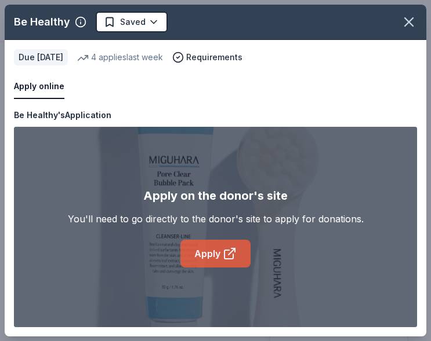
click at [225, 252] on icon at bounding box center [228, 254] width 9 height 9
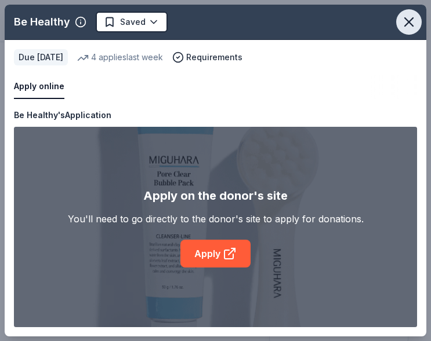
click at [409, 19] on icon "button" at bounding box center [409, 22] width 16 height 16
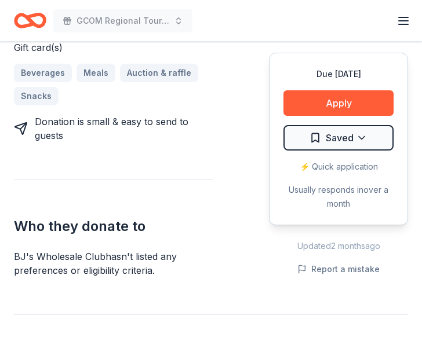
scroll to position [638, 0]
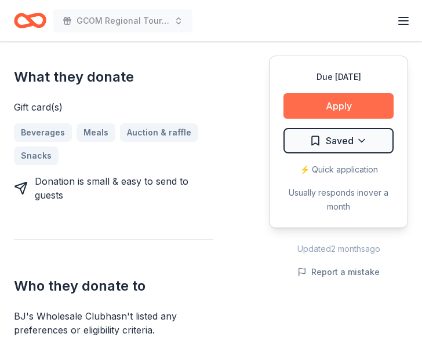
click at [312, 101] on button "Apply" at bounding box center [338, 106] width 110 height 26
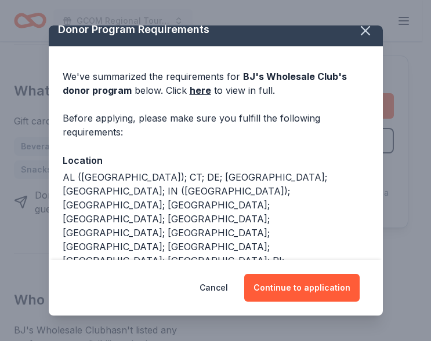
scroll to position [0, 0]
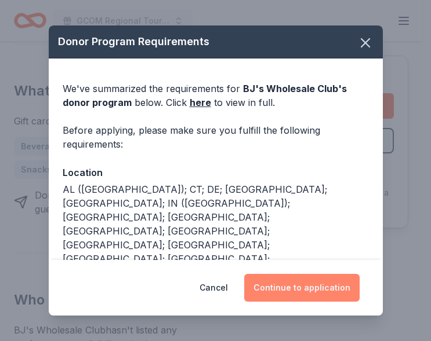
click at [307, 290] on button "Continue to application" at bounding box center [301, 288] width 115 height 28
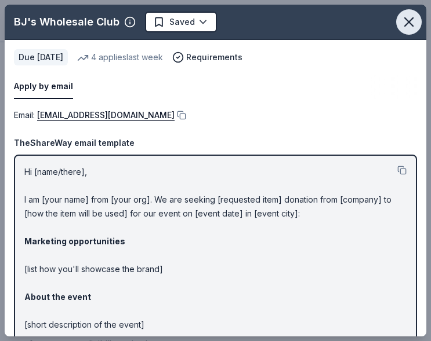
click at [401, 16] on icon "button" at bounding box center [409, 22] width 16 height 16
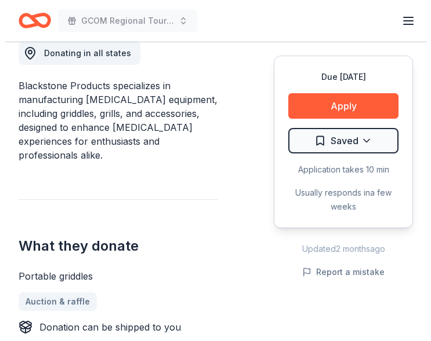
scroll to position [348, 0]
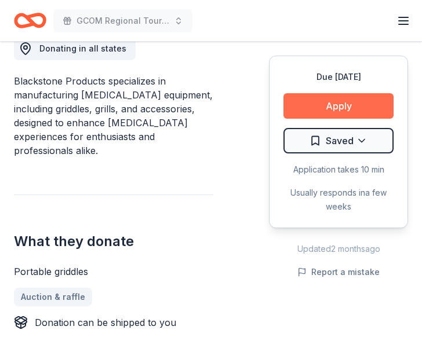
click at [340, 100] on button "Apply" at bounding box center [338, 106] width 110 height 26
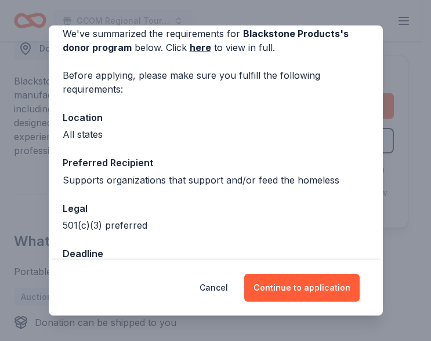
scroll to position [0, 0]
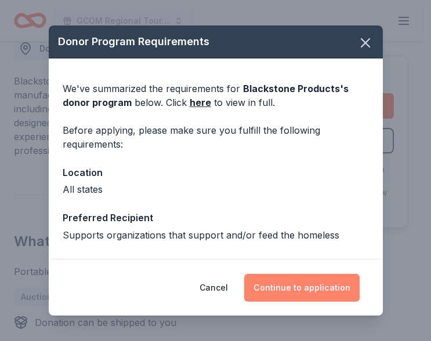
click at [294, 286] on button "Continue to application" at bounding box center [301, 288] width 115 height 28
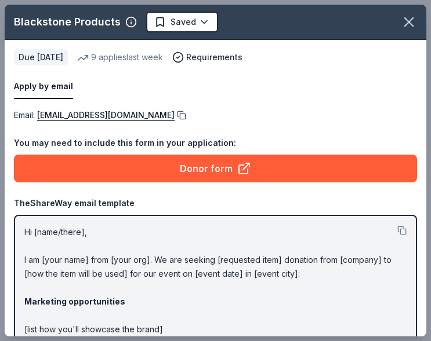
click at [186, 112] on button at bounding box center [180, 115] width 12 height 9
click at [162, 78] on div "Apply by email" at bounding box center [215, 87] width 403 height 24
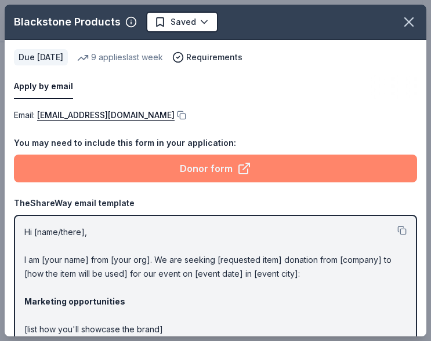
click at [208, 168] on link "Donor form" at bounding box center [215, 169] width 403 height 28
click at [194, 168] on link "Donor form" at bounding box center [215, 169] width 403 height 28
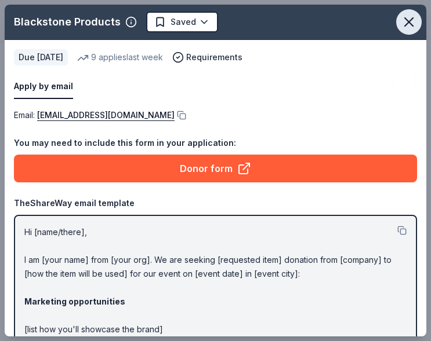
click at [401, 17] on icon "button" at bounding box center [409, 22] width 16 height 16
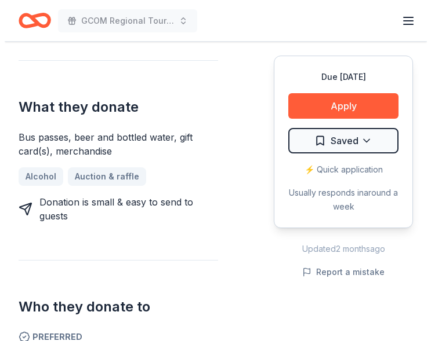
scroll to position [290, 0]
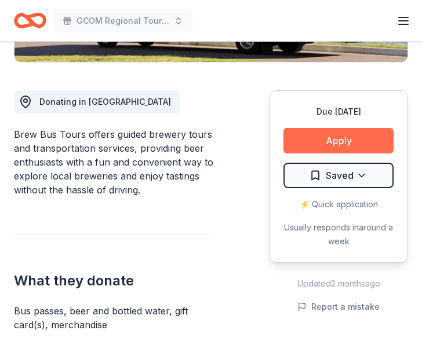
click at [316, 136] on button "Apply" at bounding box center [338, 141] width 110 height 26
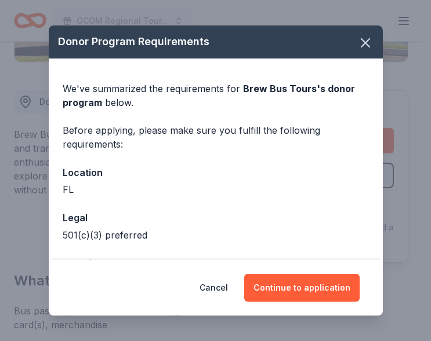
click at [182, 38] on div "Donor Program Requirements" at bounding box center [216, 42] width 334 height 33
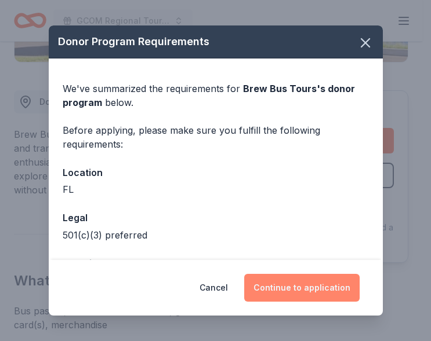
click at [293, 286] on button "Continue to application" at bounding box center [301, 288] width 115 height 28
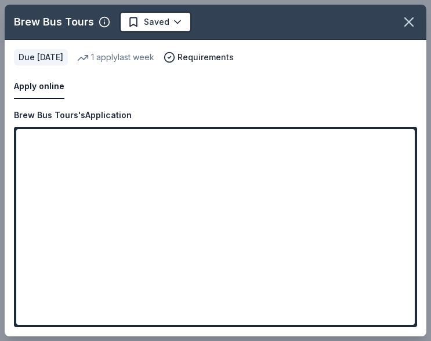
click at [210, 14] on div "Brew Bus Tours Saved" at bounding box center [198, 22] width 387 height 21
click at [405, 20] on icon "button" at bounding box center [409, 22] width 16 height 16
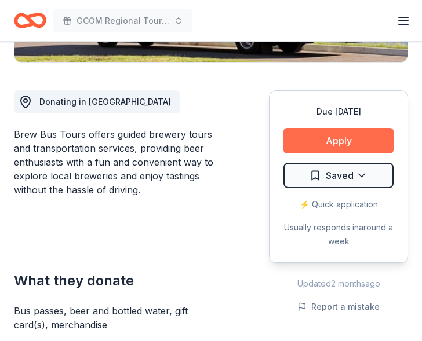
click at [344, 136] on button "Apply" at bounding box center [338, 141] width 110 height 26
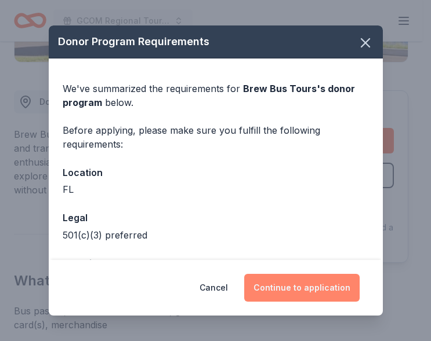
click at [304, 288] on button "Continue to application" at bounding box center [301, 288] width 115 height 28
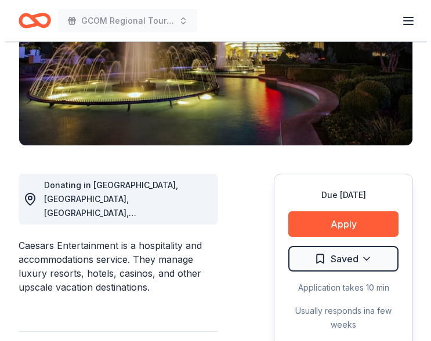
scroll to position [232, 0]
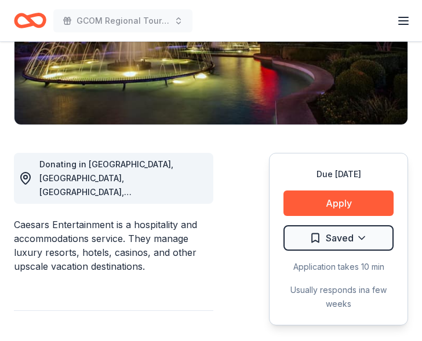
drag, startPoint x: 79, startPoint y: 290, endPoint x: 96, endPoint y: 289, distance: 17.5
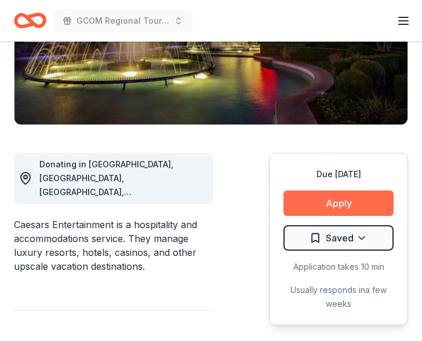
click at [337, 192] on button "Apply" at bounding box center [338, 204] width 110 height 26
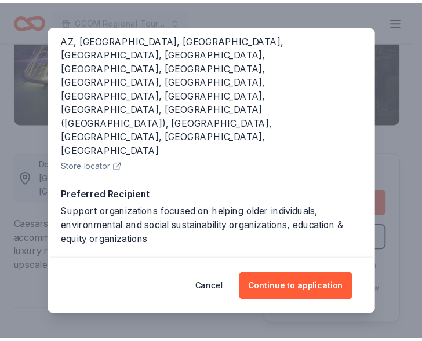
scroll to position [0, 0]
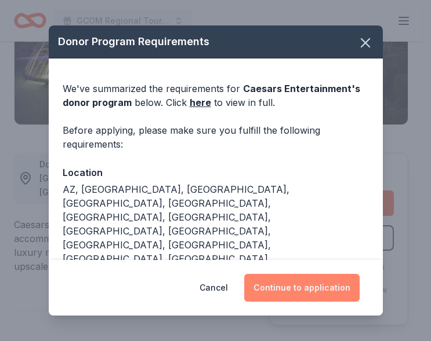
click at [299, 281] on button "Continue to application" at bounding box center [301, 288] width 115 height 28
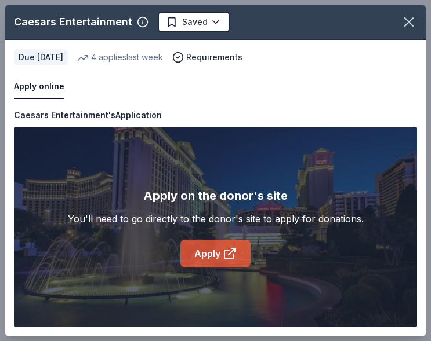
click at [202, 249] on link "Apply" at bounding box center [215, 254] width 70 height 28
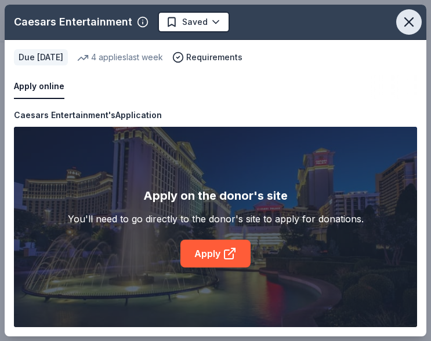
click at [403, 19] on icon "button" at bounding box center [409, 22] width 16 height 16
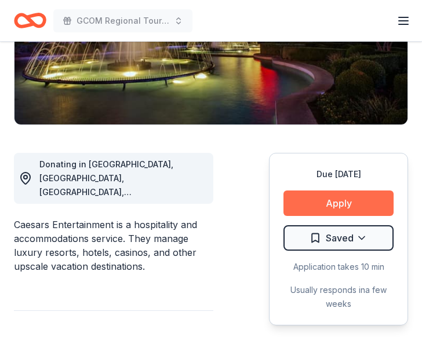
click at [312, 193] on button "Apply" at bounding box center [338, 204] width 110 height 26
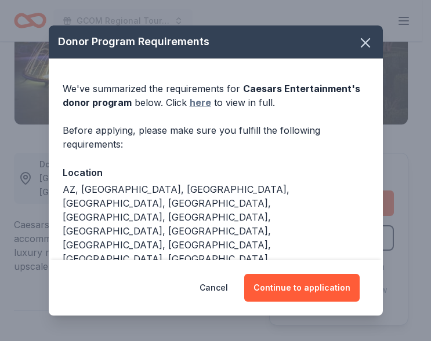
click at [192, 99] on link "here" at bounding box center [200, 103] width 21 height 14
click at [361, 39] on icon "button" at bounding box center [365, 43] width 8 height 8
